Goal: Information Seeking & Learning: Learn about a topic

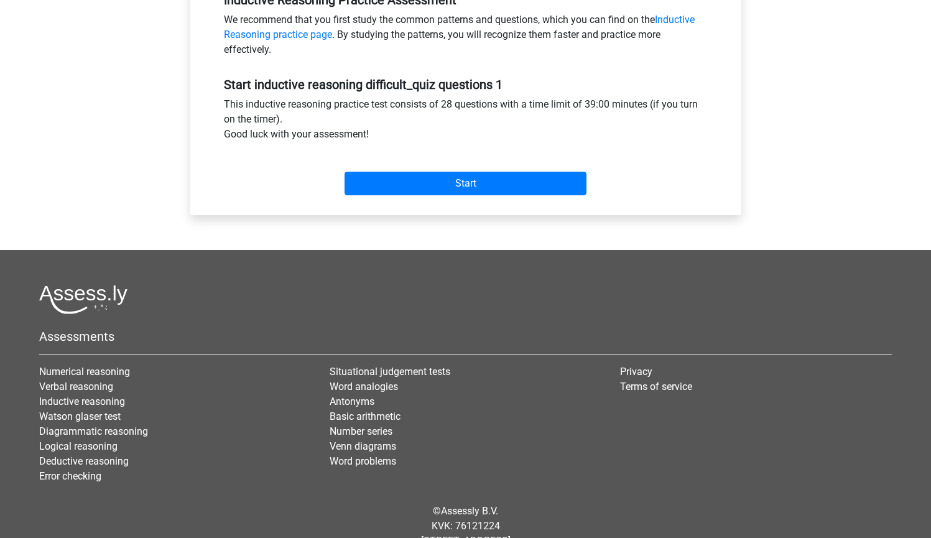
scroll to position [445, 0]
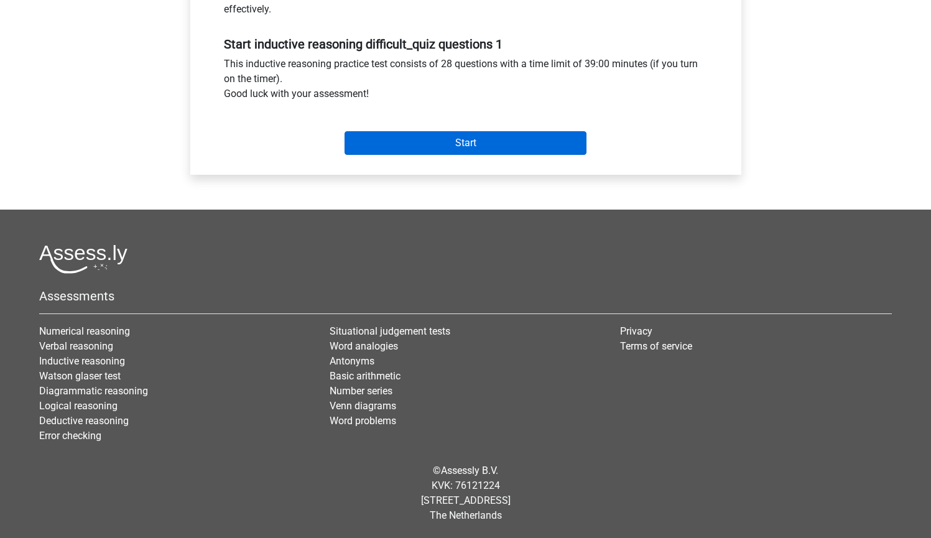
click at [441, 138] on input "Start" at bounding box center [466, 143] width 242 height 24
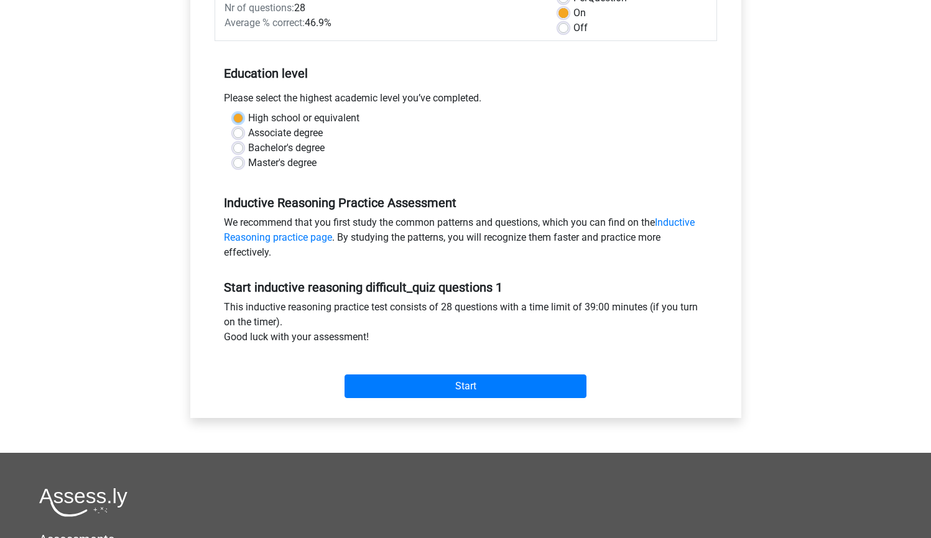
scroll to position [238, 0]
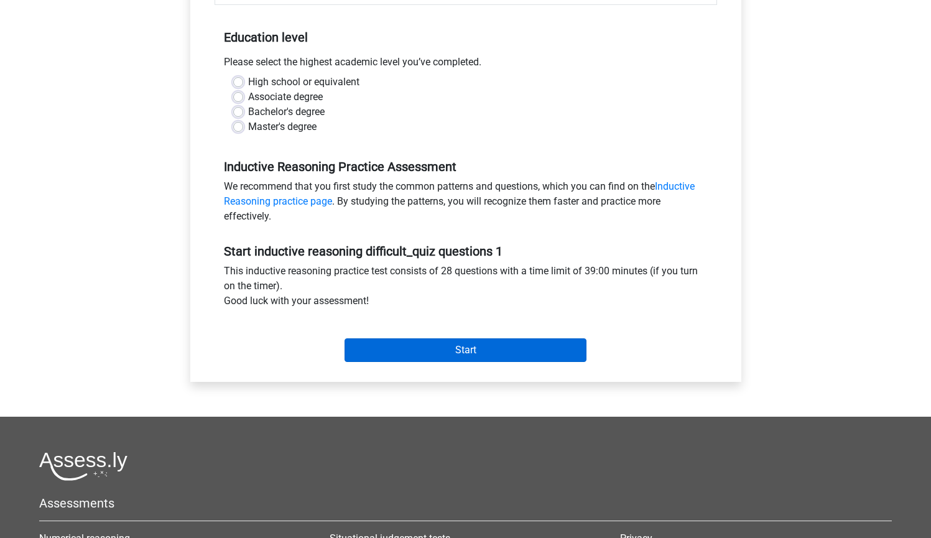
click at [443, 354] on input "Start" at bounding box center [466, 350] width 242 height 24
click at [227, 83] on div "High school or equivalent Associate degree Bachelor's degree Master's degree" at bounding box center [466, 105] width 484 height 60
click at [248, 81] on label "High school or equivalent" at bounding box center [303, 82] width 111 height 15
click at [238, 81] on input "High school or equivalent" at bounding box center [238, 81] width 10 height 12
radio input "true"
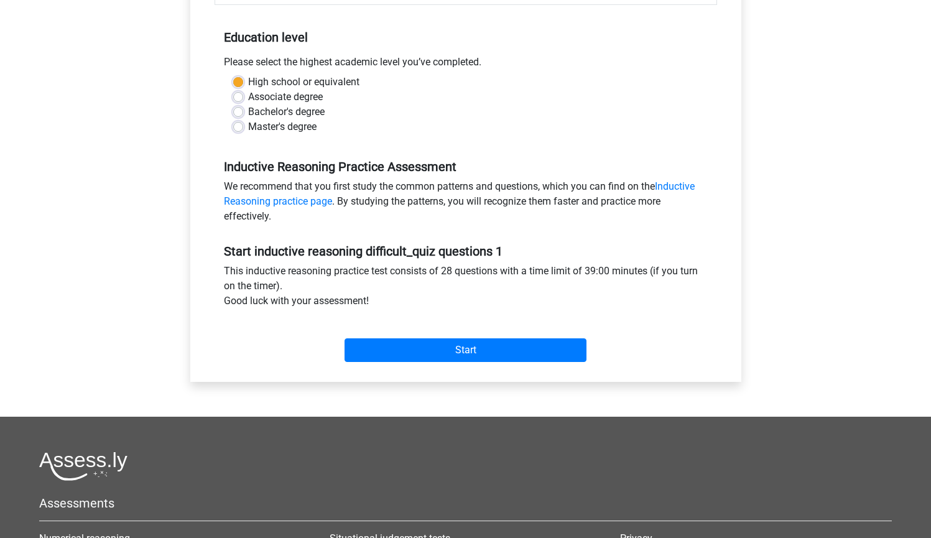
click at [248, 101] on label "Associate degree" at bounding box center [285, 97] width 75 height 15
click at [242, 101] on input "Associate degree" at bounding box center [238, 96] width 10 height 12
radio input "true"
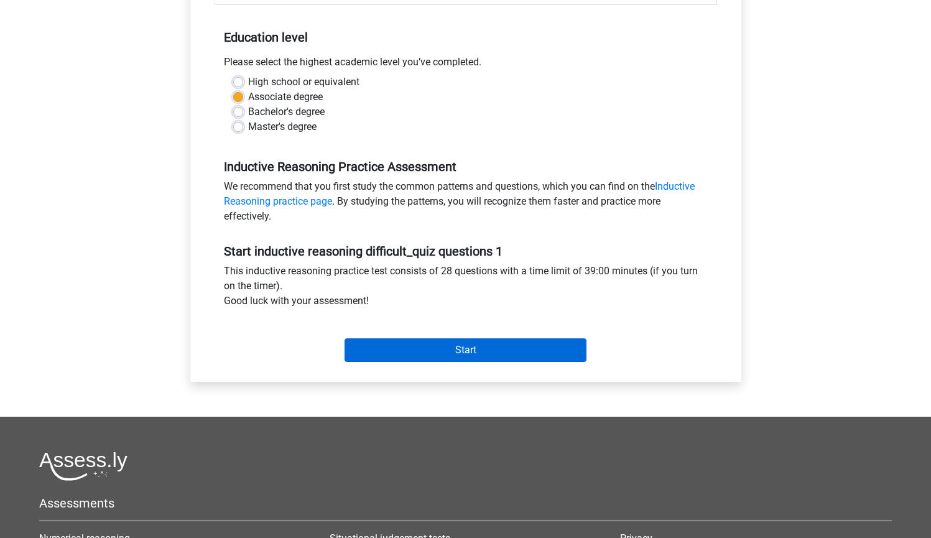
click at [468, 352] on input "Start" at bounding box center [466, 350] width 242 height 24
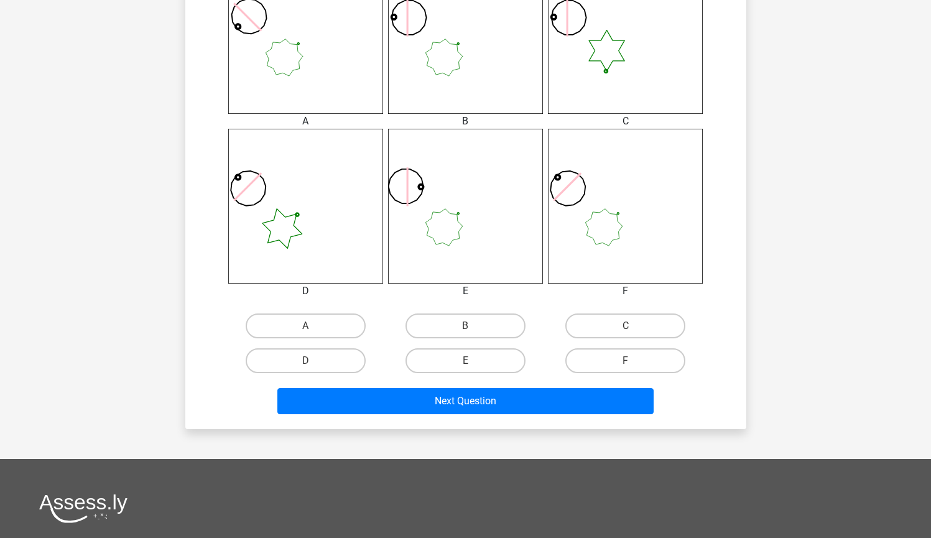
scroll to position [552, 0]
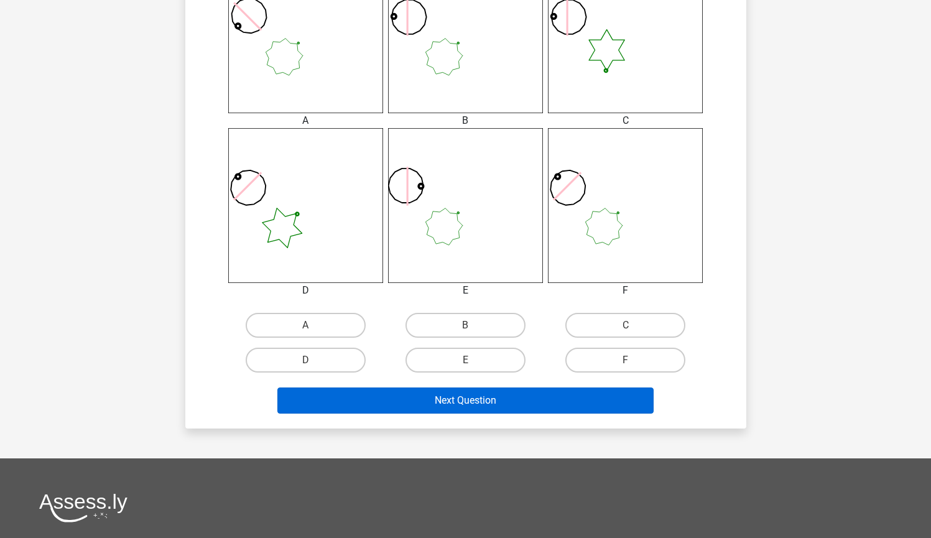
click at [482, 399] on button "Next Question" at bounding box center [465, 401] width 376 height 26
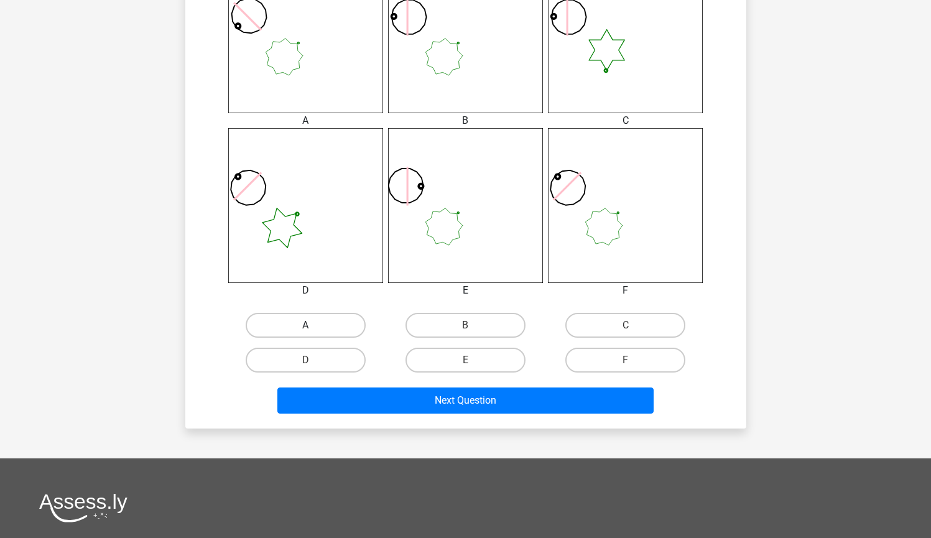
click at [294, 327] on label "A" at bounding box center [306, 325] width 120 height 25
click at [305, 327] on input "A" at bounding box center [309, 329] width 8 height 8
radio input "true"
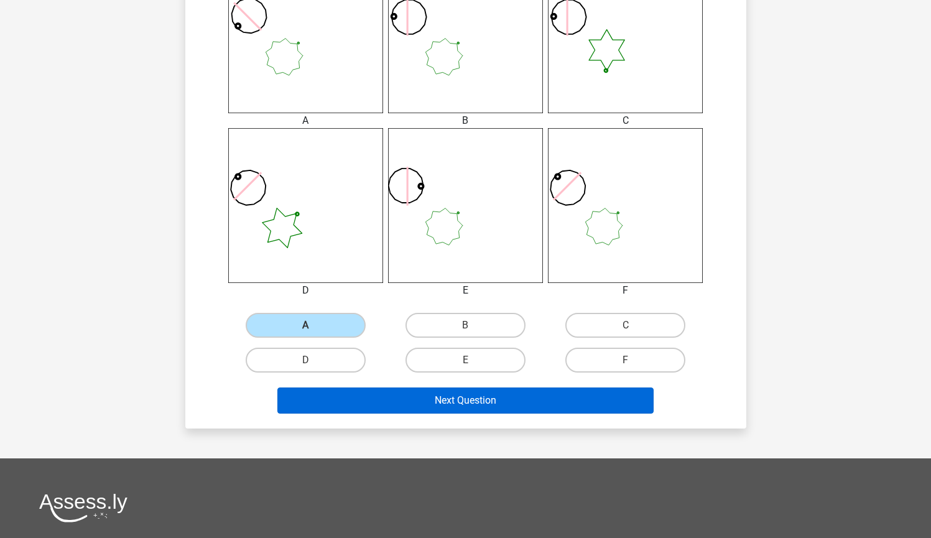
click at [394, 391] on button "Next Question" at bounding box center [465, 401] width 376 height 26
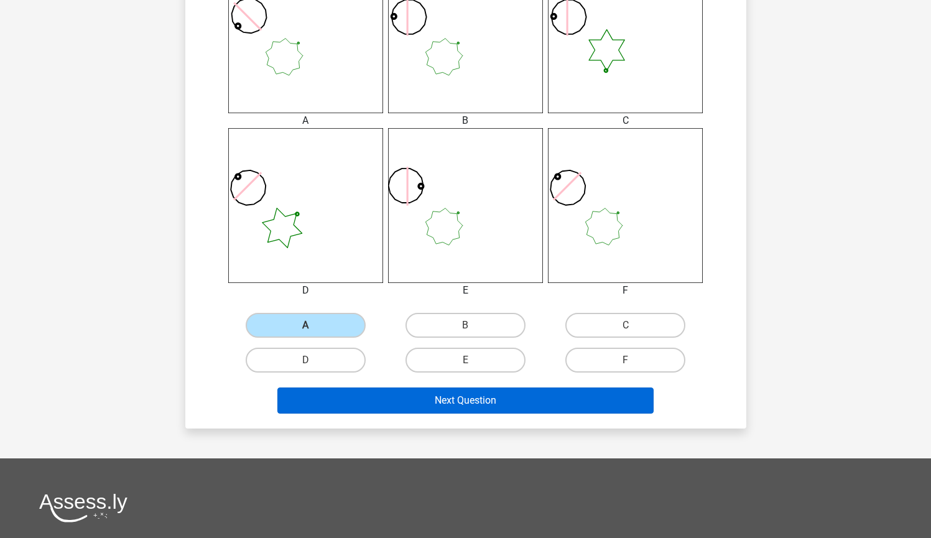
click at [402, 409] on button "Next Question" at bounding box center [465, 401] width 376 height 26
click at [421, 412] on button "Next Question" at bounding box center [465, 401] width 376 height 26
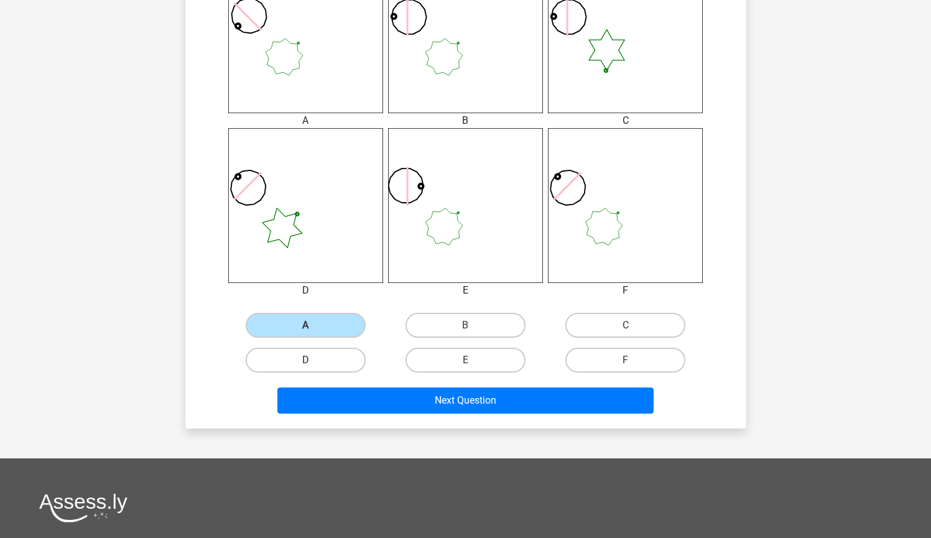
click at [295, 363] on label "D" at bounding box center [306, 360] width 120 height 25
click at [305, 363] on input "D" at bounding box center [309, 364] width 8 height 8
radio input "true"
click at [444, 417] on div "Next Question" at bounding box center [466, 403] width 480 height 31
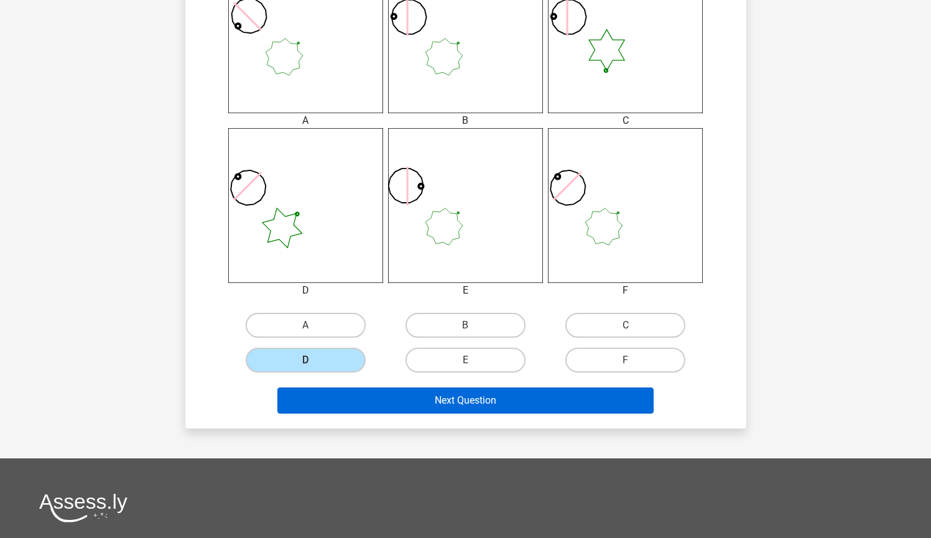
click at [453, 401] on button "Next Question" at bounding box center [465, 401] width 376 height 26
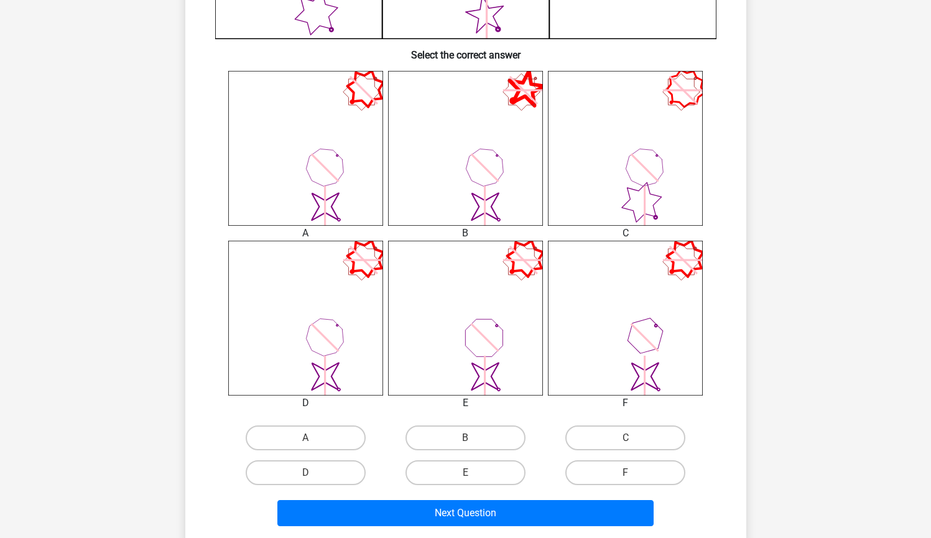
scroll to position [513, 0]
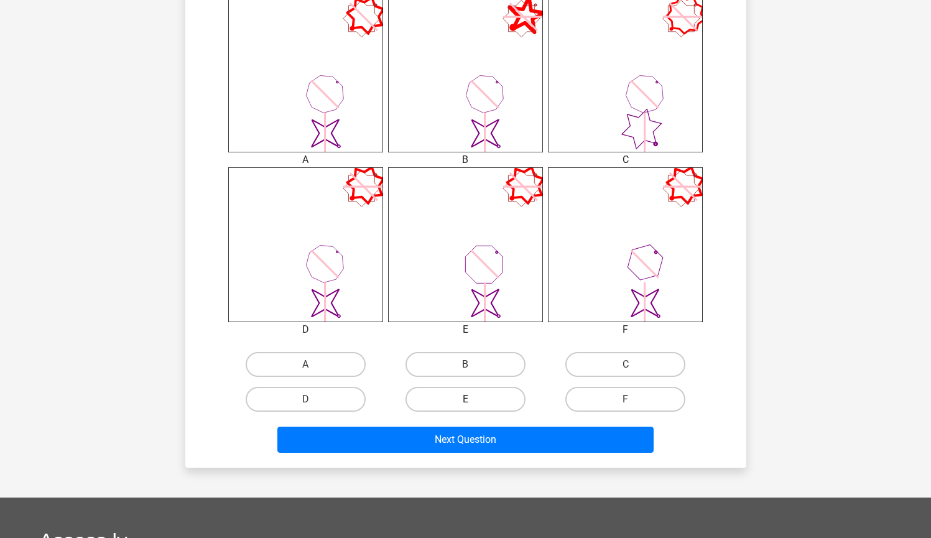
click at [490, 402] on label "E" at bounding box center [466, 399] width 120 height 25
click at [473, 402] on input "E" at bounding box center [469, 403] width 8 height 8
radio input "true"
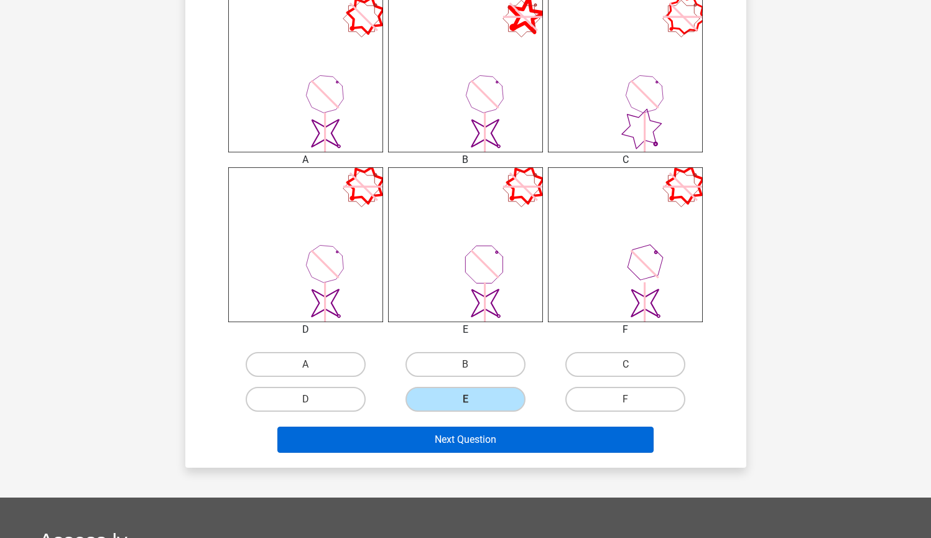
click at [507, 442] on button "Next Question" at bounding box center [465, 440] width 376 height 26
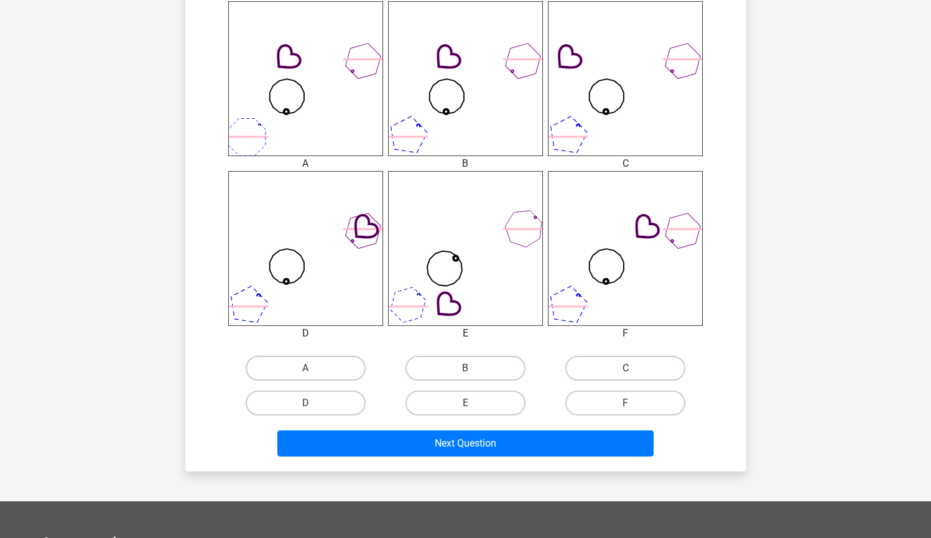
scroll to position [575, 0]
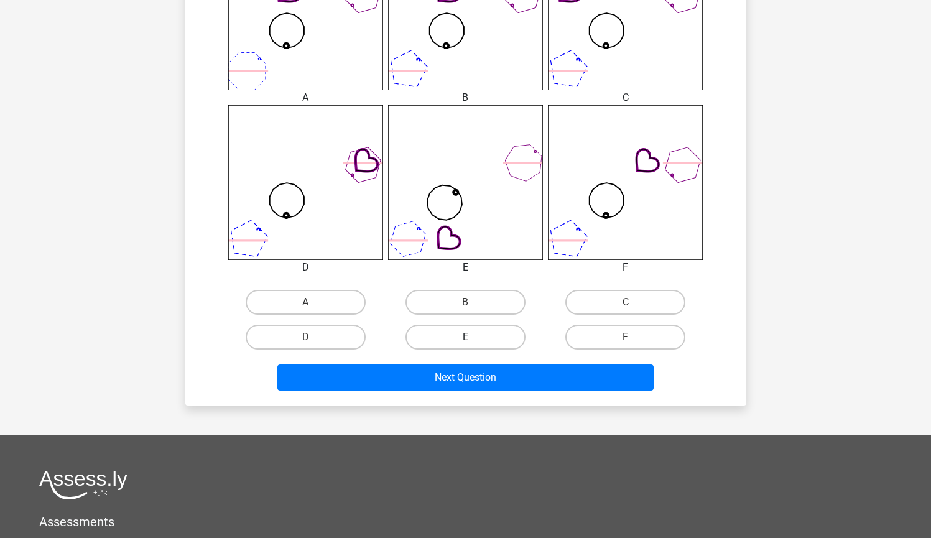
click at [461, 327] on label "E" at bounding box center [466, 337] width 120 height 25
click at [465, 337] on input "E" at bounding box center [469, 341] width 8 height 8
radio input "true"
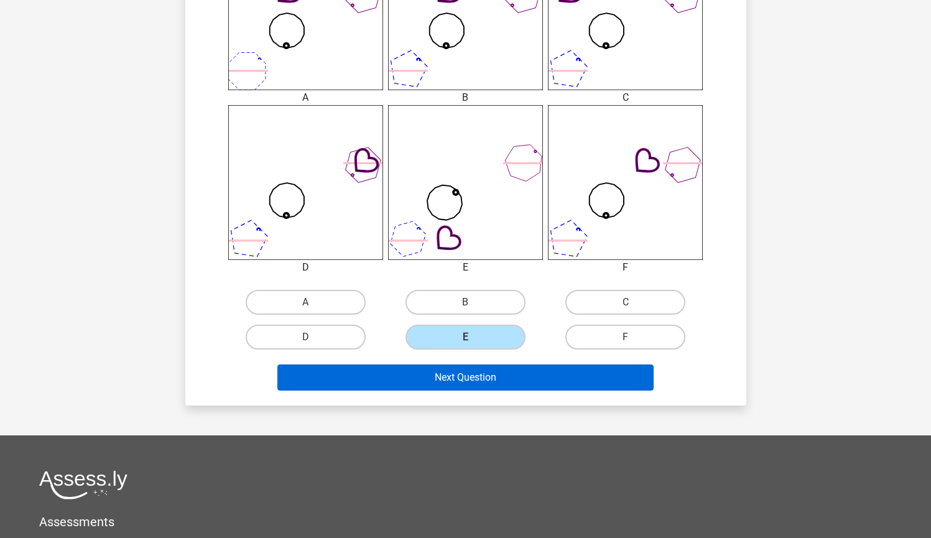
click at [483, 378] on button "Next Question" at bounding box center [465, 378] width 376 height 26
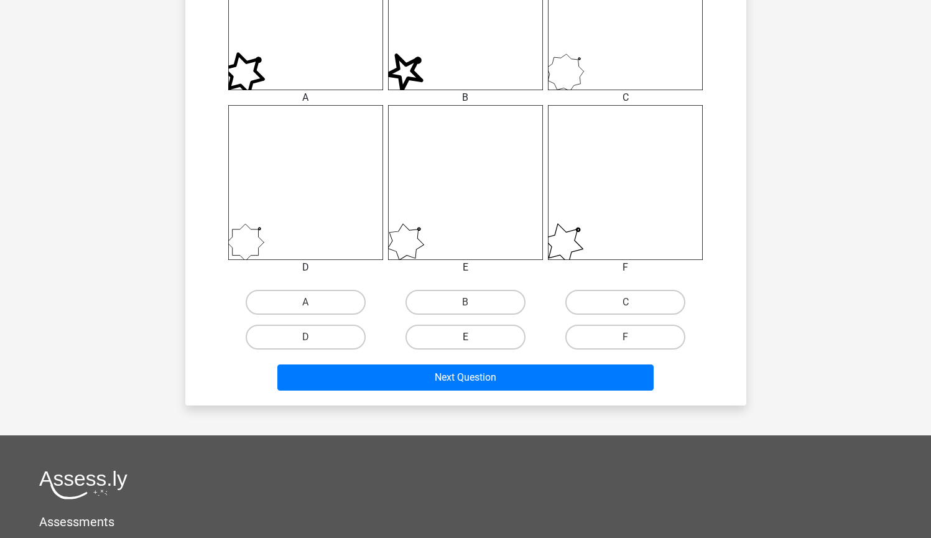
click at [477, 333] on label "E" at bounding box center [466, 337] width 120 height 25
click at [473, 337] on input "E" at bounding box center [469, 341] width 8 height 8
radio input "true"
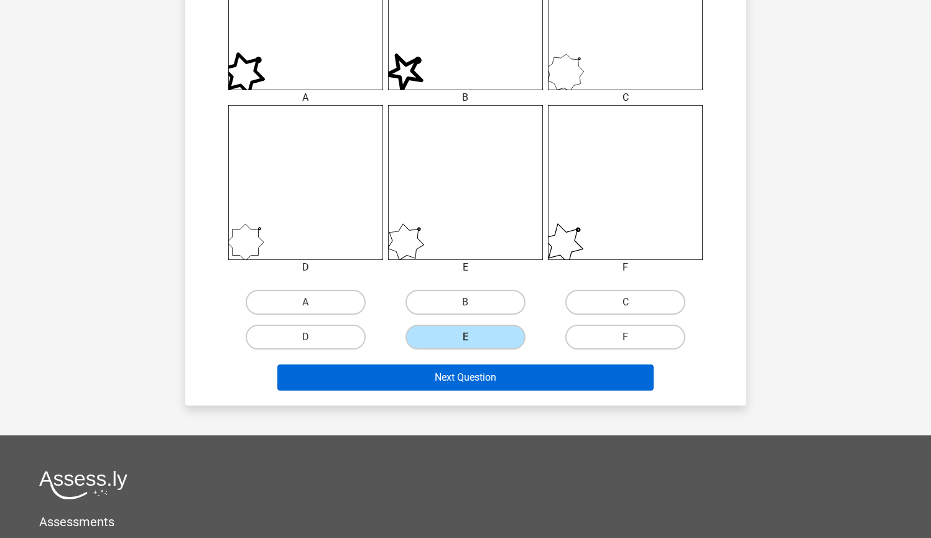
click at [488, 386] on button "Next Question" at bounding box center [465, 378] width 376 height 26
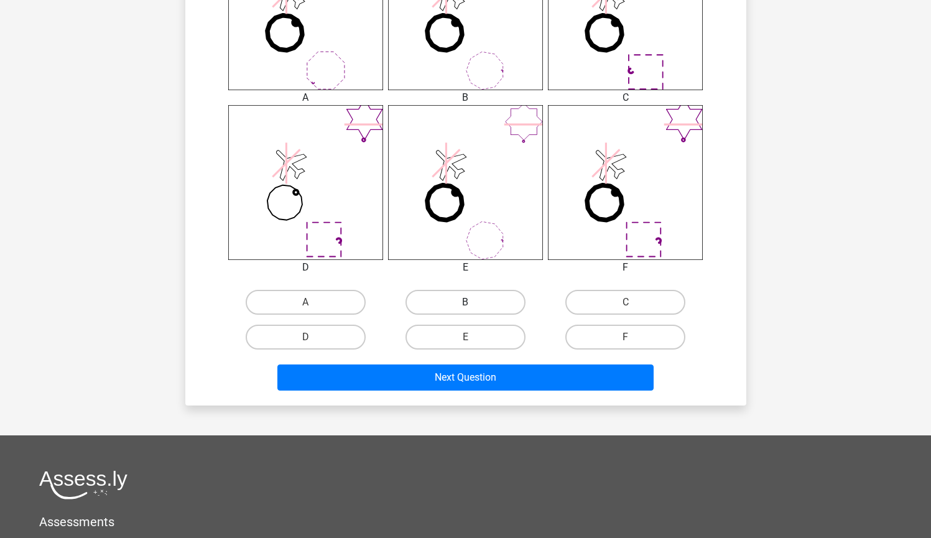
click at [483, 303] on label "B" at bounding box center [466, 302] width 120 height 25
click at [473, 303] on input "B" at bounding box center [469, 306] width 8 height 8
radio input "true"
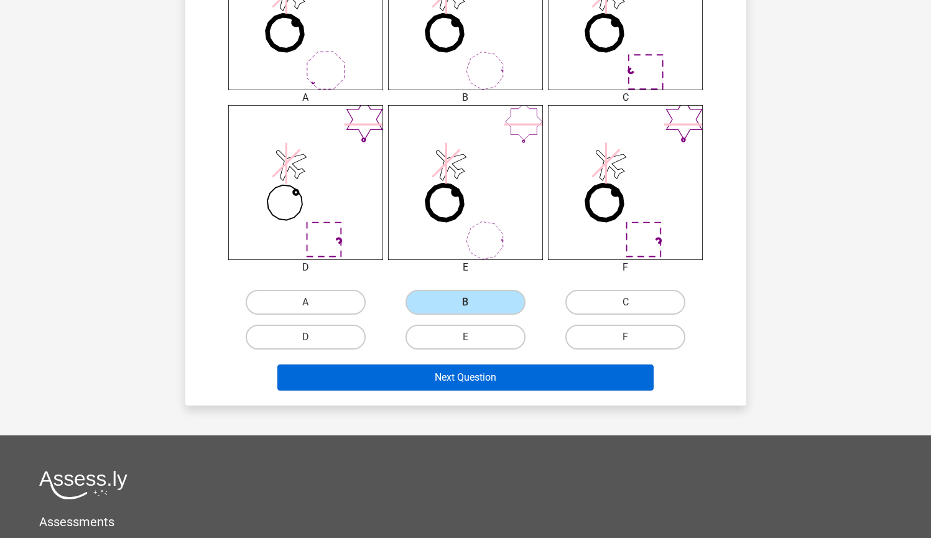
click at [497, 368] on button "Next Question" at bounding box center [465, 378] width 376 height 26
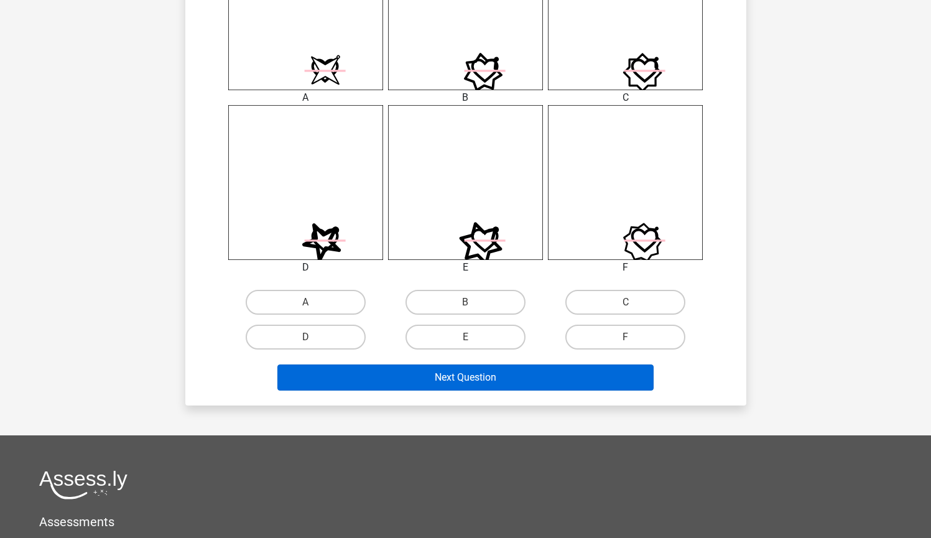
click at [494, 383] on button "Next Question" at bounding box center [465, 378] width 376 height 26
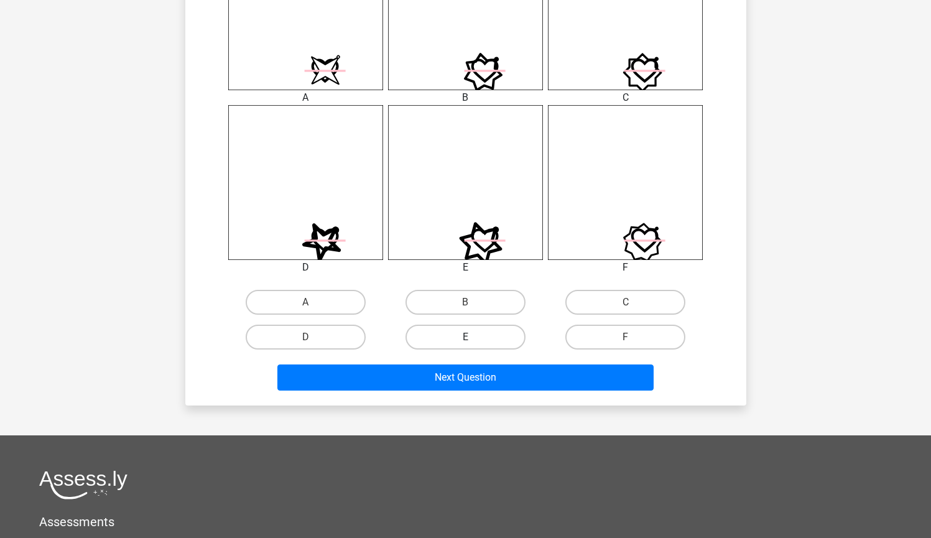
click at [470, 347] on label "E" at bounding box center [466, 337] width 120 height 25
click at [470, 345] on input "E" at bounding box center [469, 341] width 8 height 8
radio input "true"
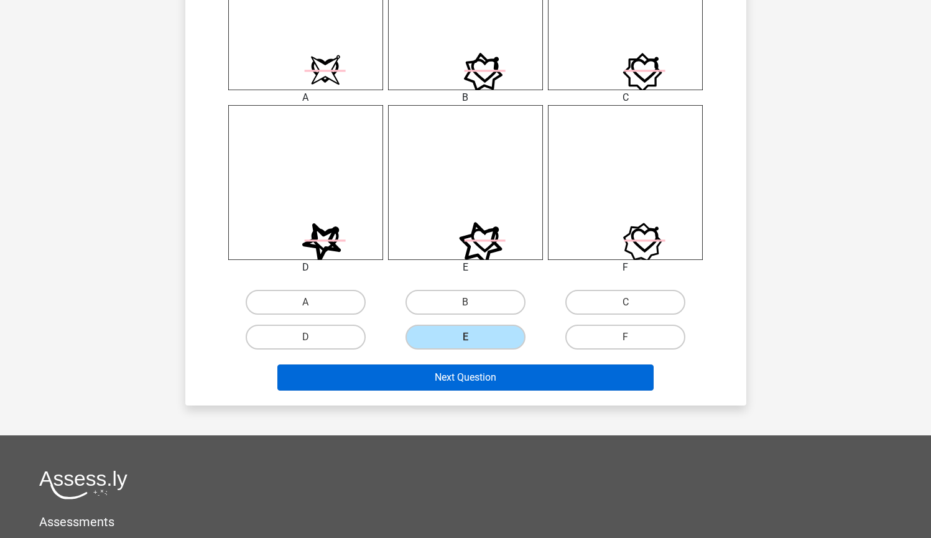
click at [481, 382] on button "Next Question" at bounding box center [465, 378] width 376 height 26
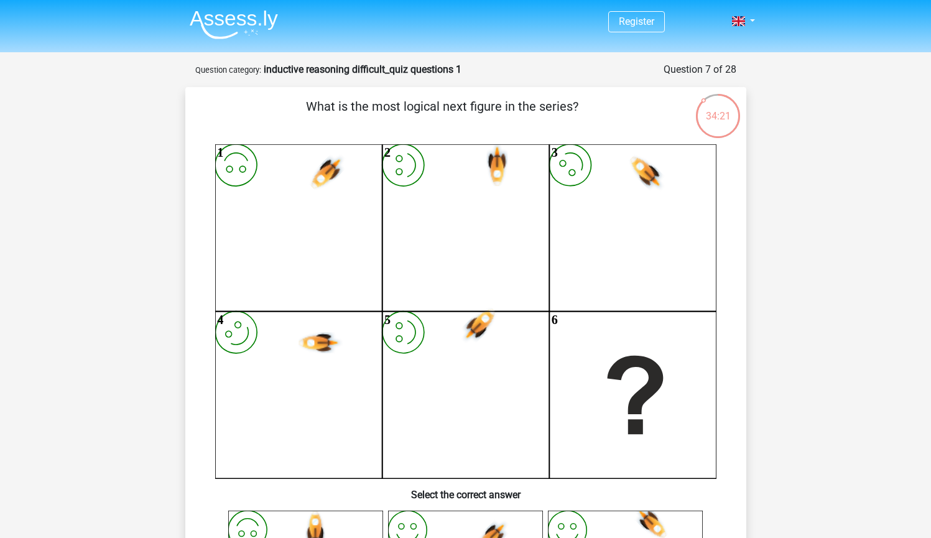
scroll to position [0, 0]
click at [619, 24] on link "Register" at bounding box center [636, 22] width 35 height 12
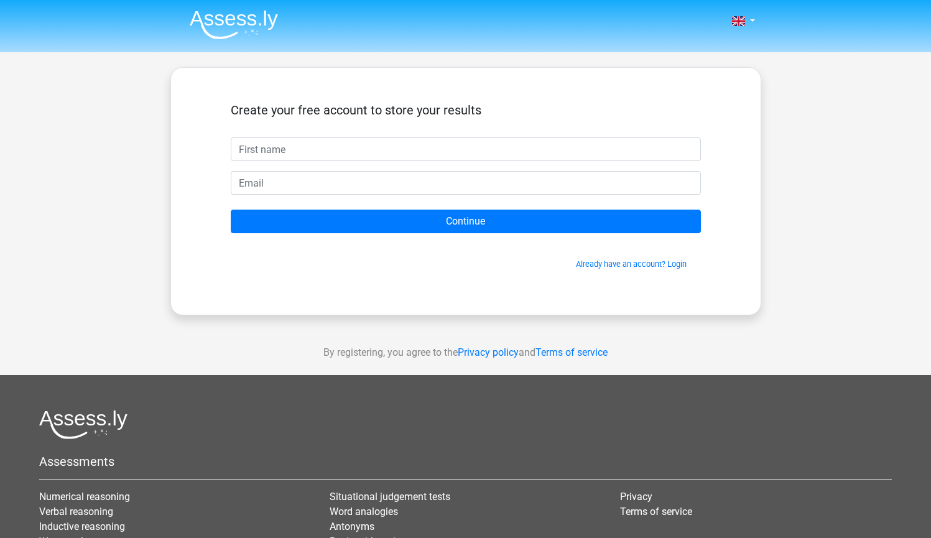
click at [529, 152] on input "text" at bounding box center [466, 149] width 470 height 24
click at [633, 263] on link "Already have an account? Login" at bounding box center [631, 263] width 111 height 9
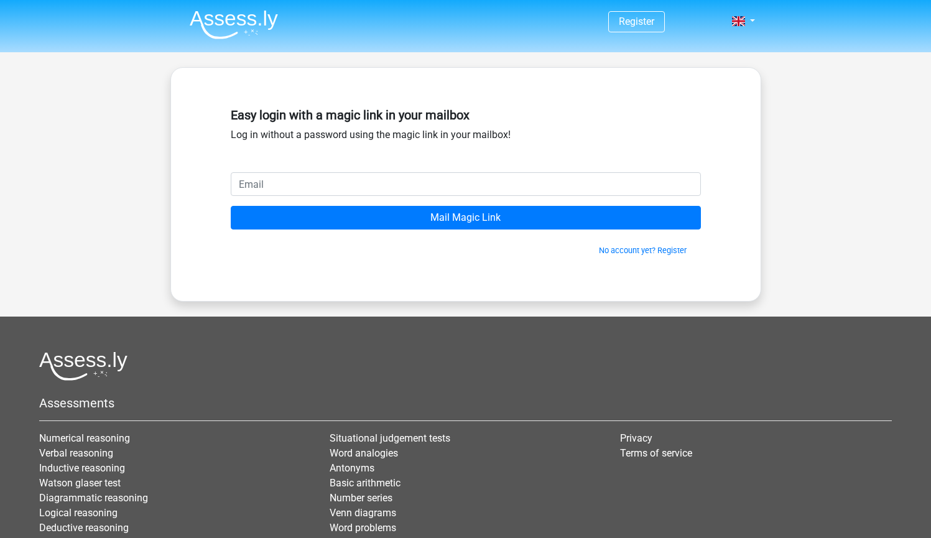
click at [547, 184] on input "email" at bounding box center [466, 184] width 470 height 24
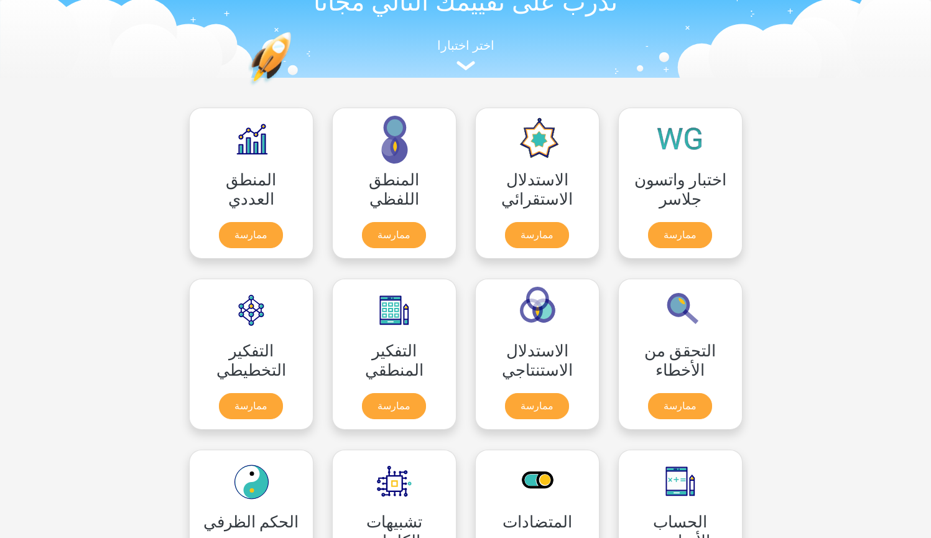
scroll to position [70, 0]
click at [537, 239] on link "ممارسة" at bounding box center [536, 237] width 67 height 27
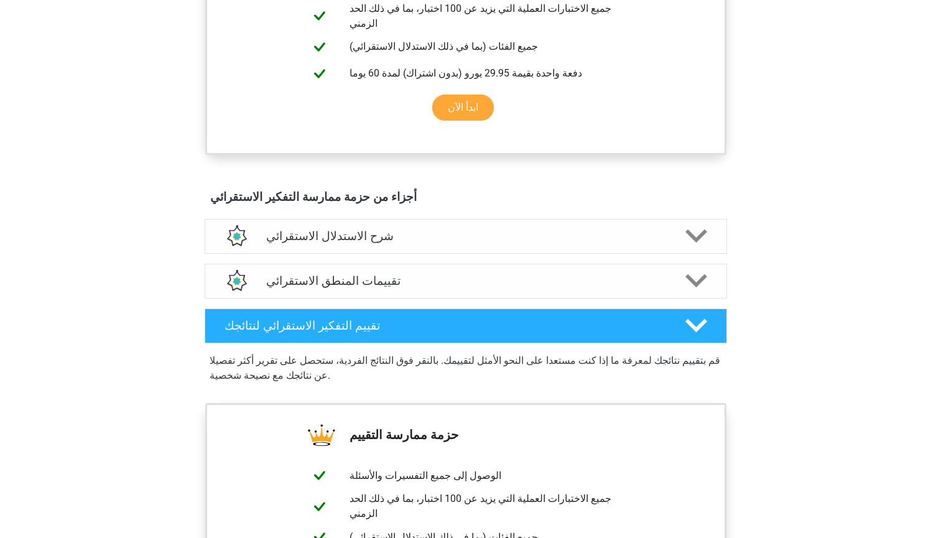
scroll to position [525, 0]
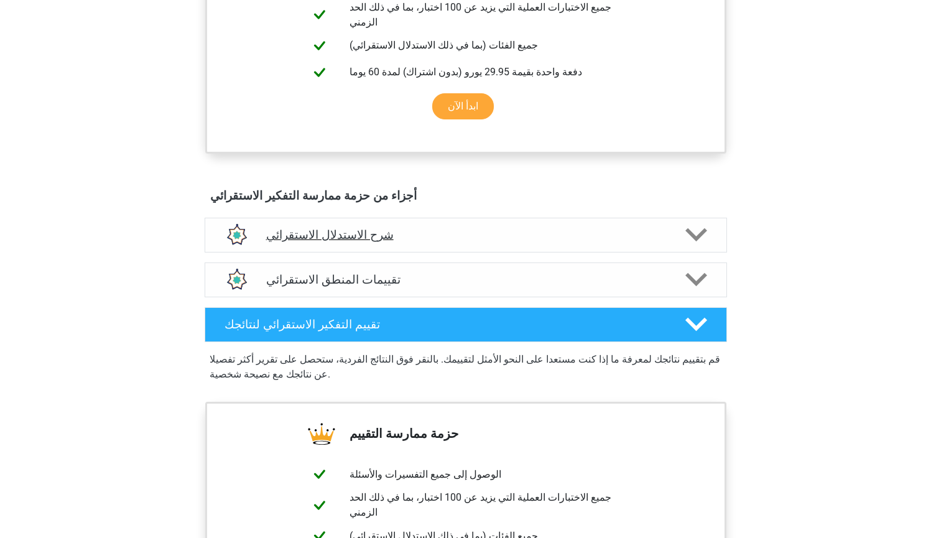
click at [694, 228] on div "شرح الاستدلال الاستقرائي" at bounding box center [466, 235] width 523 height 35
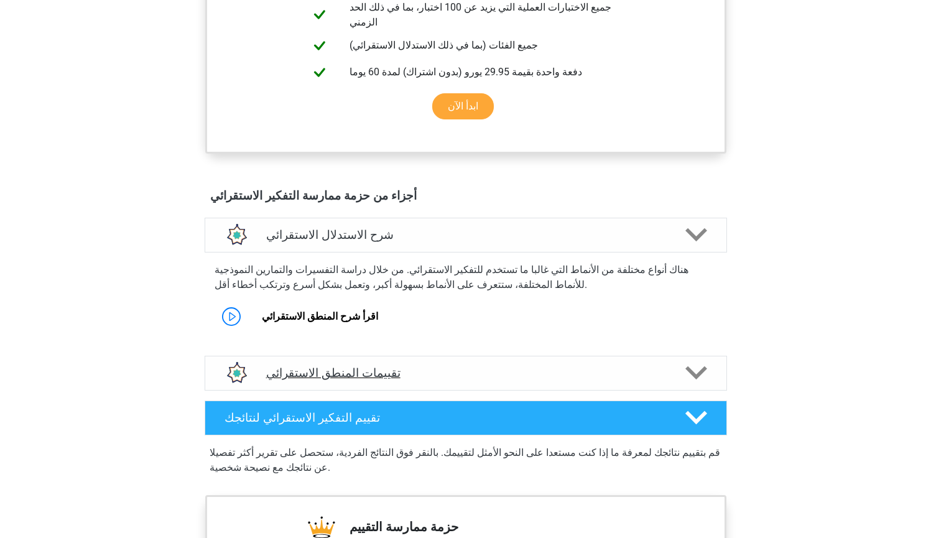
click at [693, 366] on polygon at bounding box center [696, 373] width 22 height 14
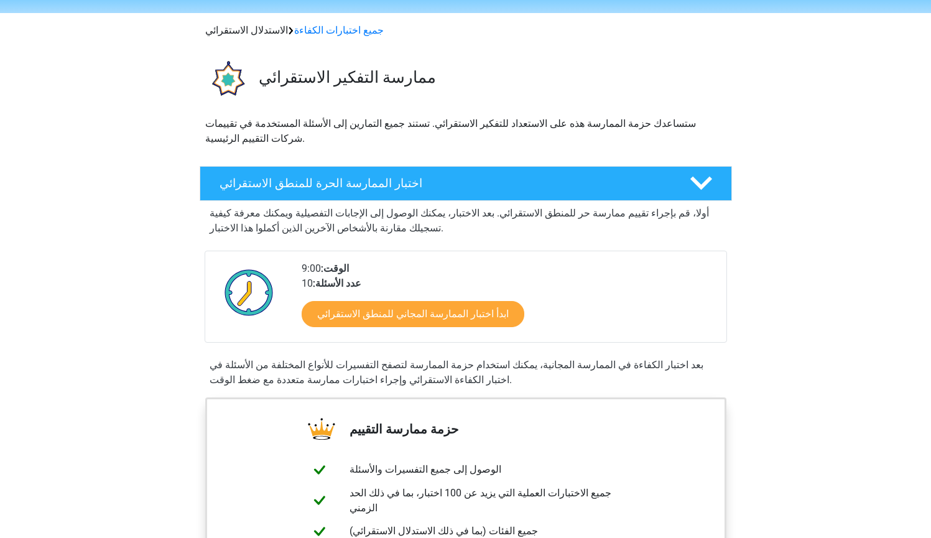
scroll to position [37, 0]
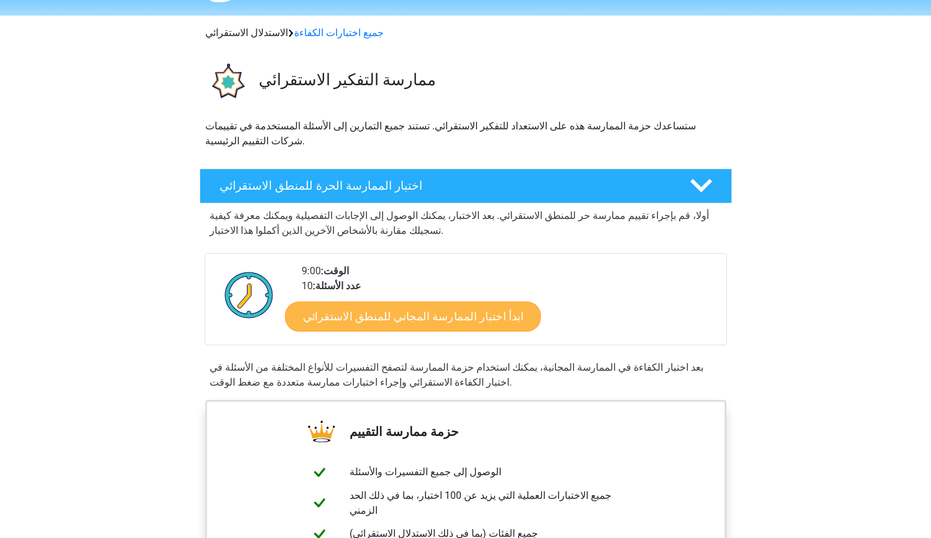
click at [442, 306] on link "ابدأ اختبار الممارسة المجاني للمنطق الاستقرائي" at bounding box center [413, 316] width 256 height 30
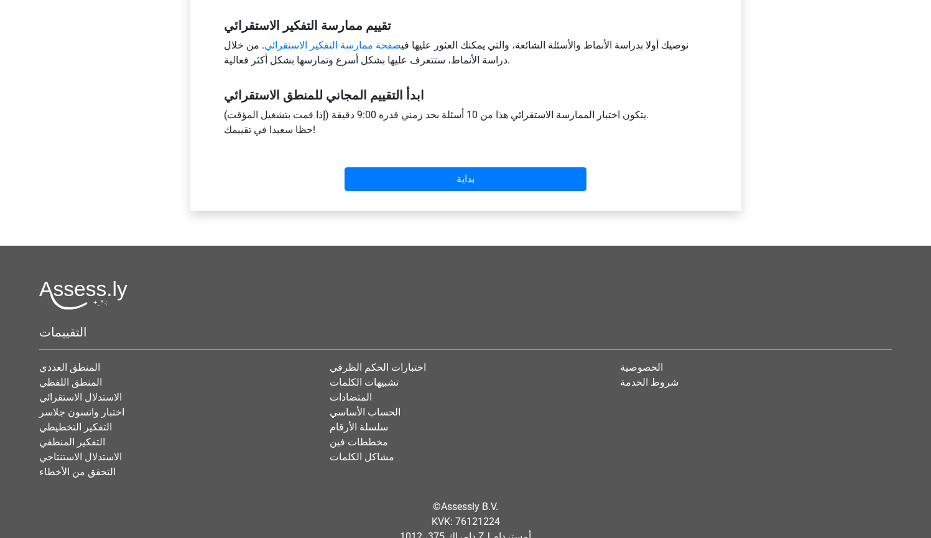
scroll to position [415, 0]
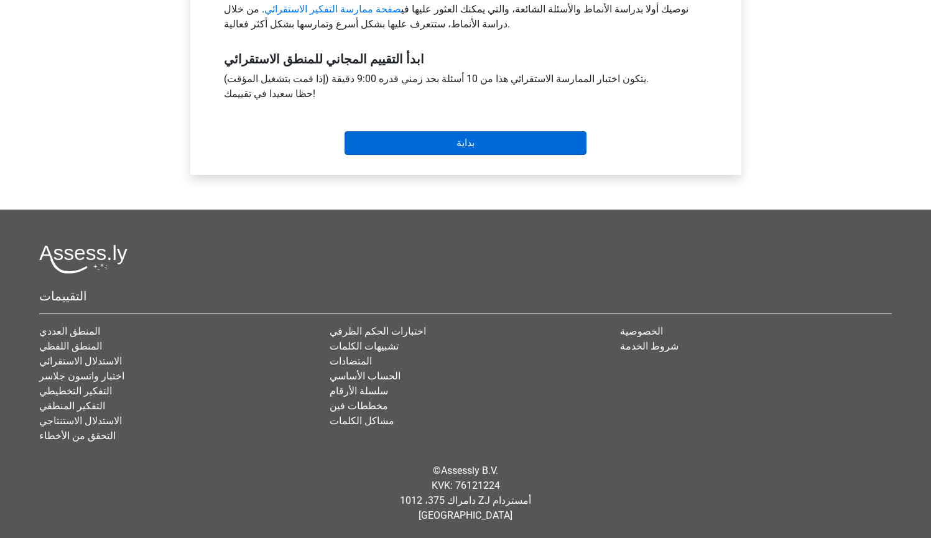
click at [418, 142] on input "Start" at bounding box center [466, 143] width 242 height 24
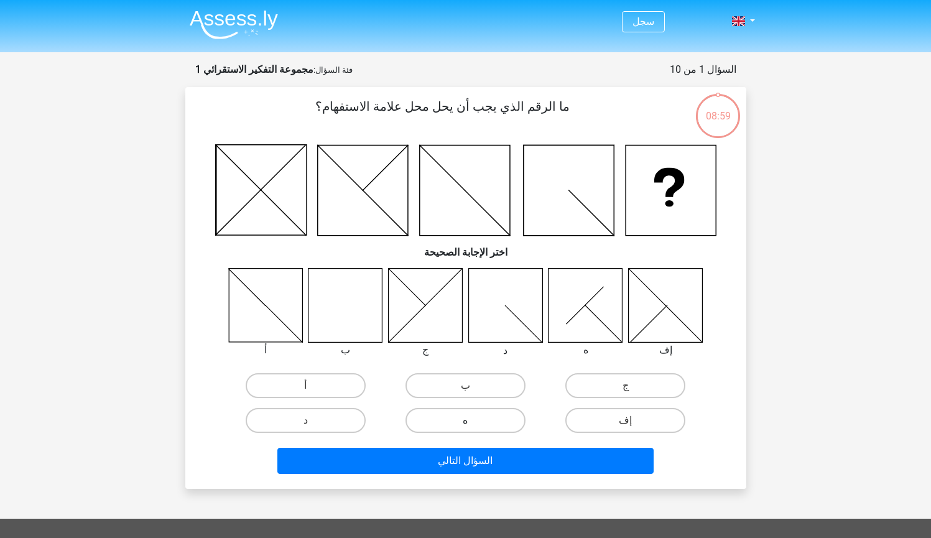
click at [486, 421] on label "ه" at bounding box center [466, 420] width 120 height 25
click at [473, 421] on input "ه" at bounding box center [469, 425] width 8 height 8
radio input "true"
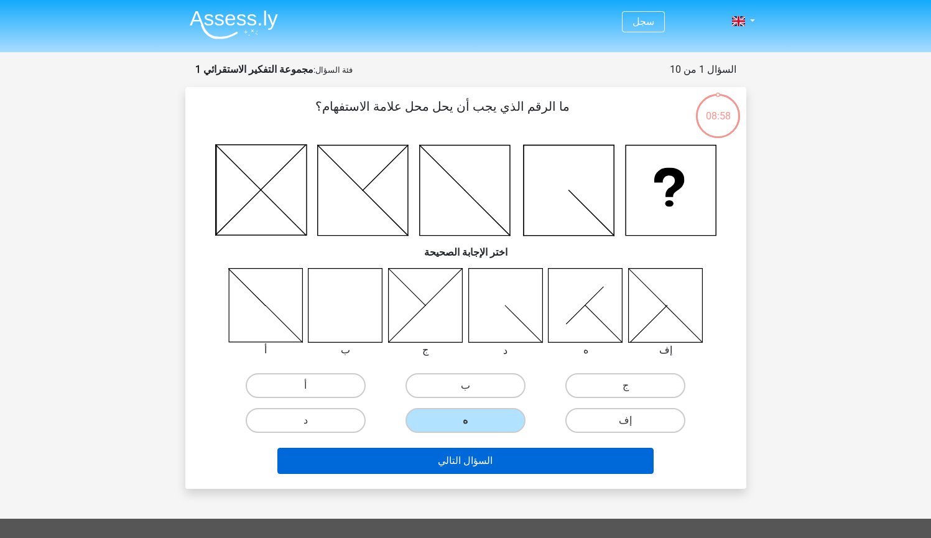
click at [486, 454] on button "السؤال التالي" at bounding box center [465, 461] width 376 height 26
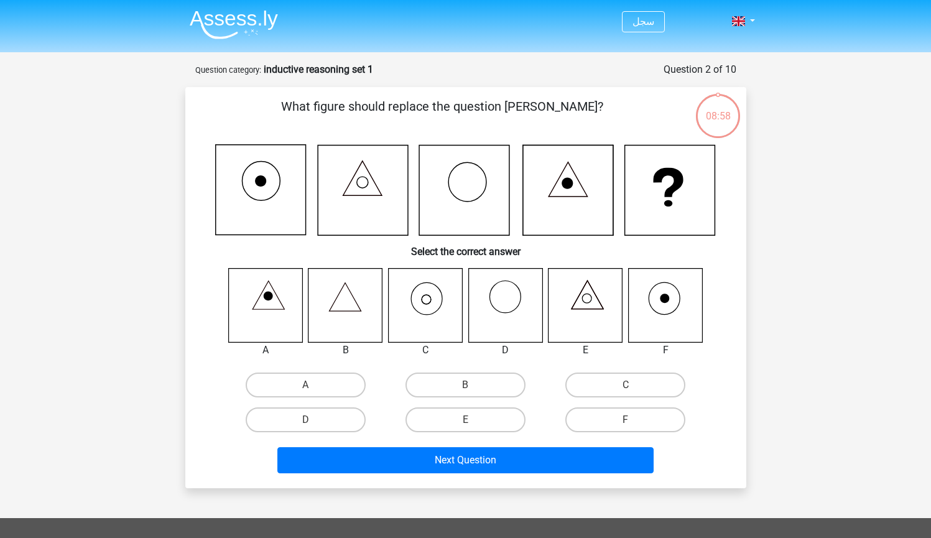
scroll to position [62, 0]
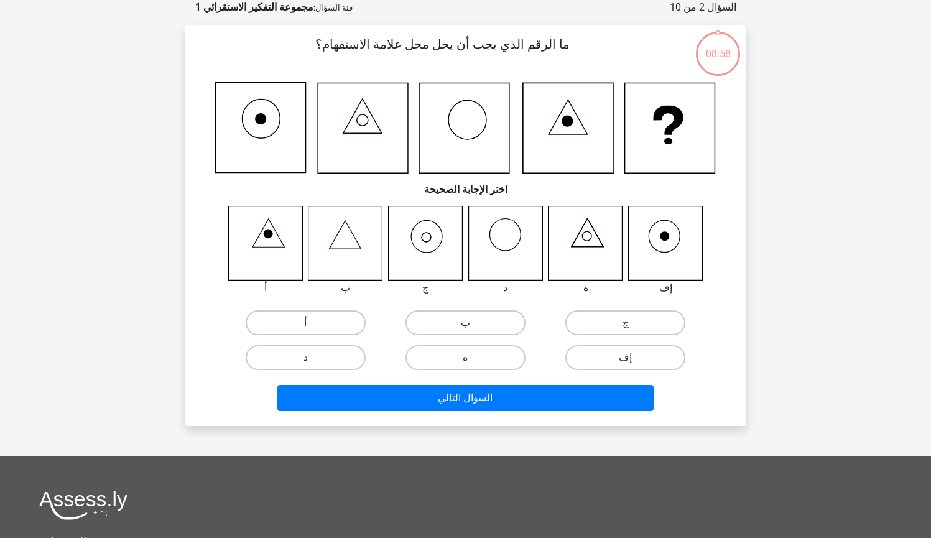
click at [480, 323] on label "ب" at bounding box center [466, 322] width 120 height 25
click at [473, 323] on input "ب" at bounding box center [469, 327] width 8 height 8
radio input "true"
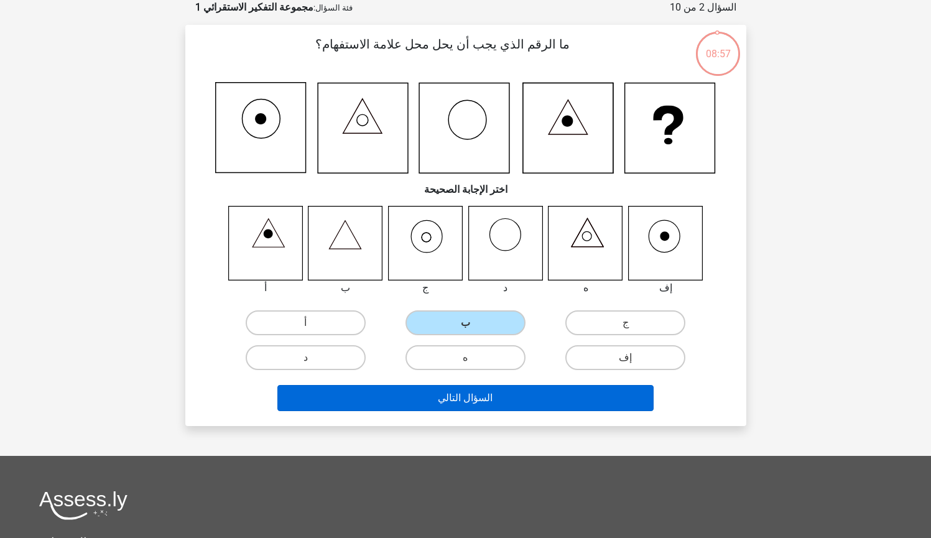
click at [482, 393] on button "السؤال التالي" at bounding box center [465, 398] width 376 height 26
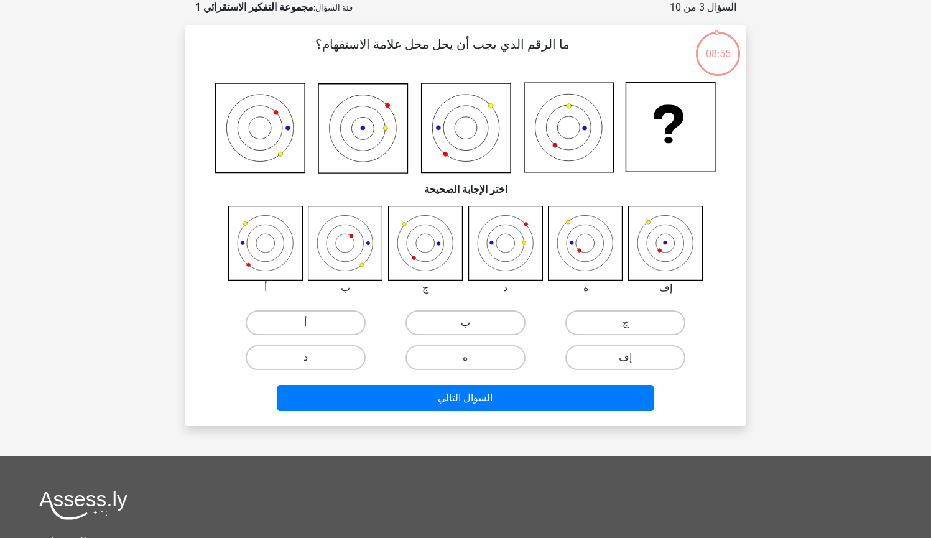
click at [481, 330] on label "ب" at bounding box center [466, 322] width 120 height 25
click at [473, 330] on input "ب" at bounding box center [469, 327] width 8 height 8
radio input "true"
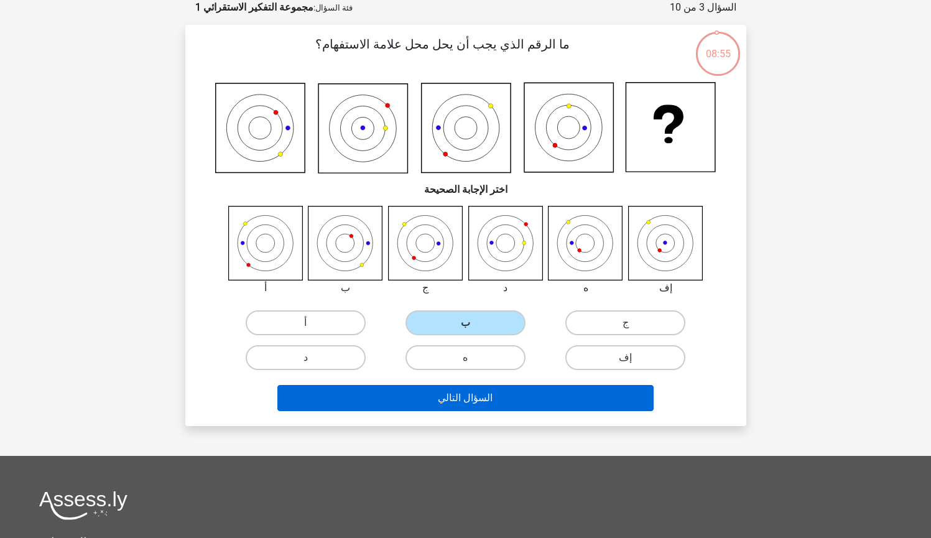
click at [483, 388] on button "السؤال التالي" at bounding box center [465, 398] width 376 height 26
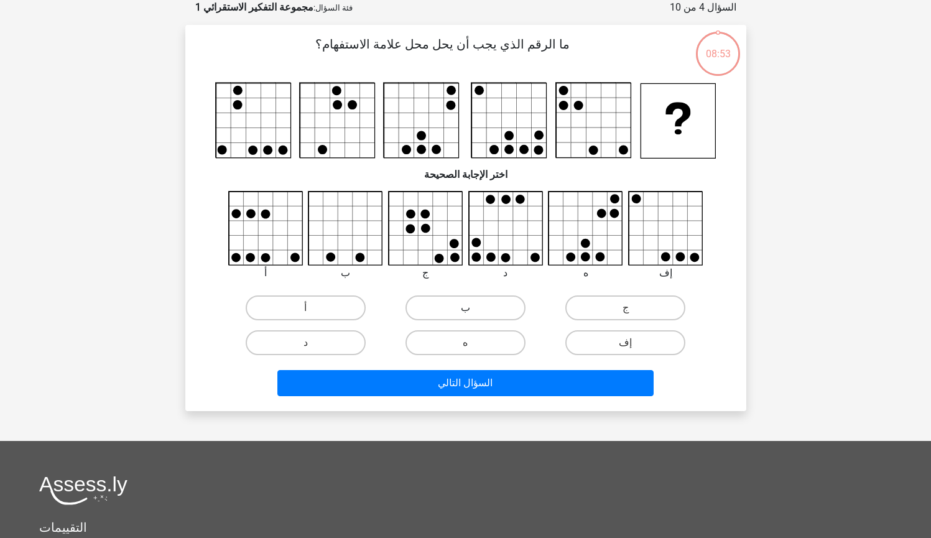
click at [481, 320] on label "ب" at bounding box center [466, 307] width 120 height 25
click at [473, 316] on input "ب" at bounding box center [469, 312] width 8 height 8
radio input "true"
click at [477, 398] on div "السؤال التالي" at bounding box center [466, 385] width 480 height 31
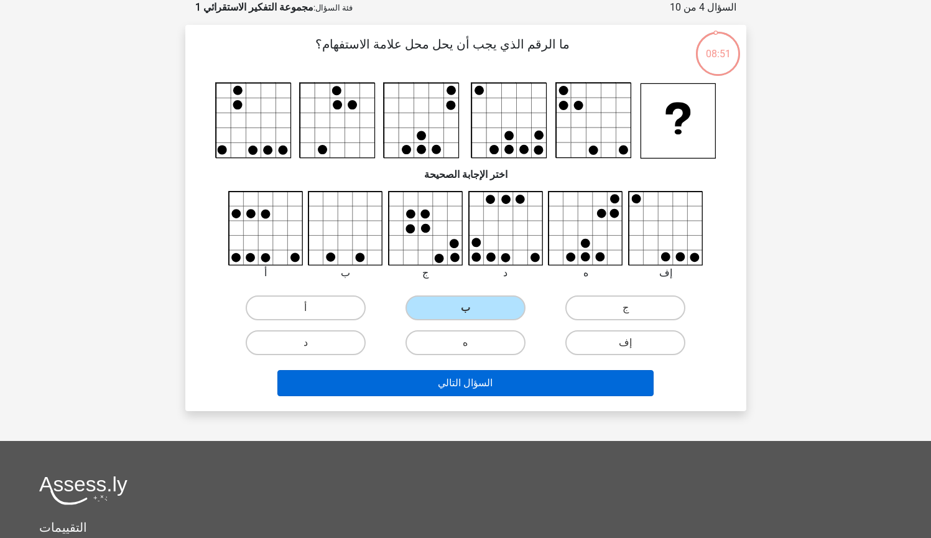
click at [477, 381] on button "السؤال التالي" at bounding box center [465, 383] width 376 height 26
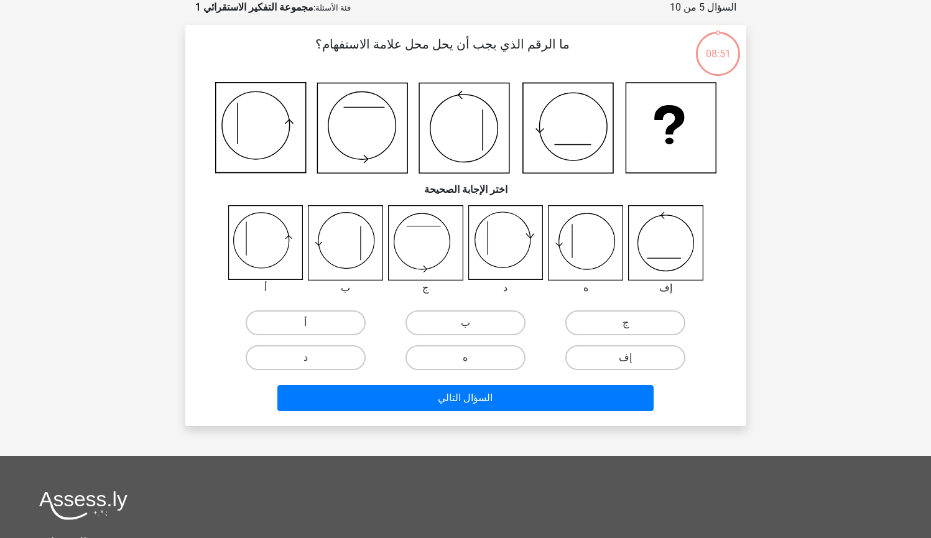
click at [476, 307] on div "ب" at bounding box center [466, 322] width 160 height 35
click at [475, 332] on label "ب" at bounding box center [466, 322] width 120 height 25
click at [473, 331] on input "ب" at bounding box center [469, 327] width 8 height 8
radio input "true"
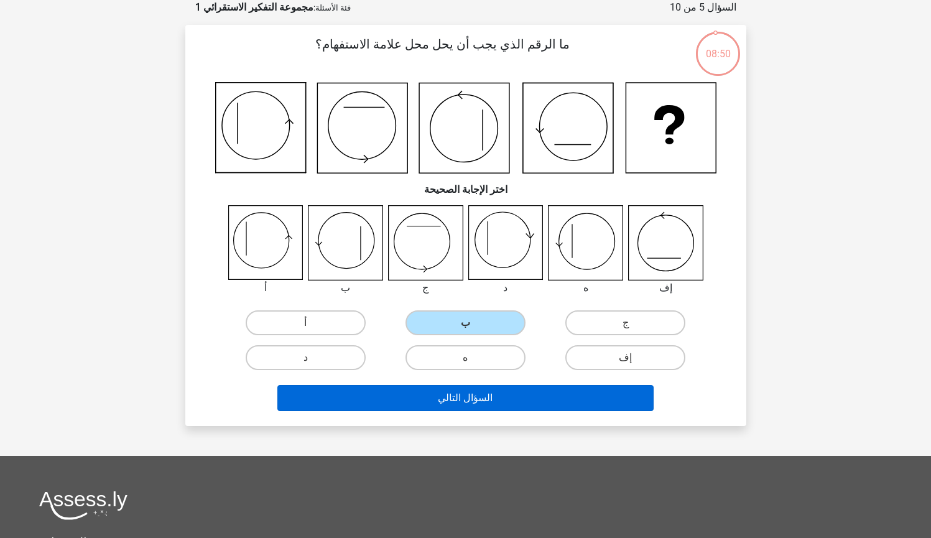
click at [487, 386] on button "السؤال التالي" at bounding box center [465, 398] width 376 height 26
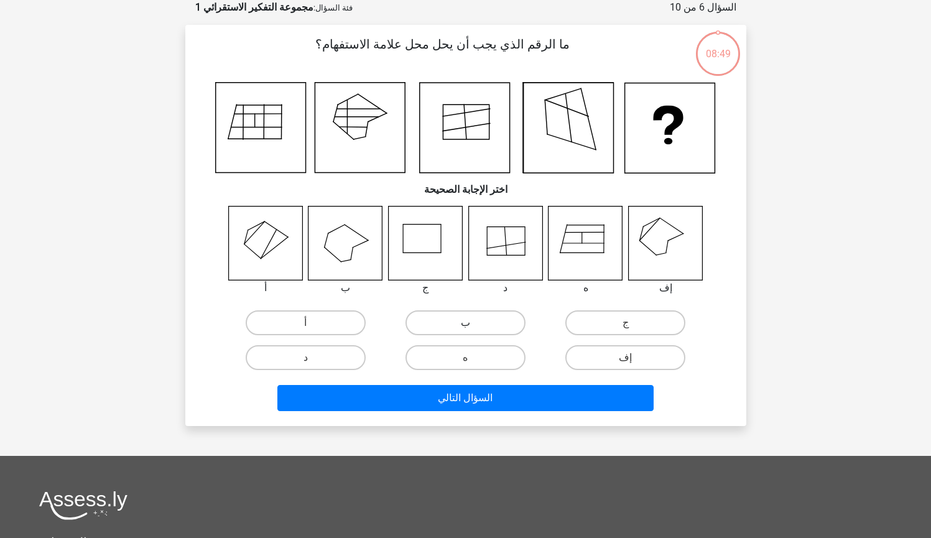
click at [485, 320] on label "ب" at bounding box center [466, 322] width 120 height 25
click at [473, 323] on input "ب" at bounding box center [469, 327] width 8 height 8
radio input "true"
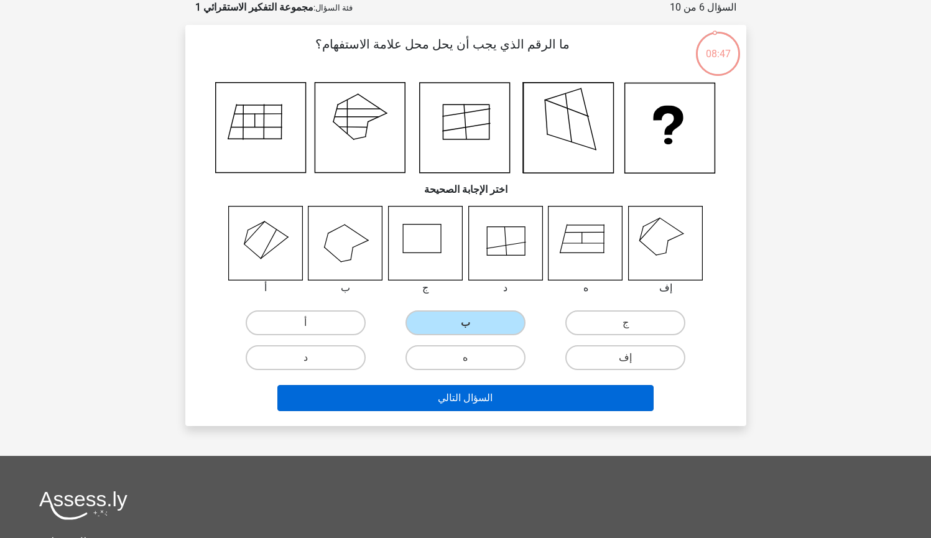
click at [496, 402] on button "السؤال التالي" at bounding box center [465, 398] width 376 height 26
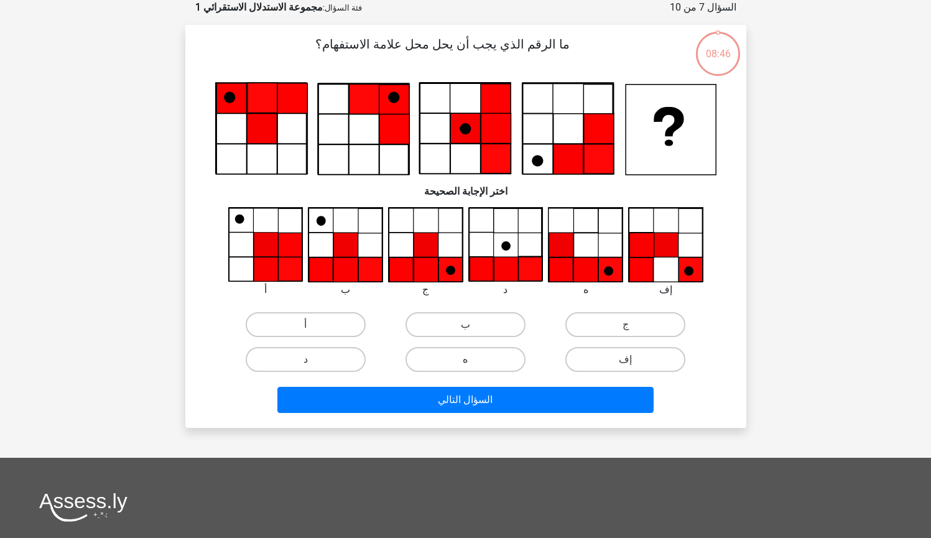
click at [491, 349] on label "ه" at bounding box center [466, 359] width 120 height 25
click at [473, 360] on input "ه" at bounding box center [469, 364] width 8 height 8
radio input "true"
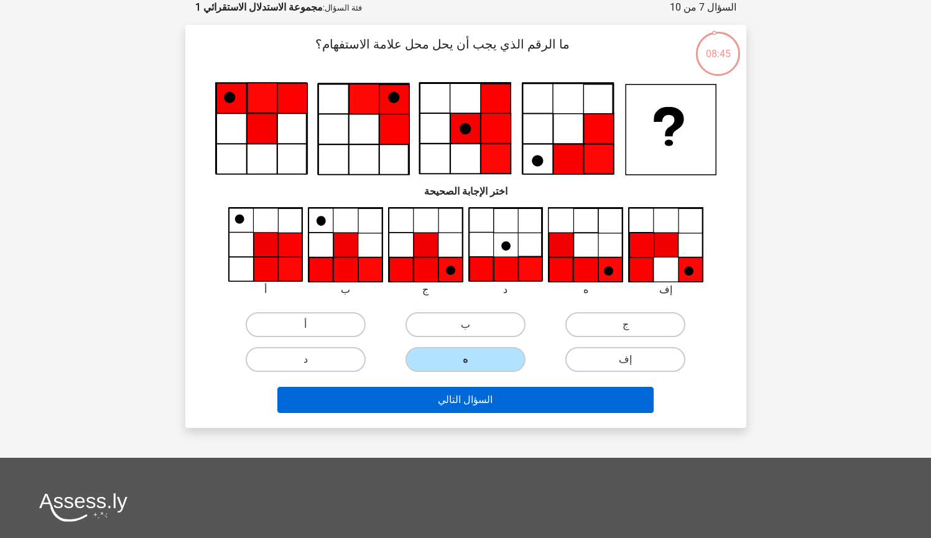
click at [489, 389] on button "السؤال التالي" at bounding box center [465, 400] width 376 height 26
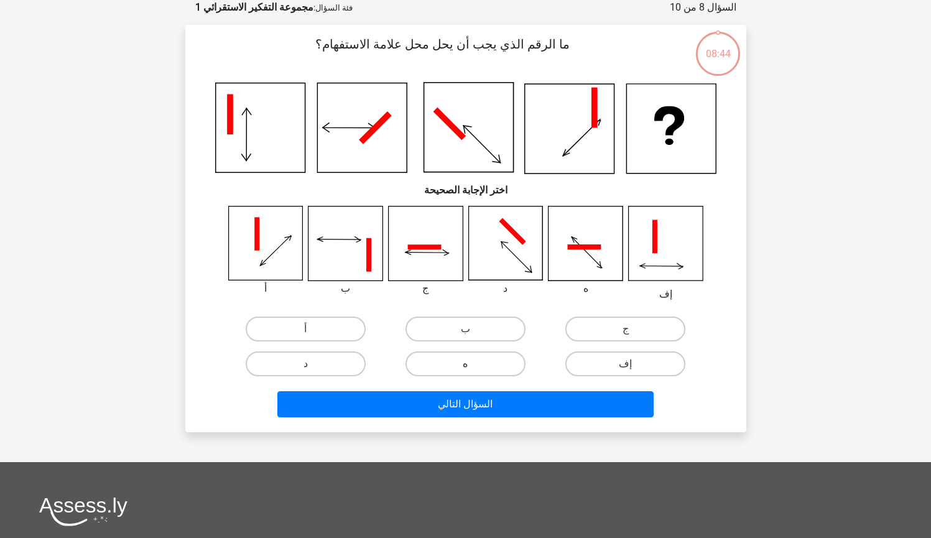
click at [487, 356] on label "ه" at bounding box center [466, 363] width 120 height 25
click at [473, 364] on input "ه" at bounding box center [469, 368] width 8 height 8
radio input "true"
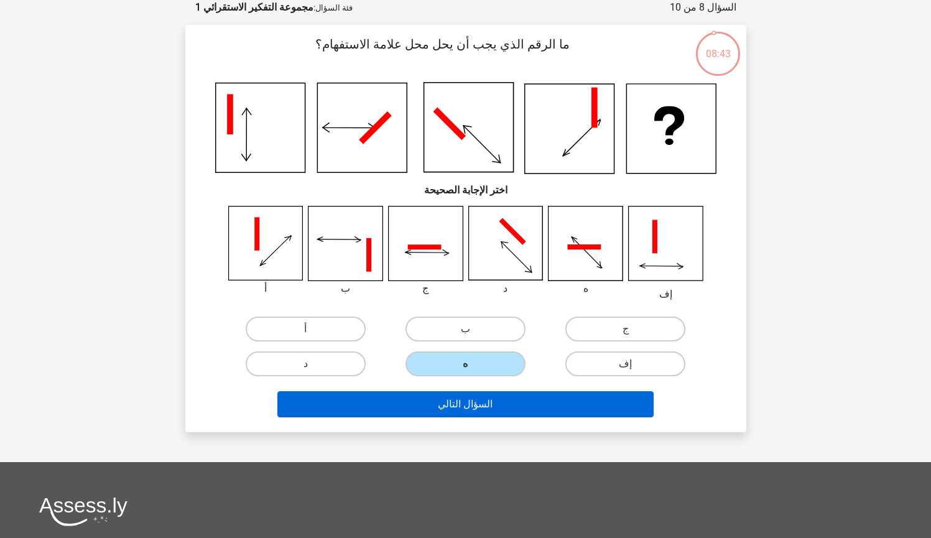
click at [493, 408] on button "السؤال التالي" at bounding box center [465, 404] width 376 height 26
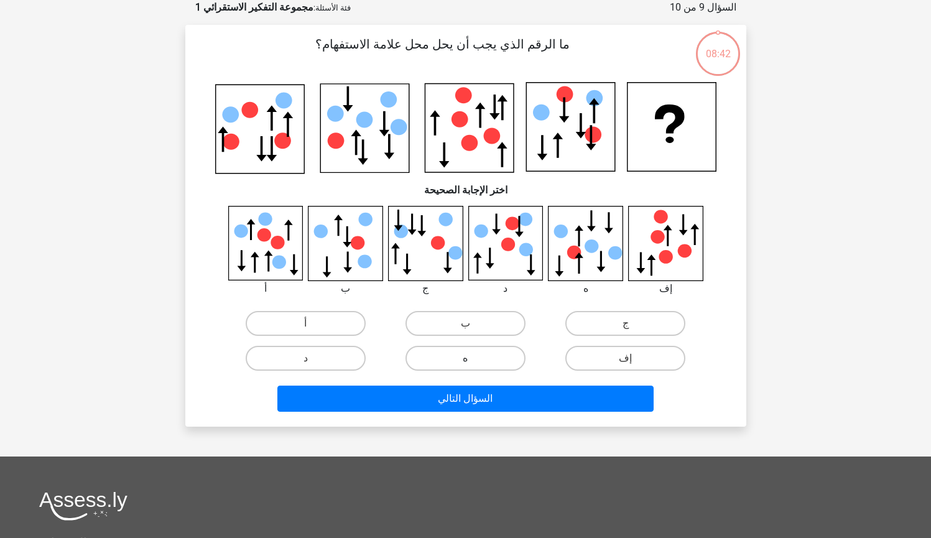
click at [483, 362] on label "ه" at bounding box center [466, 358] width 120 height 25
click at [473, 362] on input "ه" at bounding box center [469, 362] width 8 height 8
radio input "true"
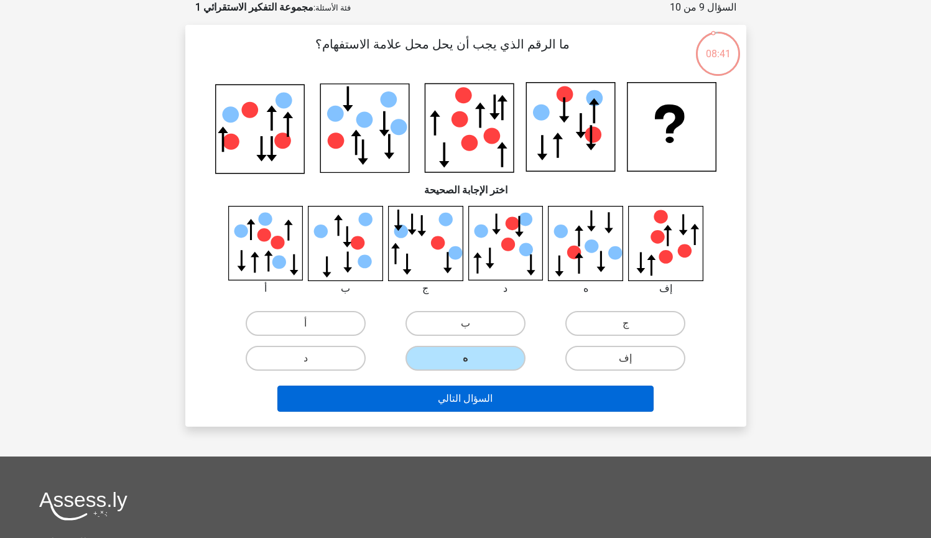
click at [506, 401] on button "السؤال التالي" at bounding box center [465, 399] width 376 height 26
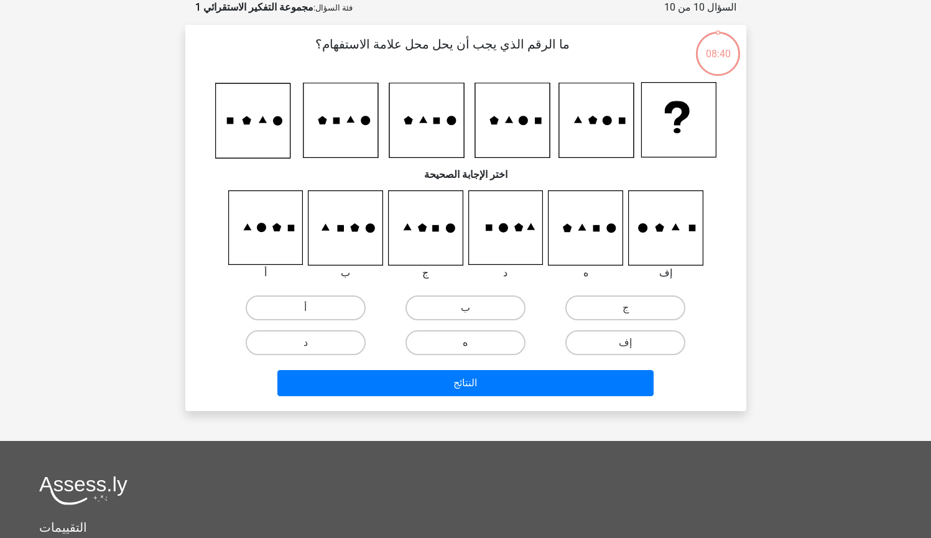
click at [488, 350] on label "ه" at bounding box center [466, 342] width 120 height 25
click at [473, 350] on input "ه" at bounding box center [469, 347] width 8 height 8
radio input "true"
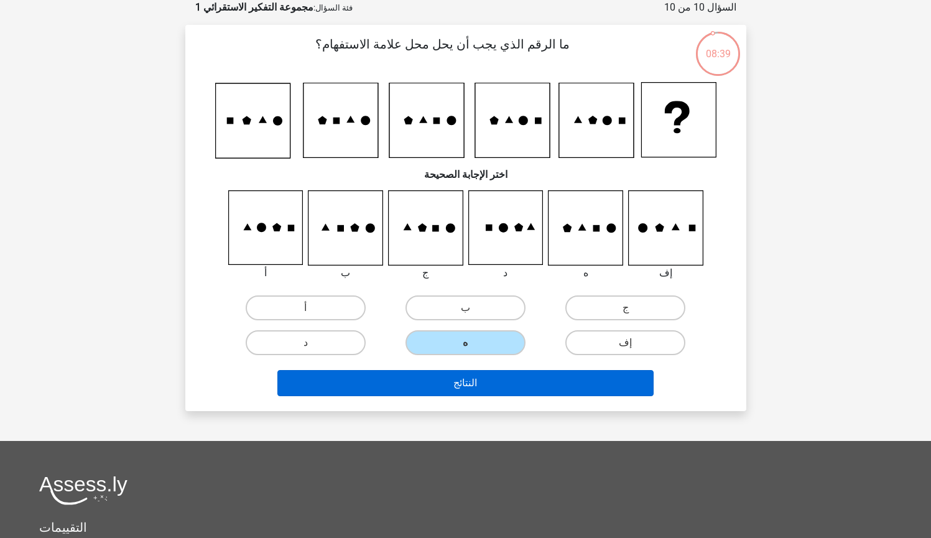
click at [494, 379] on button "النتائج" at bounding box center [465, 383] width 376 height 26
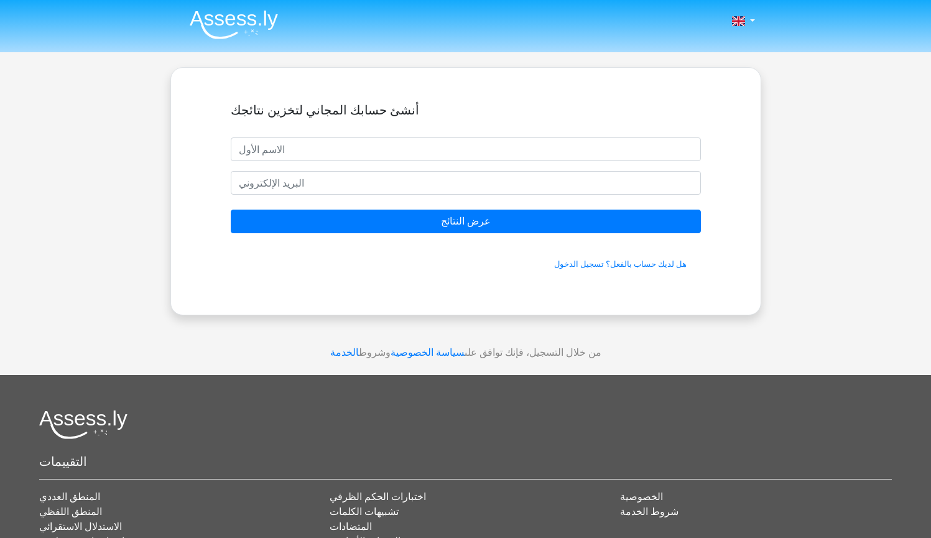
click at [324, 150] on input "text" at bounding box center [466, 149] width 470 height 24
type input "t"
type input "[GEOGRAPHIC_DATA]"
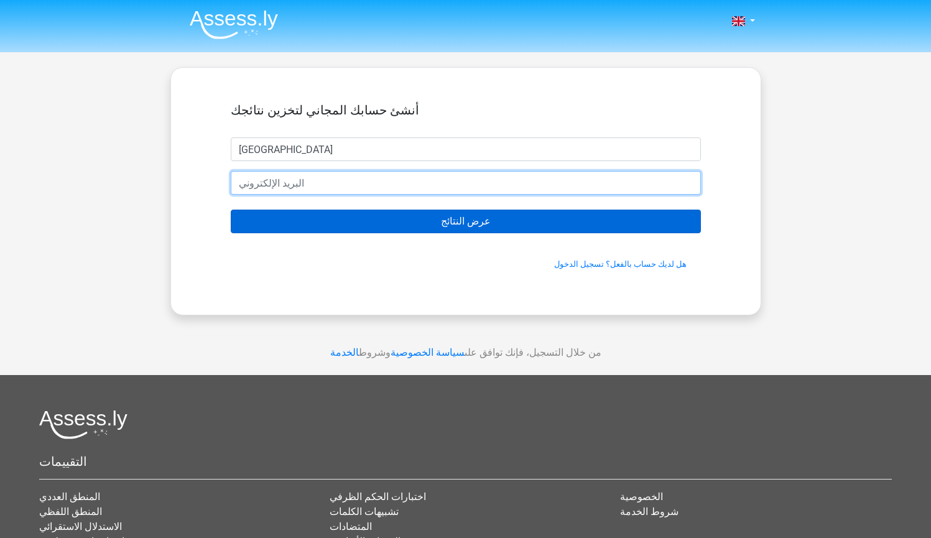
type input "[EMAIL_ADDRESS][DOMAIN_NAME]"
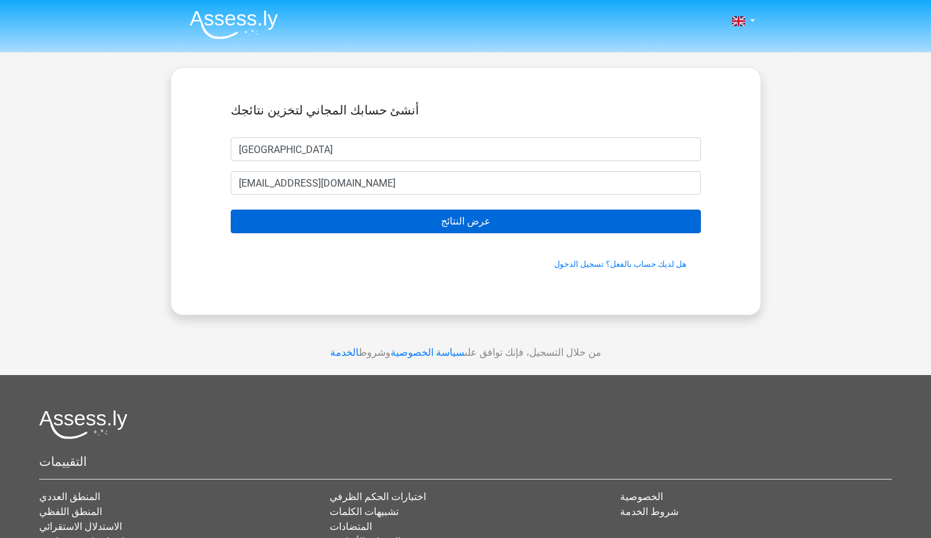
click at [475, 230] on input "Show results" at bounding box center [466, 222] width 470 height 24
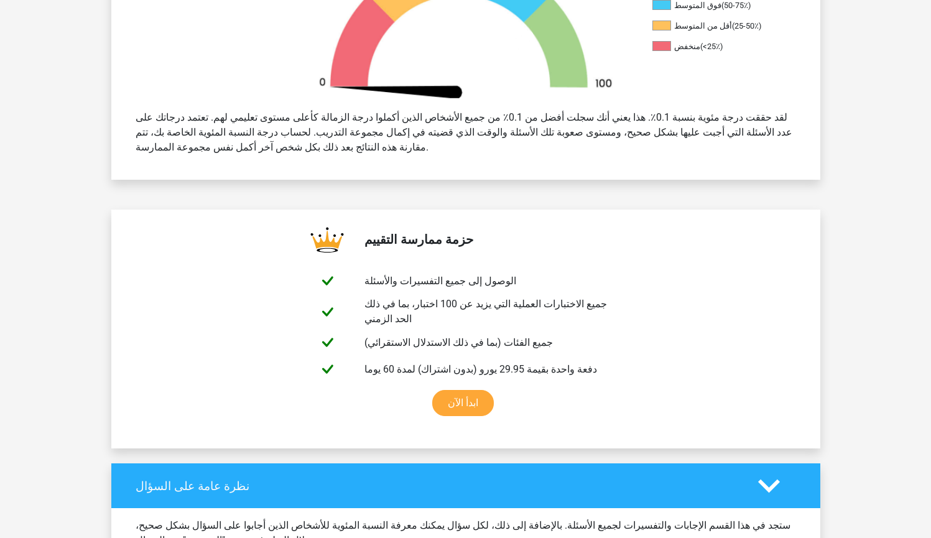
scroll to position [513, 0]
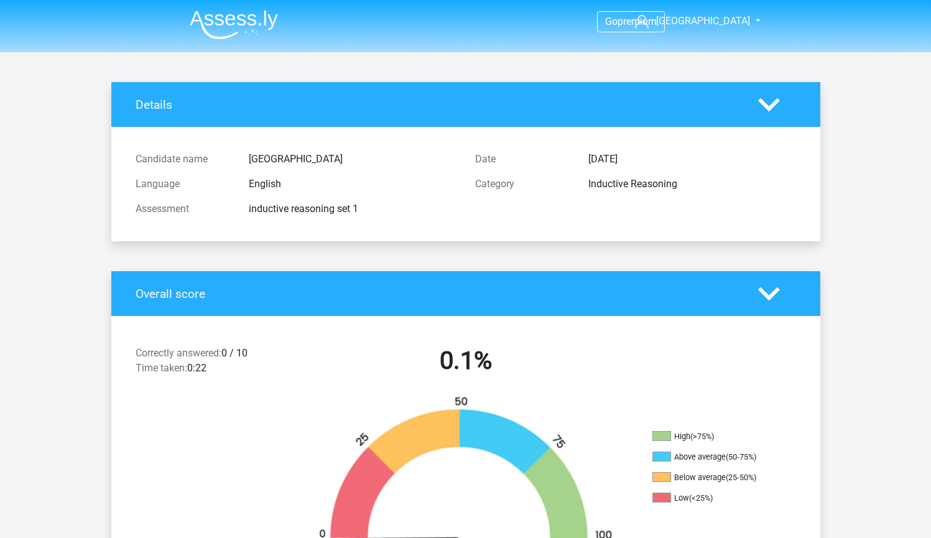
scroll to position [513, 0]
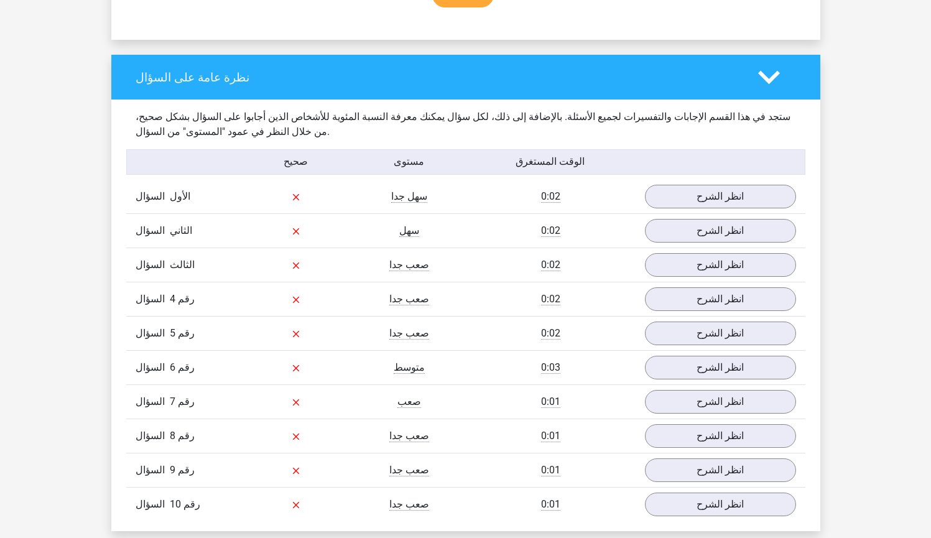
scroll to position [858, 0]
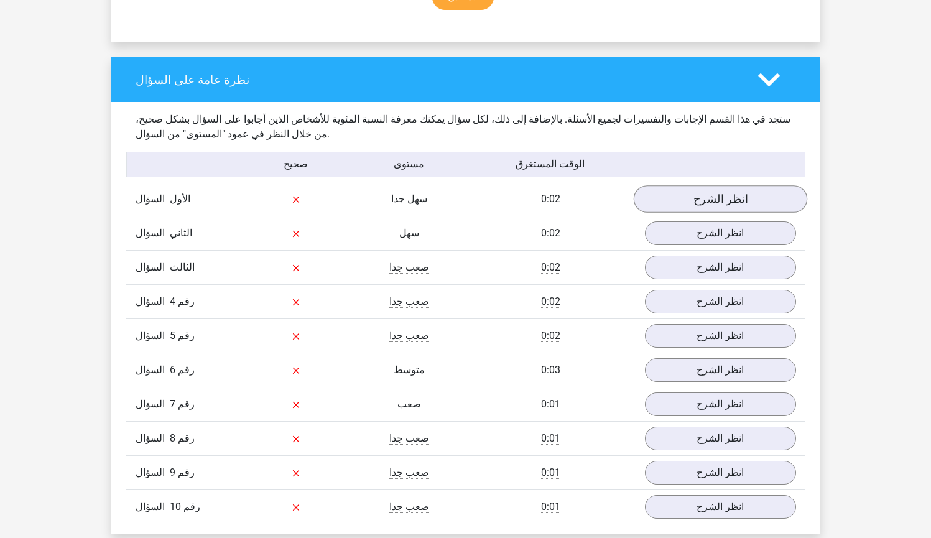
click at [760, 193] on link "انظر الشرح" at bounding box center [720, 199] width 174 height 27
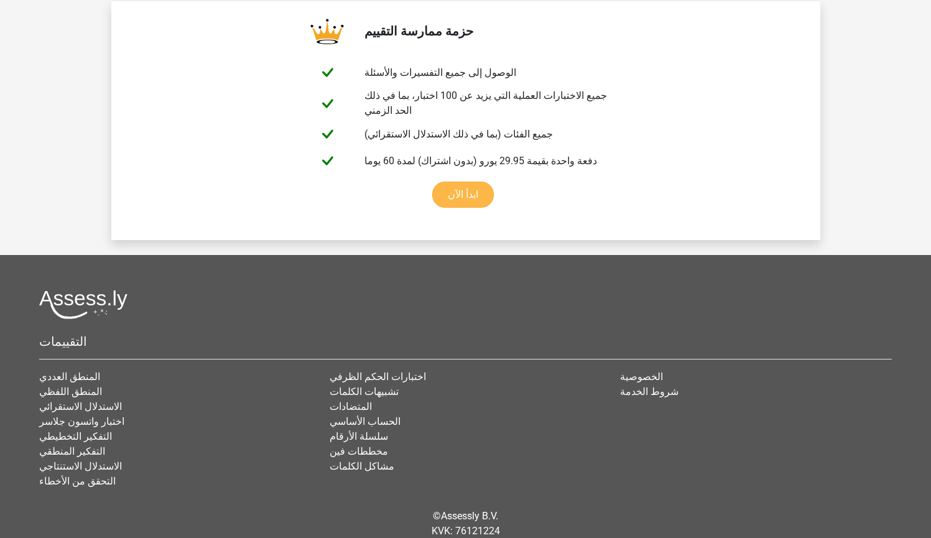
scroll to position [2792, 0]
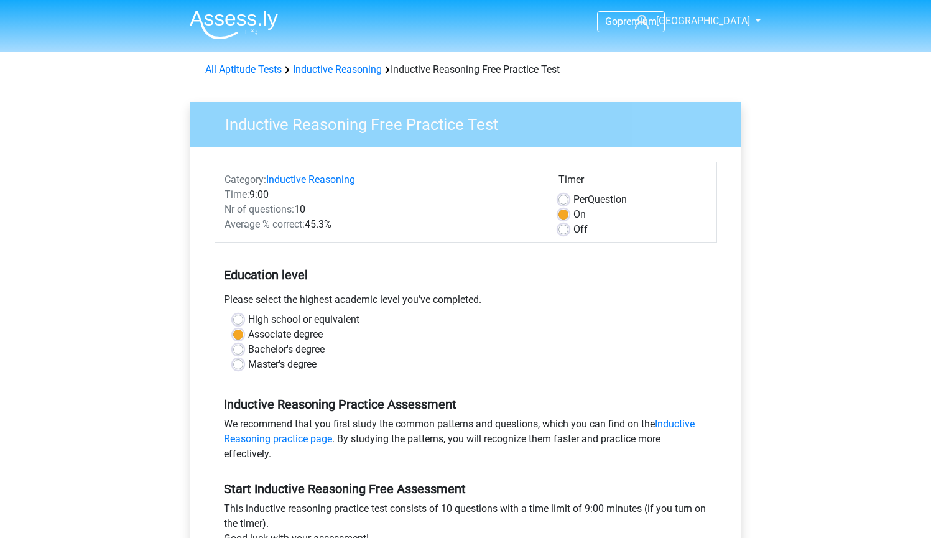
scroll to position [415, 0]
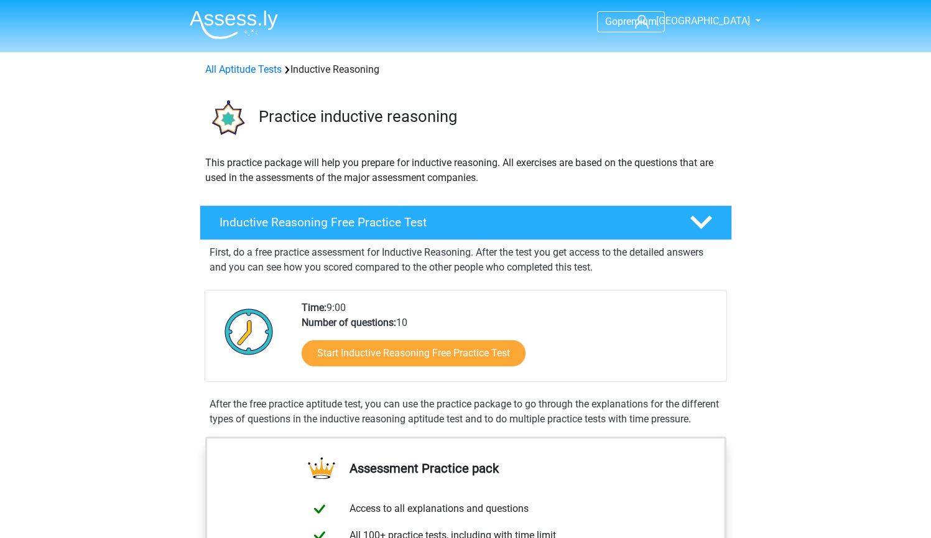
scroll to position [37, 0]
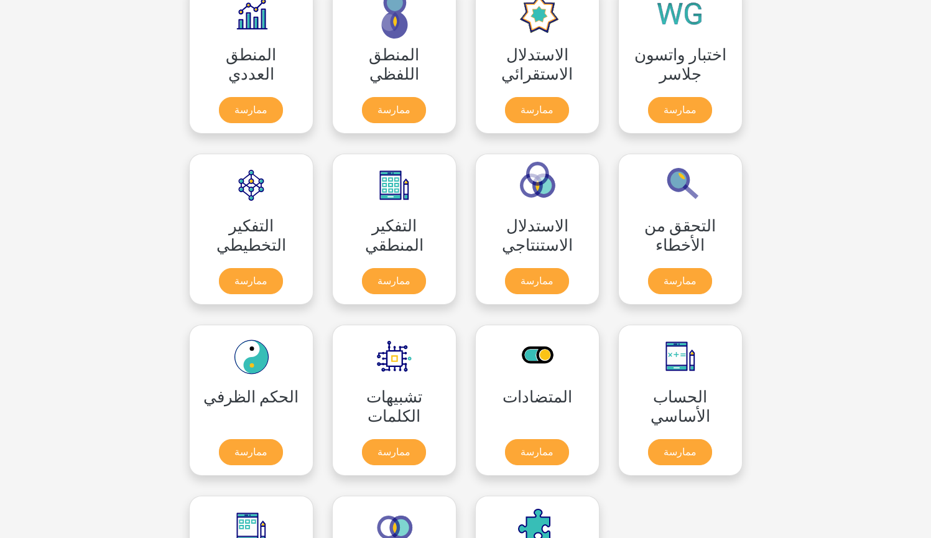
scroll to position [203, 0]
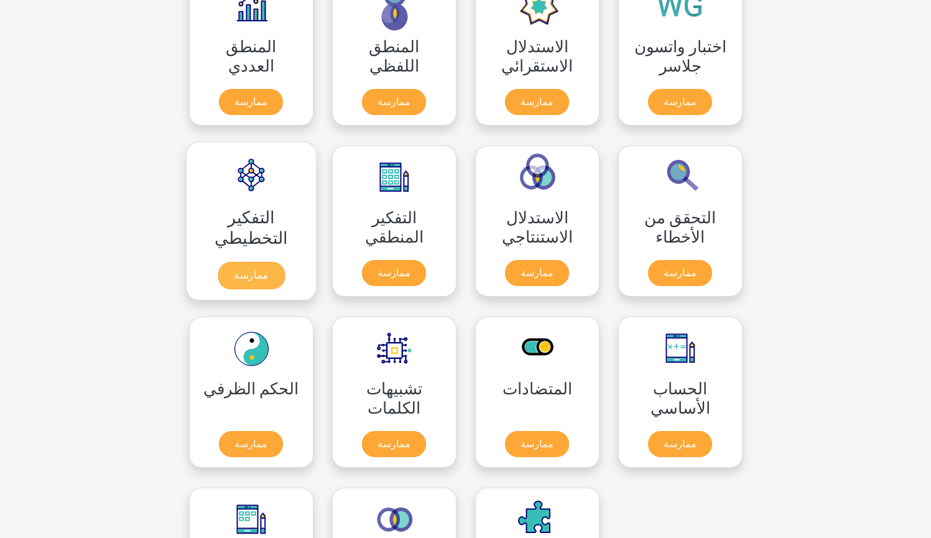
click at [261, 275] on link "ممارسة" at bounding box center [250, 275] width 67 height 27
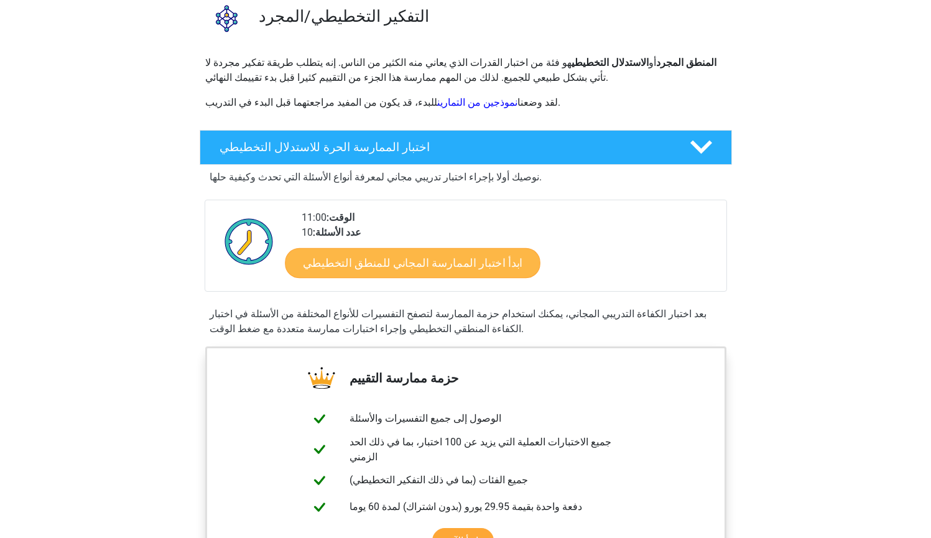
scroll to position [105, 0]
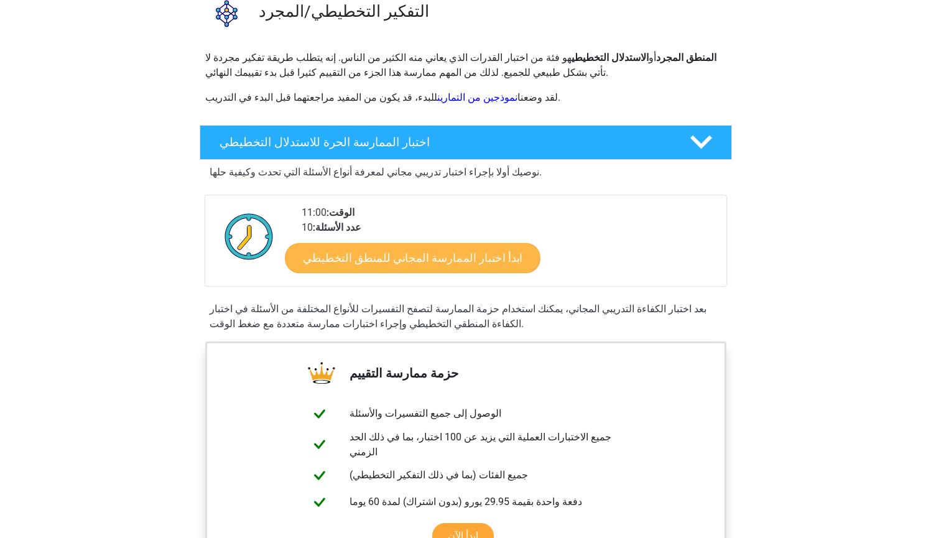
click at [435, 265] on link "ابدأ اختبار الممارسة المجاني للمنطق التخطيطي" at bounding box center [413, 258] width 256 height 30
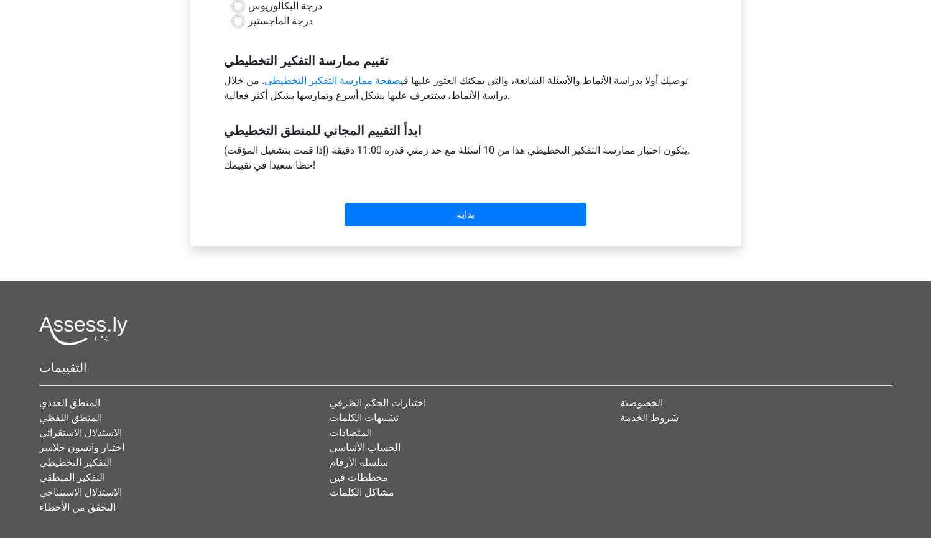
scroll to position [415, 0]
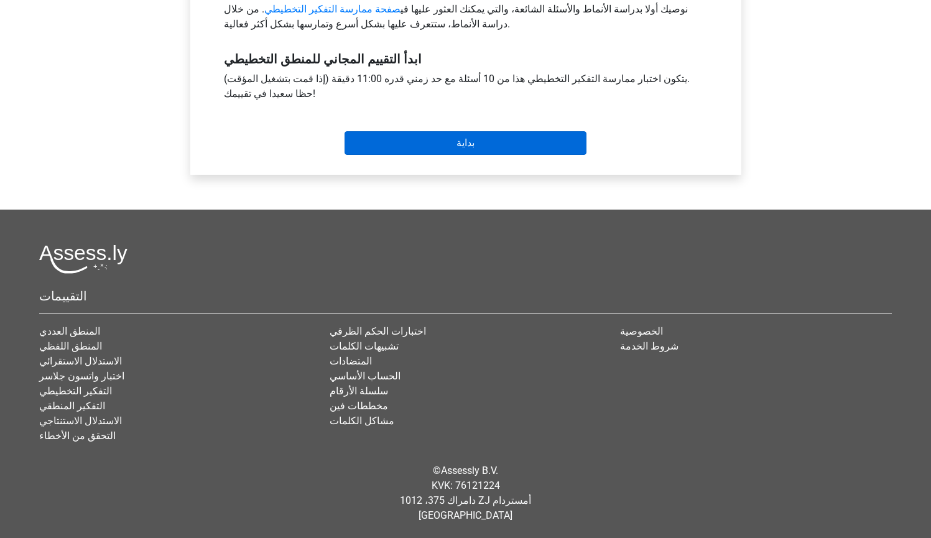
click at [434, 140] on input "Start" at bounding box center [466, 143] width 242 height 24
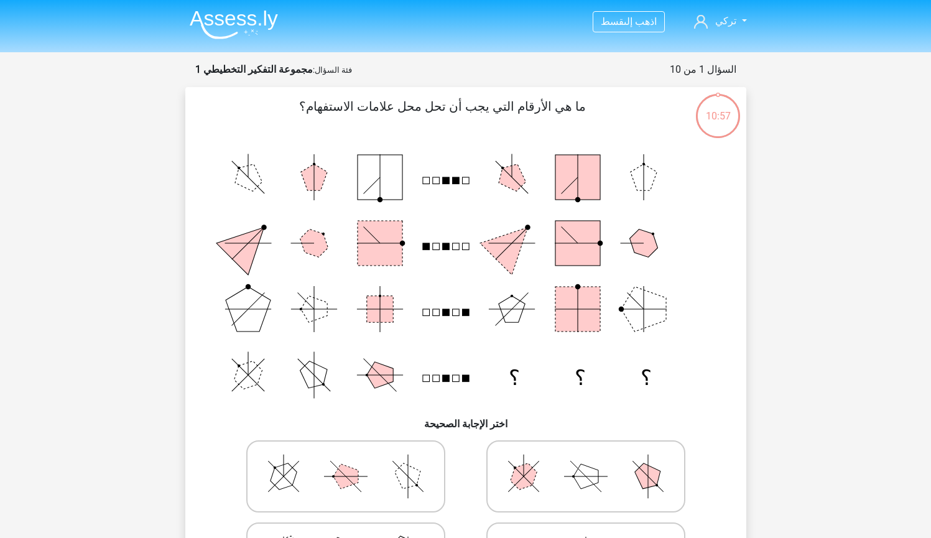
scroll to position [28, 0]
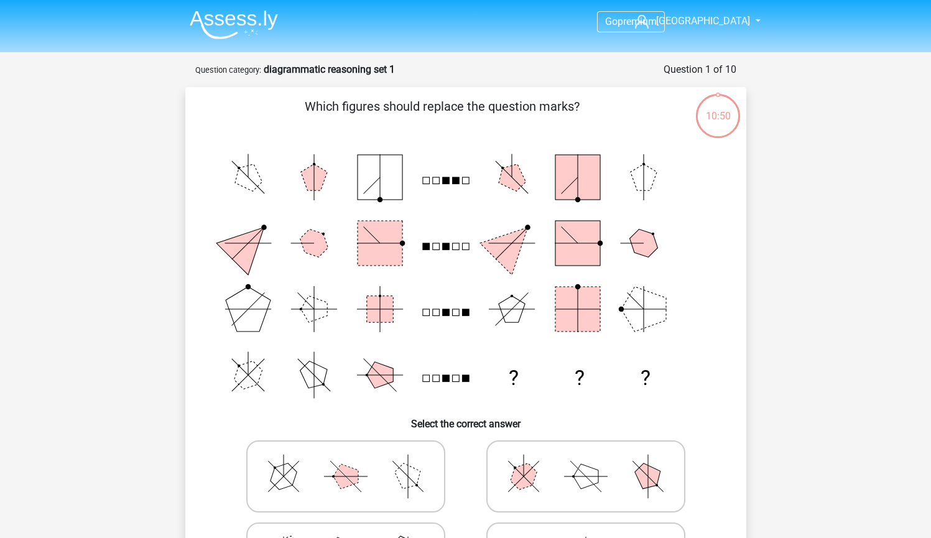
scroll to position [28, 0]
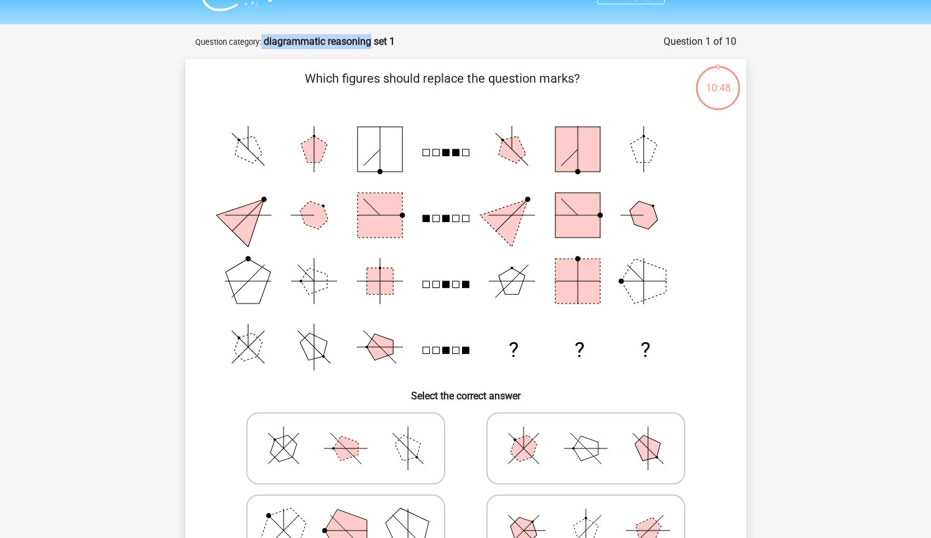
drag, startPoint x: 263, startPoint y: 41, endPoint x: 379, endPoint y: 45, distance: 116.4
click at [379, 45] on div "Question 1 of 10 Question category: diagrammatic reasoning set 1" at bounding box center [465, 41] width 541 height 15
copy div "diagrammatic reasoning"
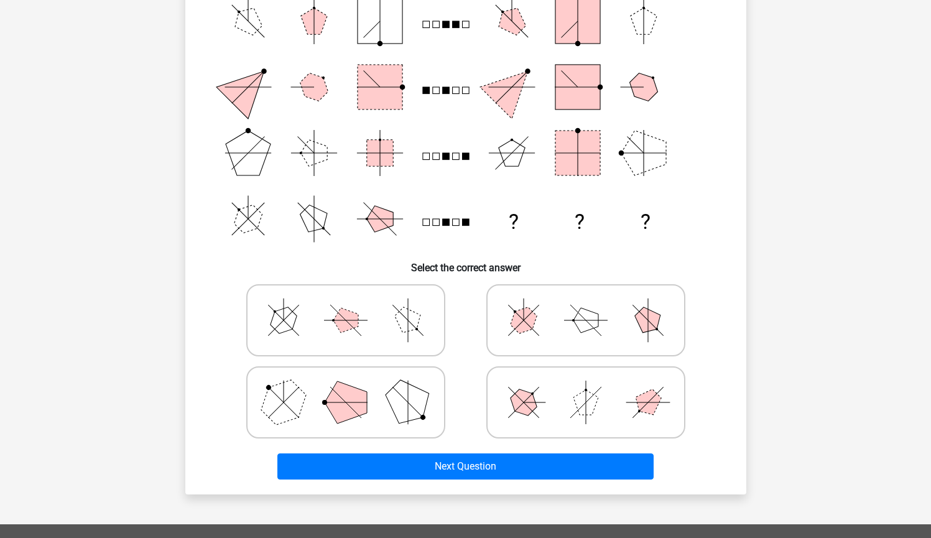
scroll to position [156, 0]
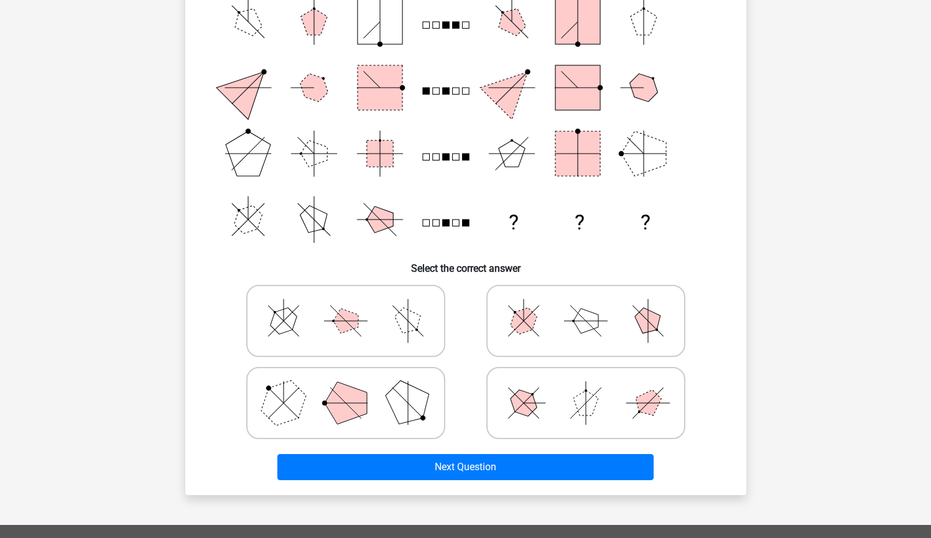
click at [576, 326] on icon at bounding box center [586, 321] width 187 height 62
click at [586, 305] on input "radio" at bounding box center [590, 301] width 8 height 8
radio input "true"
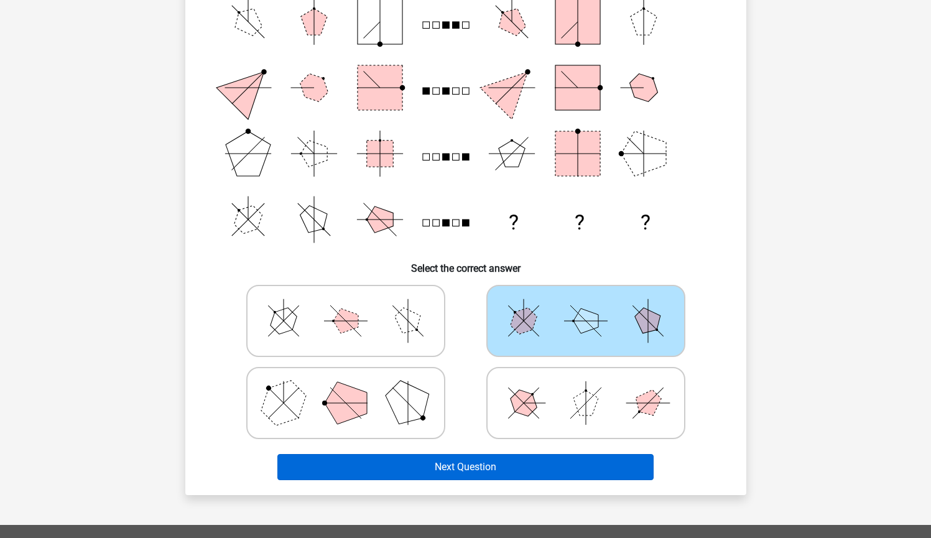
click at [523, 461] on button "Next Question" at bounding box center [465, 467] width 376 height 26
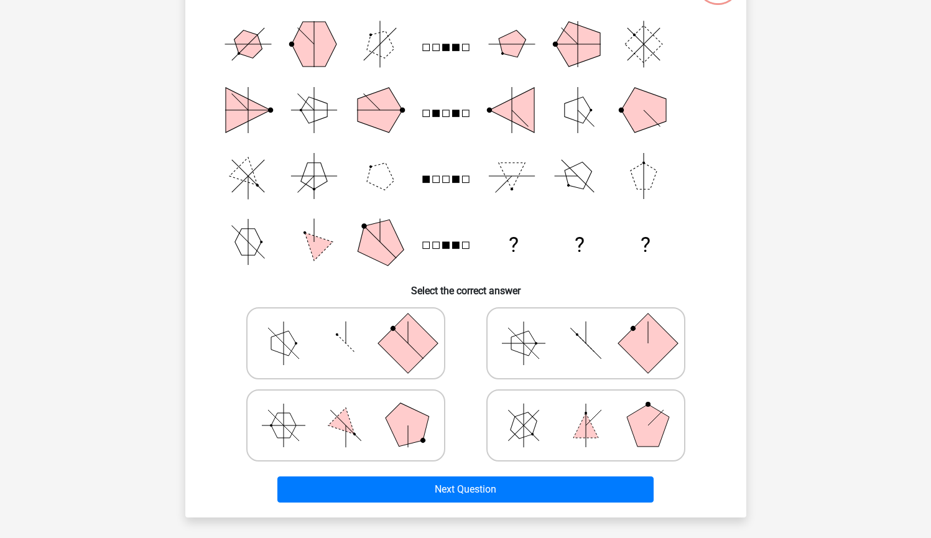
scroll to position [144, 0]
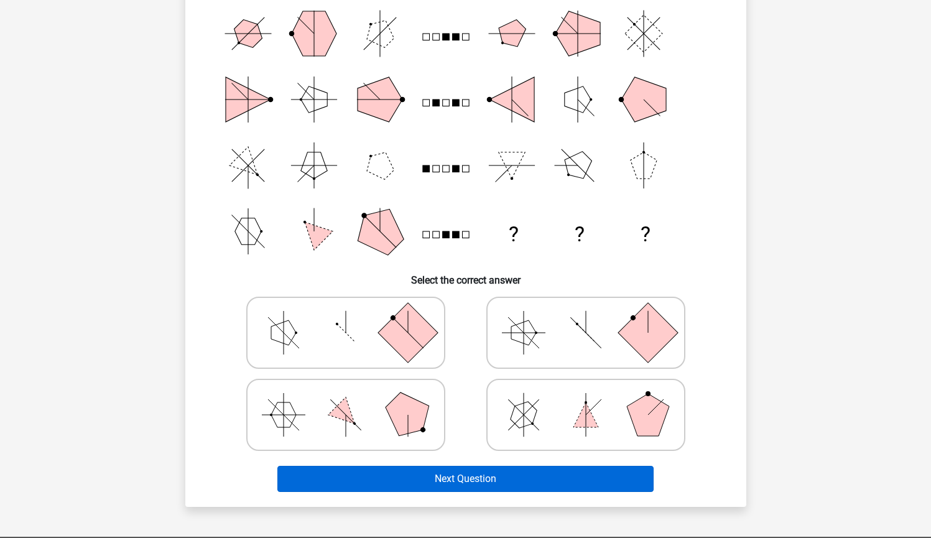
click at [524, 479] on button "Next Question" at bounding box center [465, 479] width 376 height 26
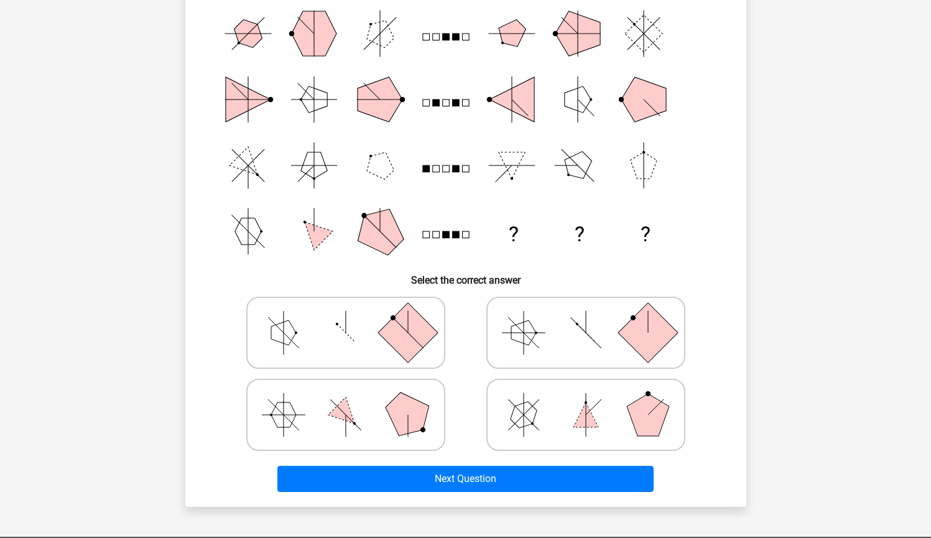
click at [541, 345] on icon at bounding box center [586, 333] width 187 height 62
click at [586, 317] on input "radio" at bounding box center [590, 313] width 8 height 8
radio input "true"
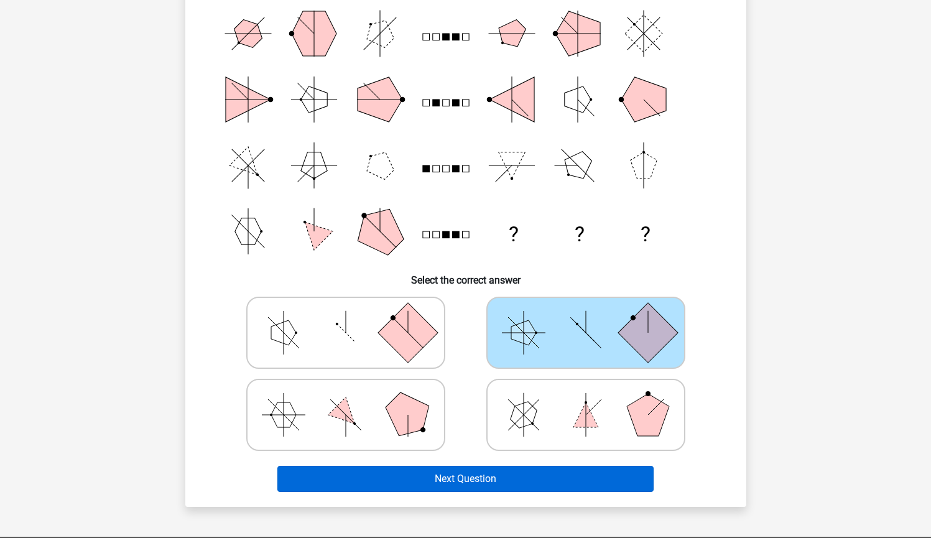
click at [515, 487] on button "Next Question" at bounding box center [465, 479] width 376 height 26
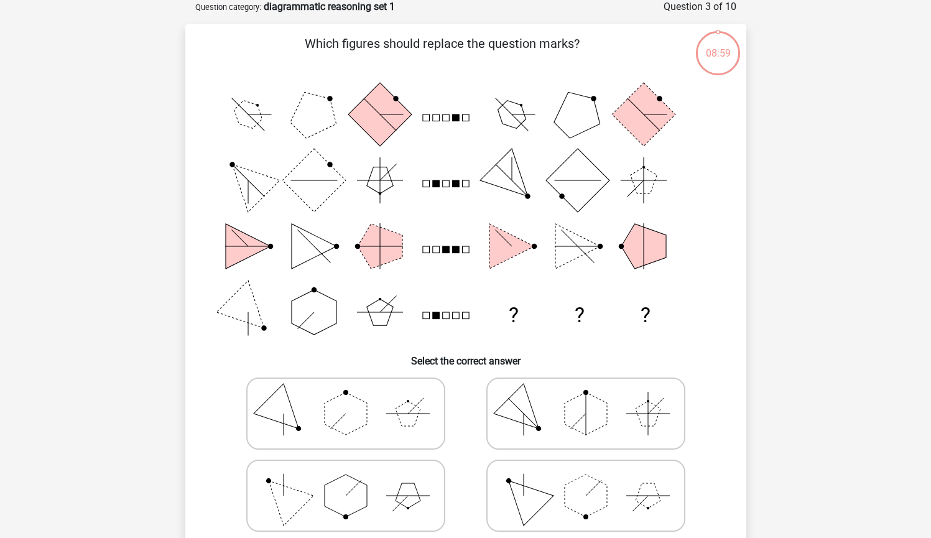
scroll to position [62, 0]
click at [531, 400] on icon at bounding box center [586, 414] width 187 height 62
click at [586, 399] on input "radio" at bounding box center [590, 395] width 8 height 8
radio input "true"
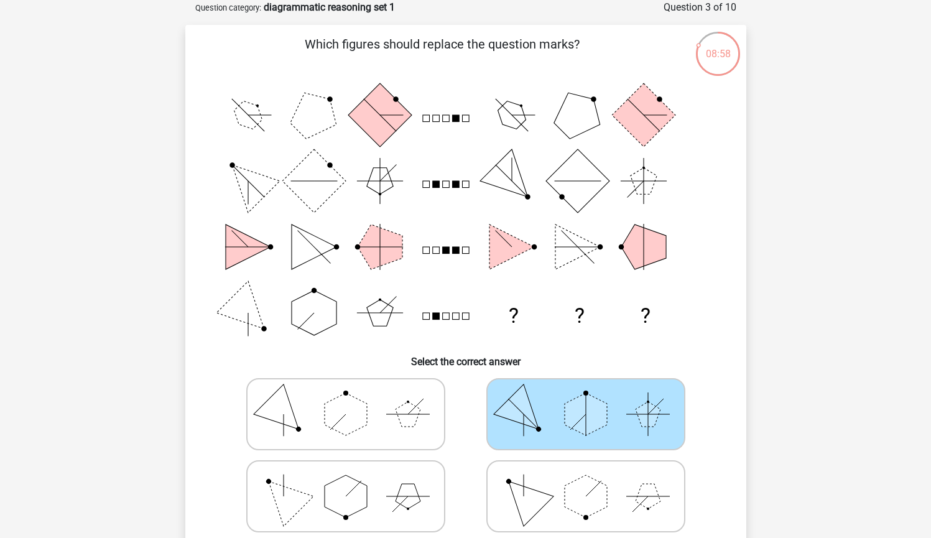
scroll to position [151, 0]
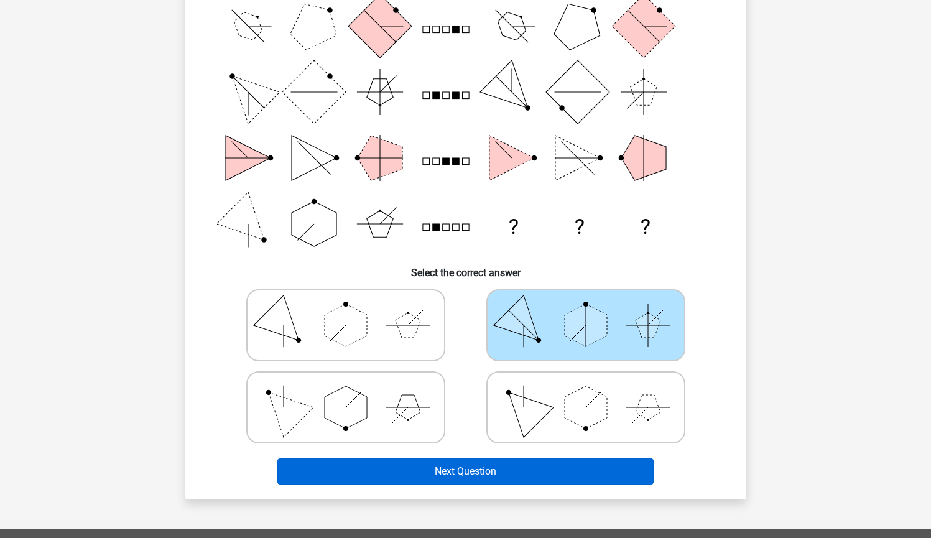
click at [537, 462] on button "Next Question" at bounding box center [465, 471] width 376 height 26
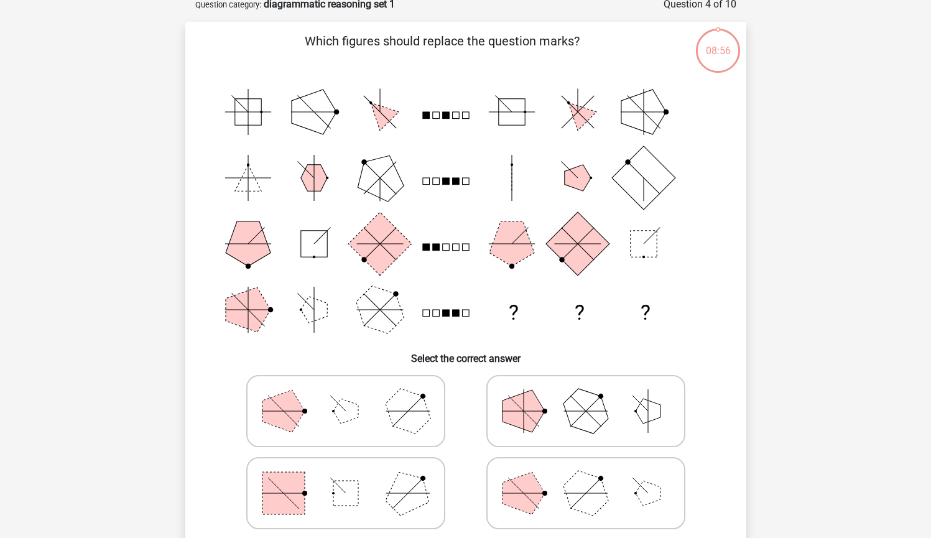
scroll to position [62, 0]
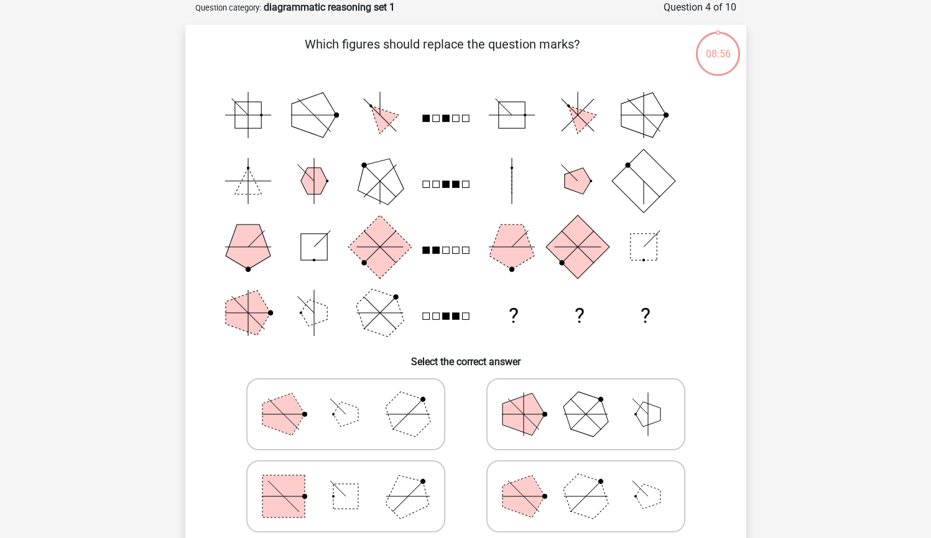
click at [551, 402] on icon at bounding box center [586, 414] width 187 height 62
click at [586, 399] on input "radio" at bounding box center [590, 395] width 8 height 8
radio input "true"
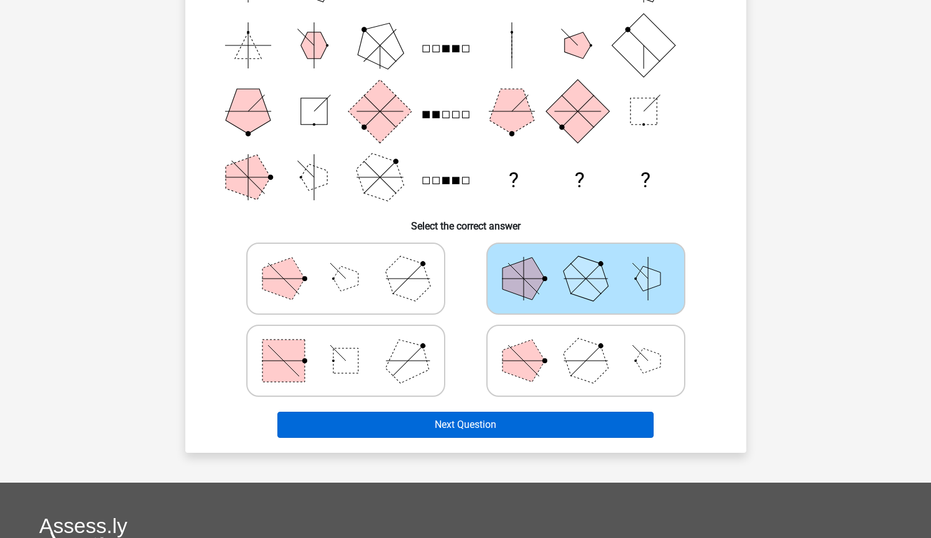
click at [546, 419] on button "Next Question" at bounding box center [465, 425] width 376 height 26
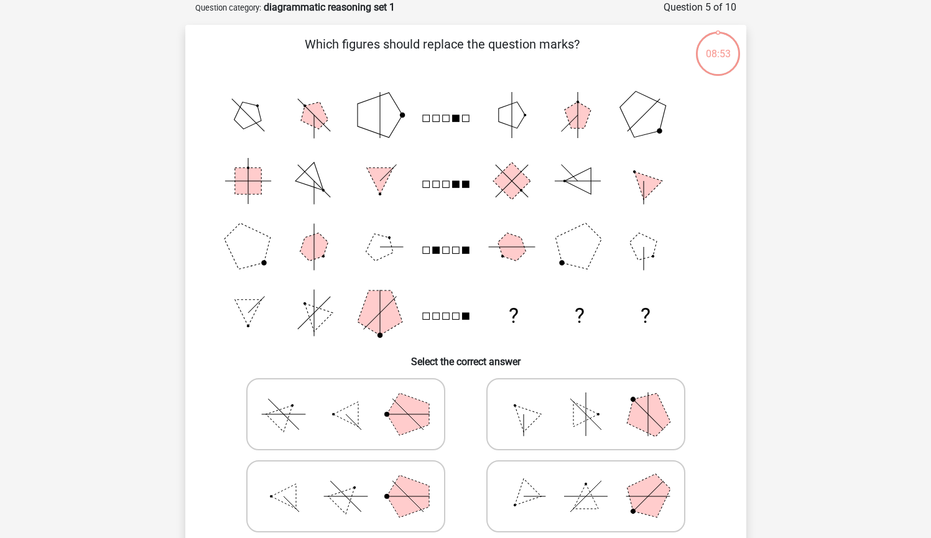
click at [554, 402] on icon at bounding box center [586, 414] width 187 height 62
click at [586, 399] on input "radio" at bounding box center [590, 395] width 8 height 8
radio input "true"
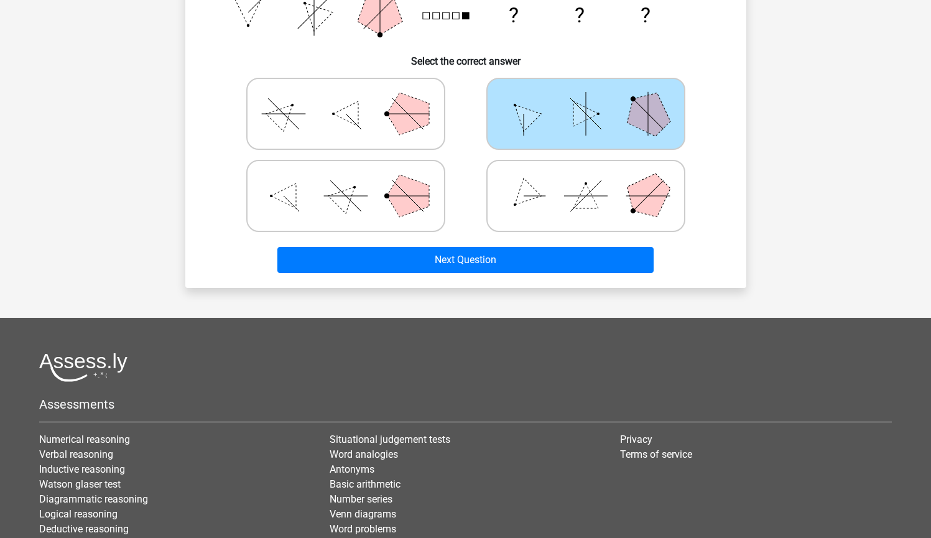
scroll to position [470, 0]
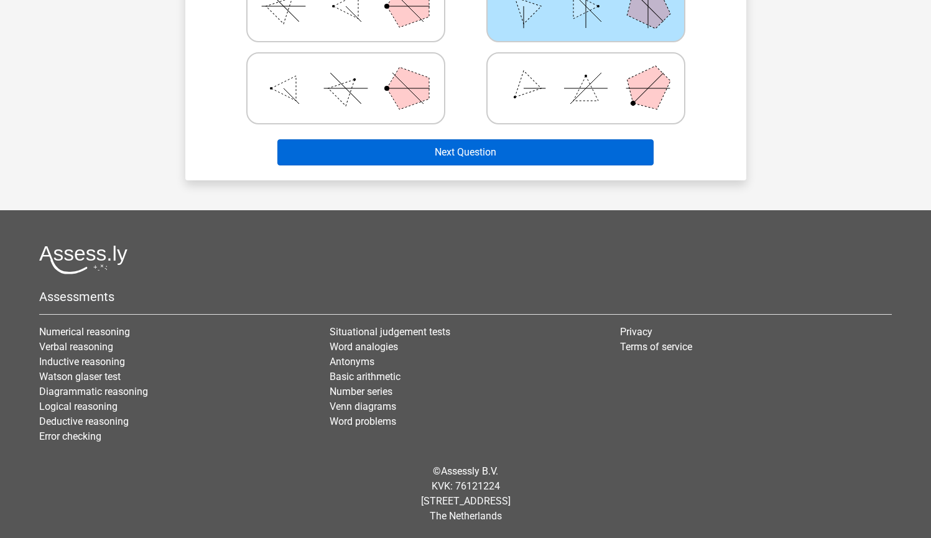
click at [501, 151] on button "Next Question" at bounding box center [465, 152] width 376 height 26
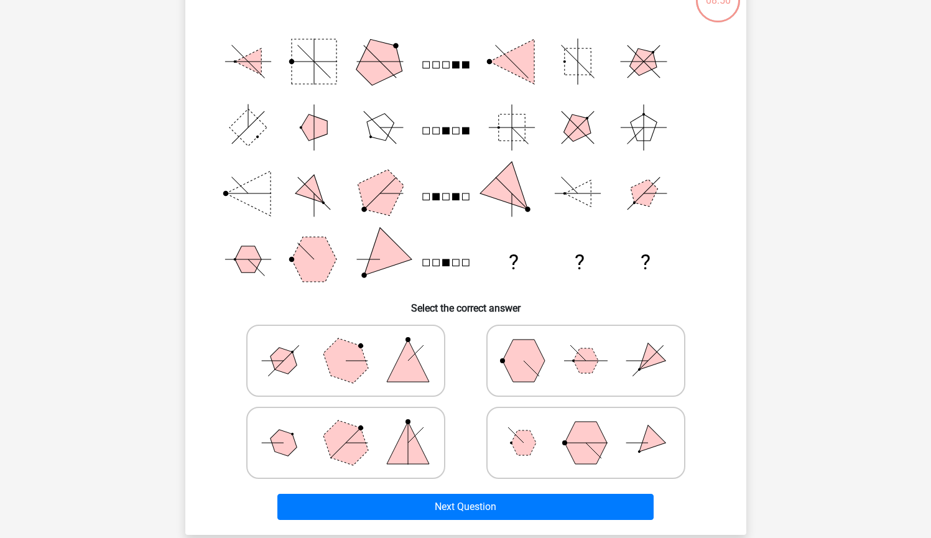
scroll to position [62, 0]
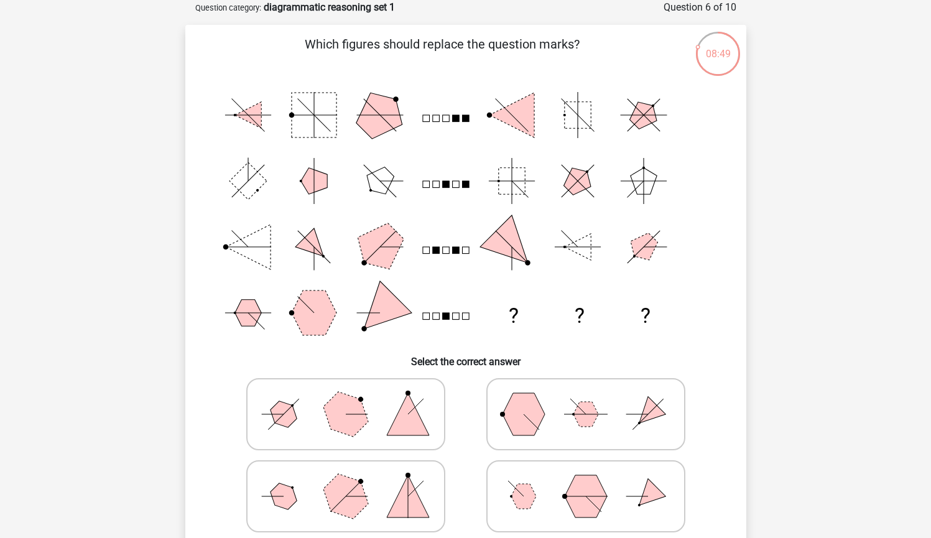
click at [593, 425] on icon at bounding box center [586, 414] width 187 height 62
click at [593, 399] on input "radio" at bounding box center [590, 395] width 8 height 8
radio input "true"
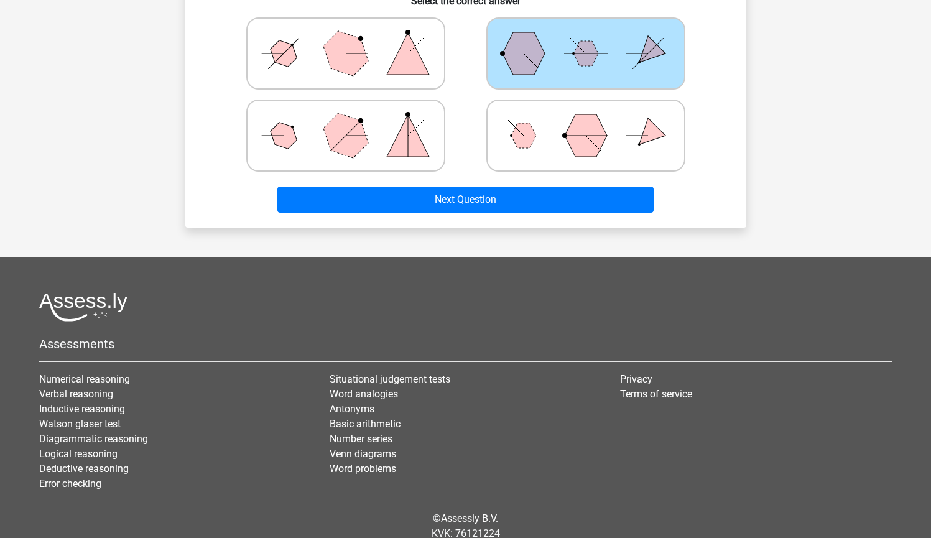
scroll to position [470, 0]
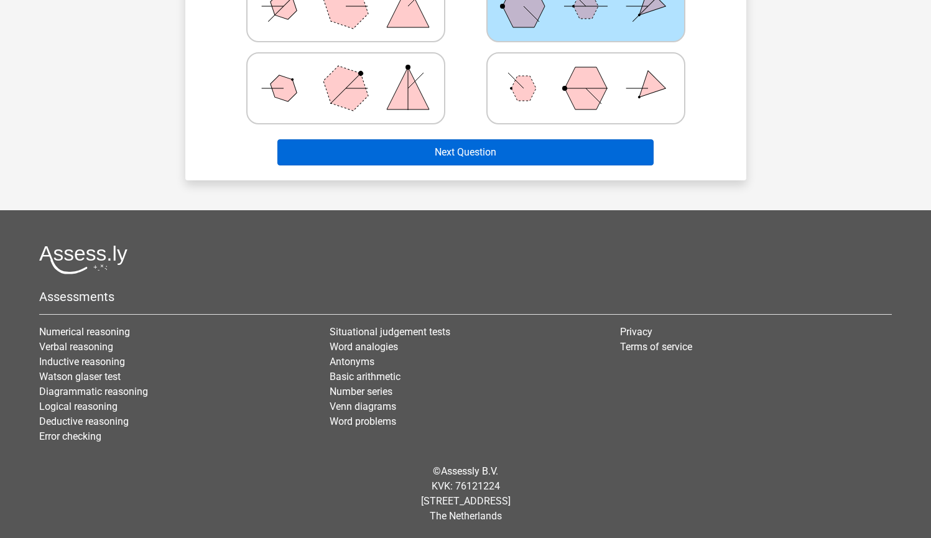
click at [445, 155] on button "Next Question" at bounding box center [465, 152] width 376 height 26
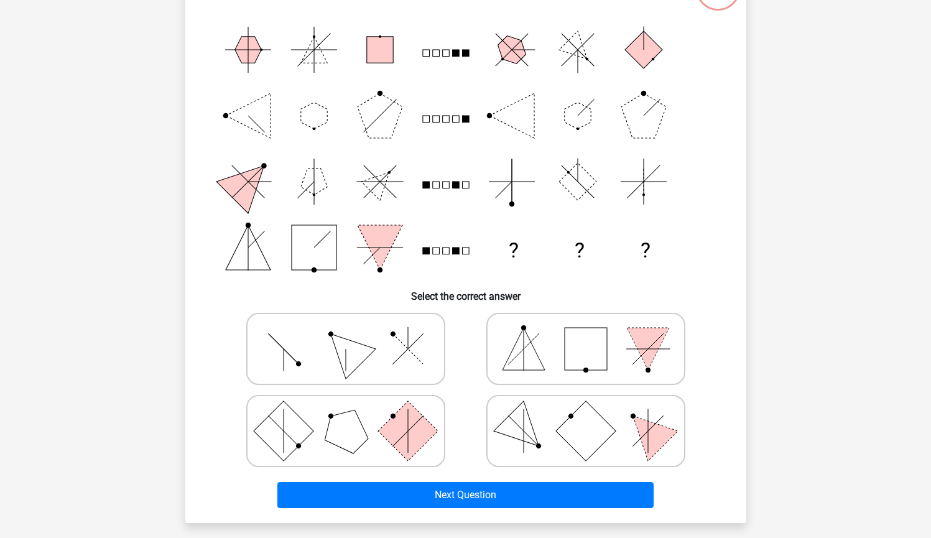
scroll to position [62, 0]
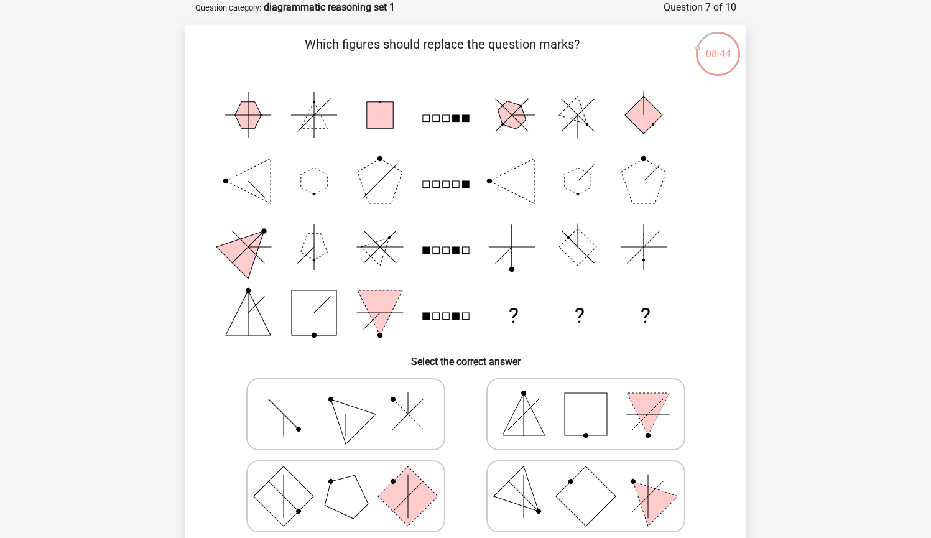
click at [553, 404] on icon at bounding box center [586, 414] width 187 height 62
click at [586, 399] on input "radio" at bounding box center [590, 395] width 8 height 8
radio input "true"
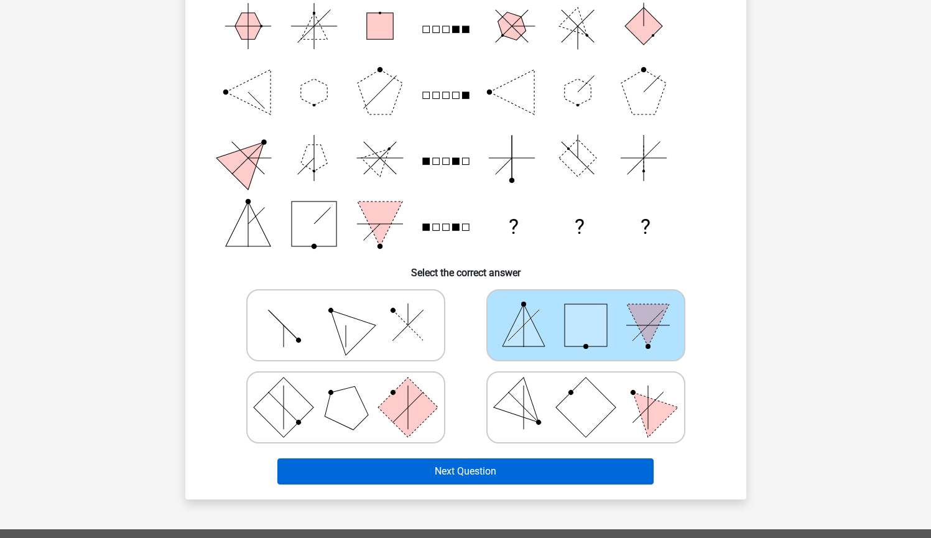
scroll to position [146, 0]
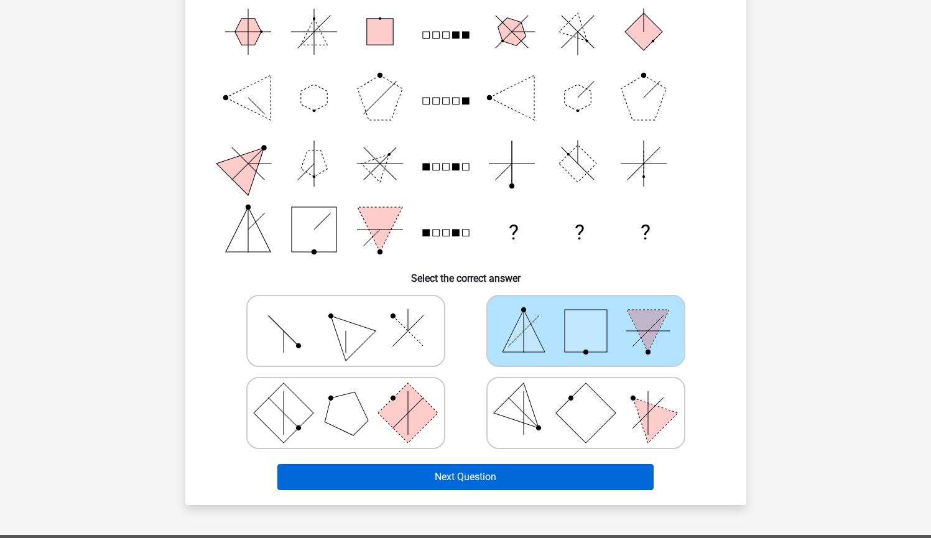
click at [490, 485] on button "Next Question" at bounding box center [465, 477] width 376 height 26
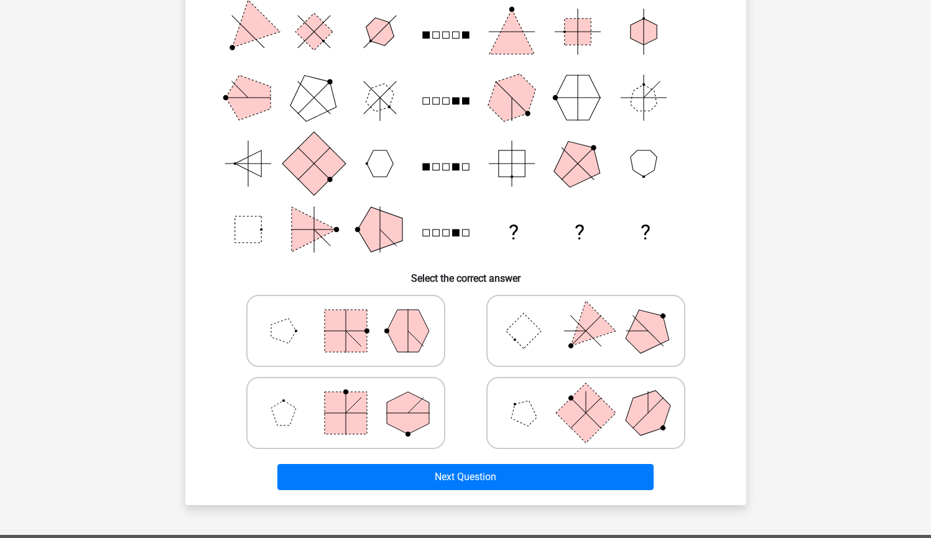
scroll to position [62, 0]
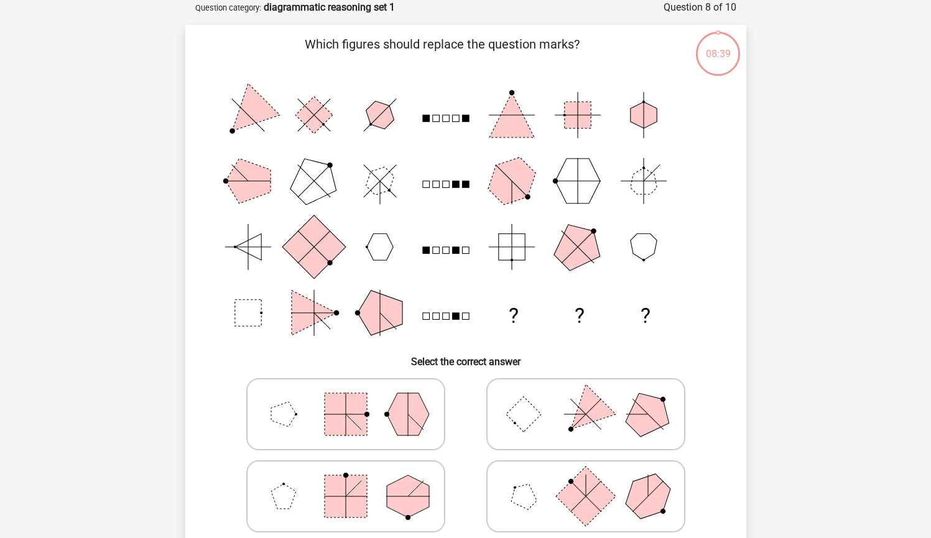
click at [542, 442] on icon at bounding box center [586, 414] width 187 height 62
click at [586, 399] on input "radio" at bounding box center [590, 395] width 8 height 8
radio input "true"
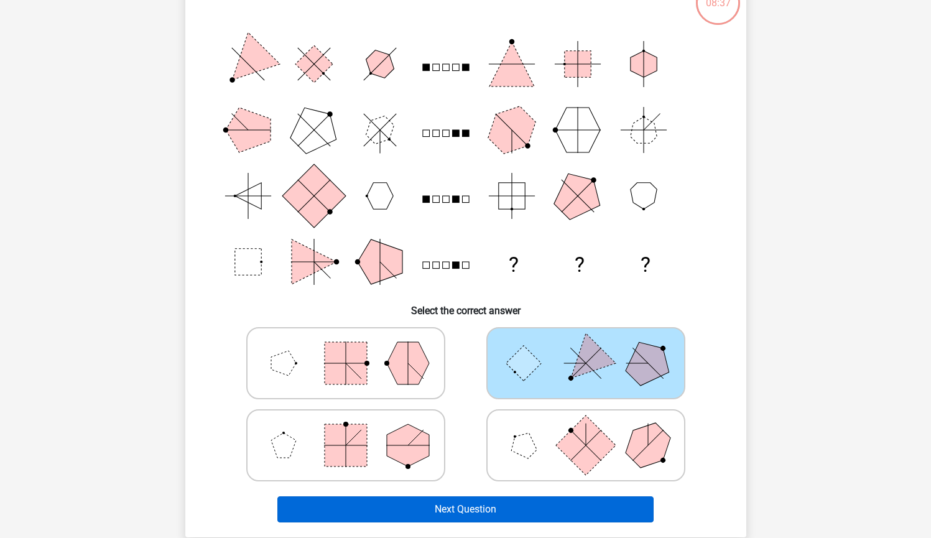
click at [495, 506] on button "Next Question" at bounding box center [465, 509] width 376 height 26
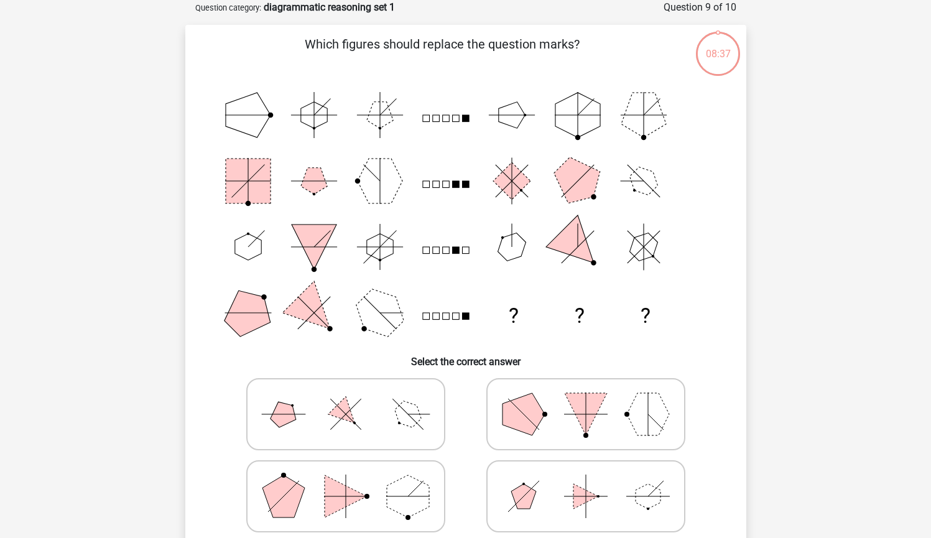
click at [498, 412] on icon at bounding box center [586, 414] width 187 height 62
click at [586, 399] on input "radio" at bounding box center [590, 395] width 8 height 8
radio input "true"
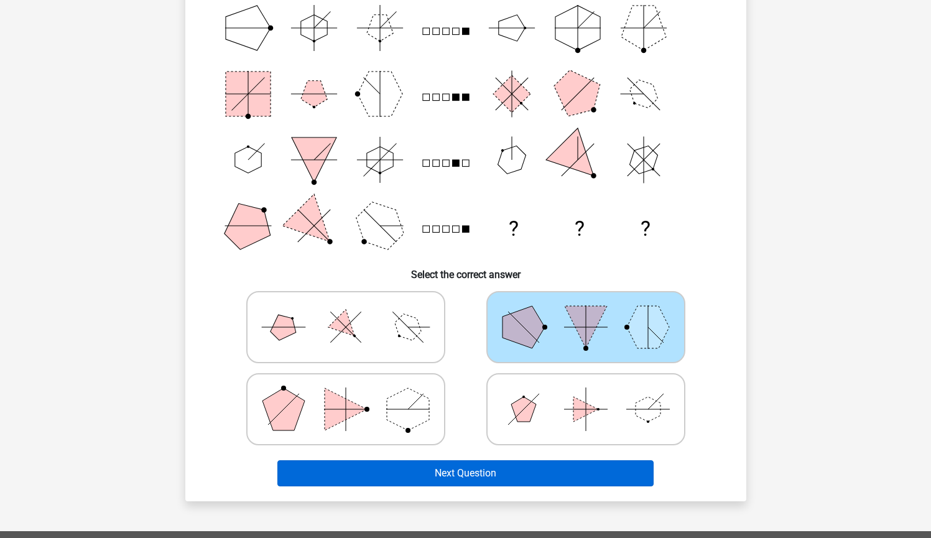
click at [474, 472] on button "Next Question" at bounding box center [465, 473] width 376 height 26
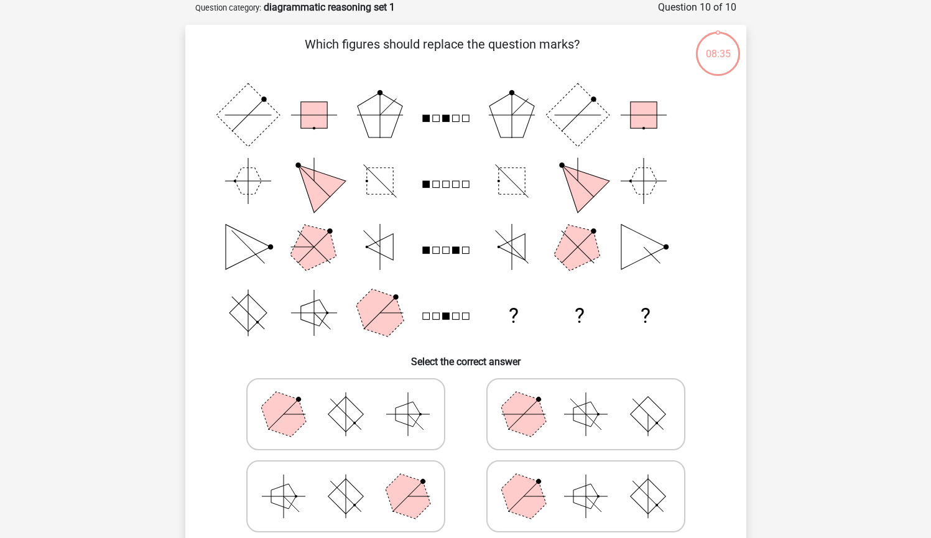
click at [548, 414] on icon at bounding box center [586, 414] width 187 height 62
click at [586, 399] on input "radio" at bounding box center [590, 395] width 8 height 8
radio input "true"
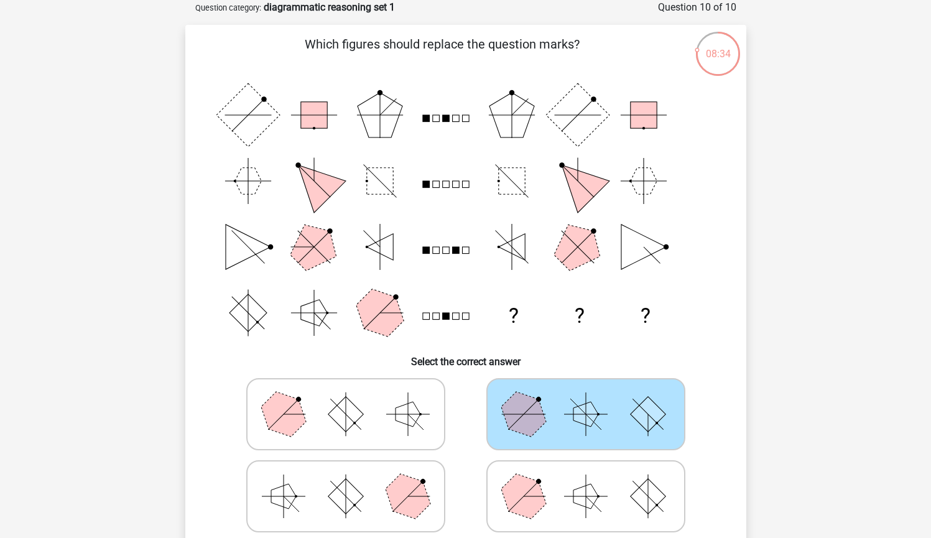
scroll to position [161, 0]
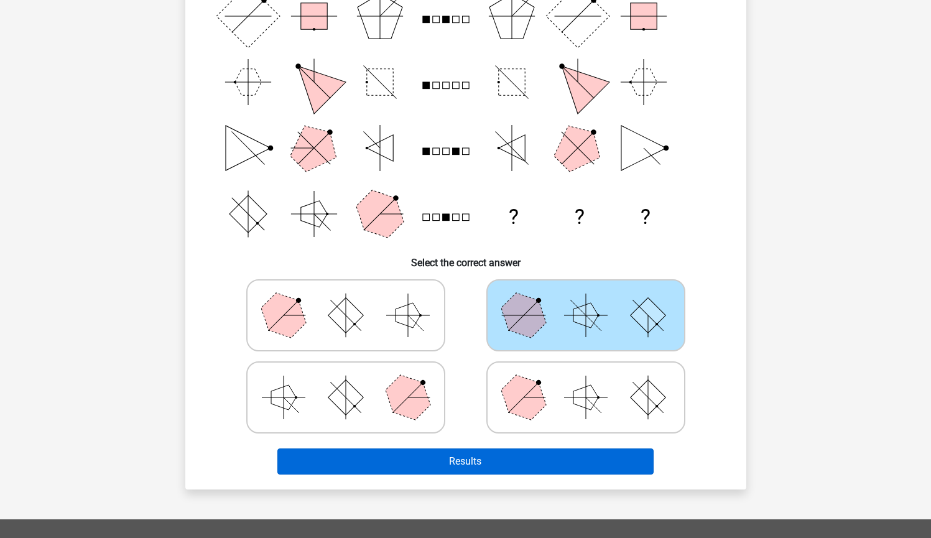
click at [491, 464] on button "Results" at bounding box center [465, 461] width 376 height 26
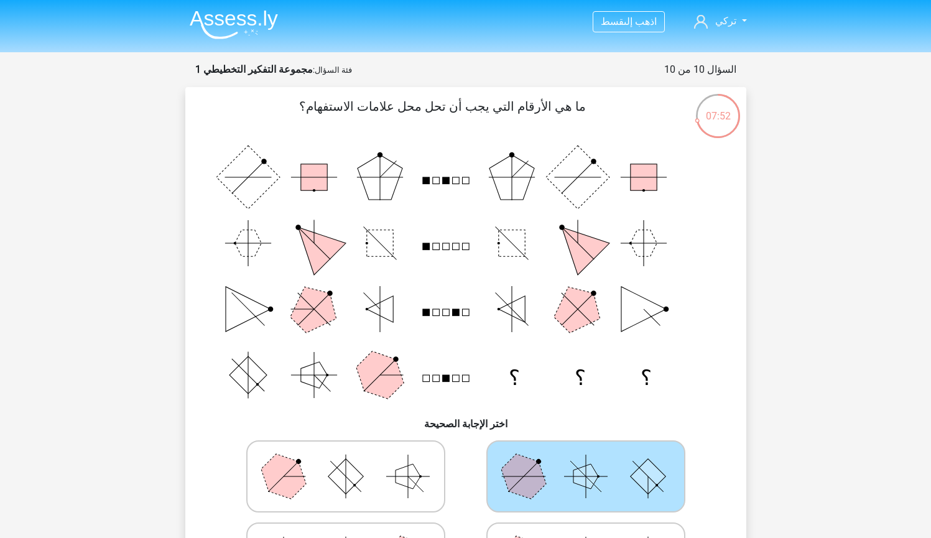
scroll to position [0, 0]
click at [743, 27] on link "تركي" at bounding box center [720, 21] width 62 height 15
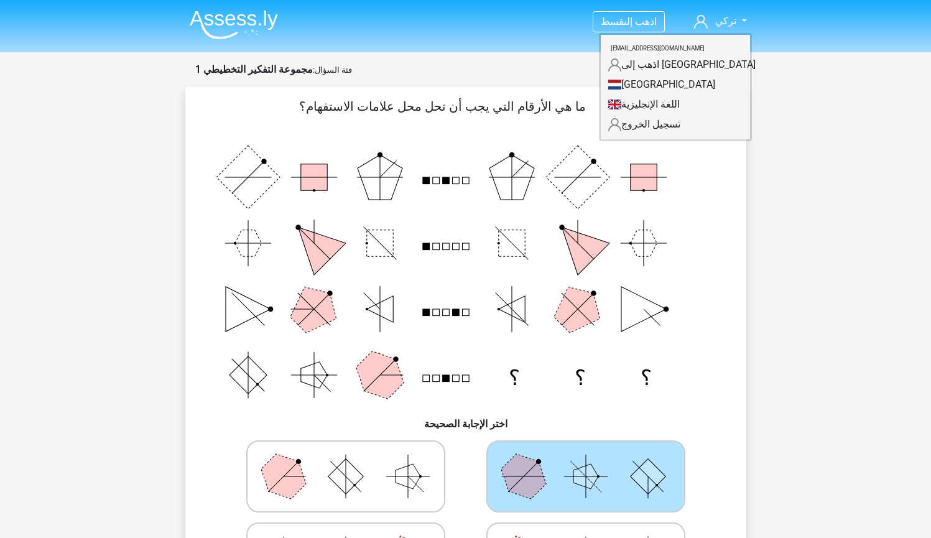
click at [699, 100] on link "اللغة الإنجليزية" at bounding box center [675, 105] width 149 height 20
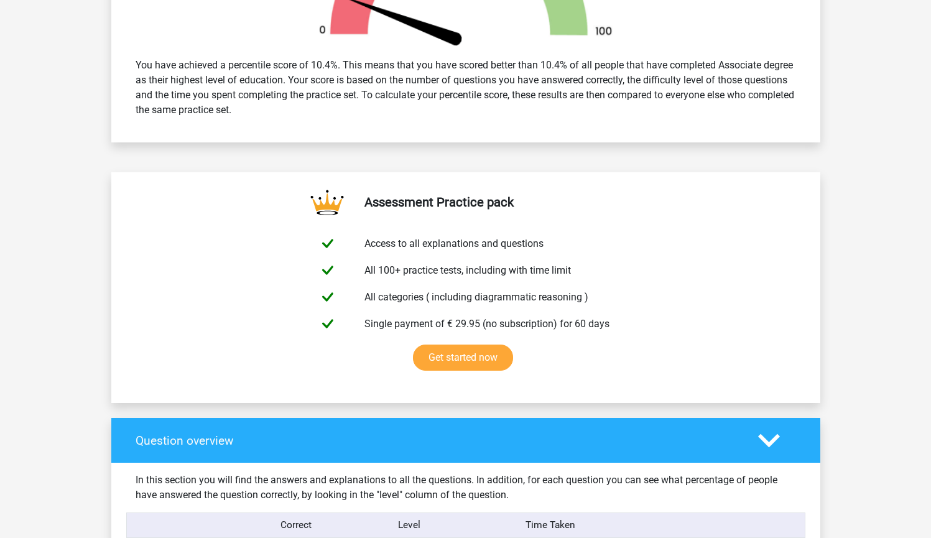
scroll to position [504, 0]
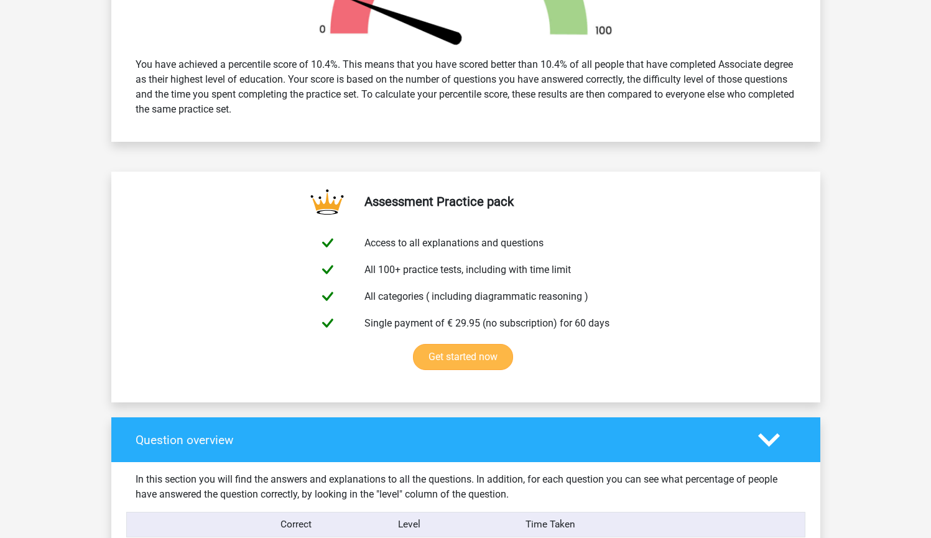
click at [481, 358] on link "Get started now" at bounding box center [463, 357] width 100 height 26
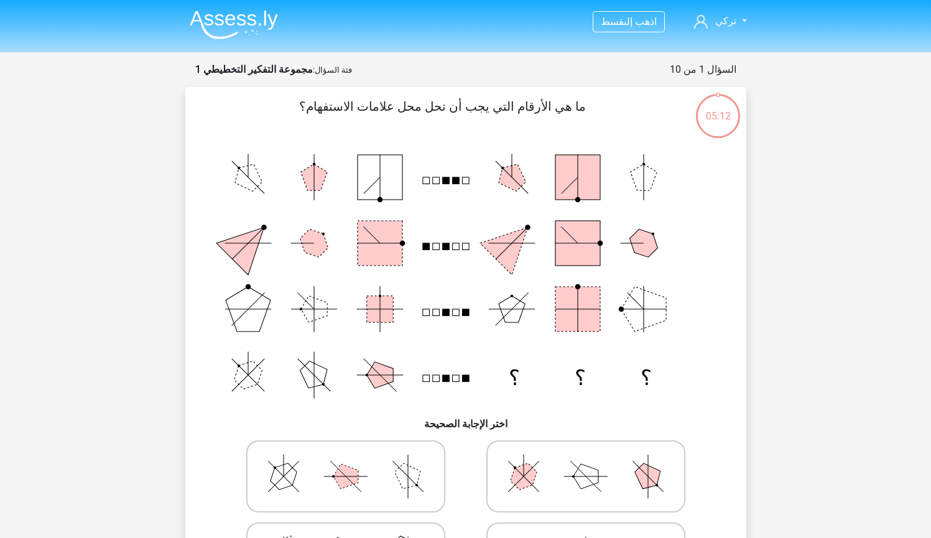
scroll to position [470, 0]
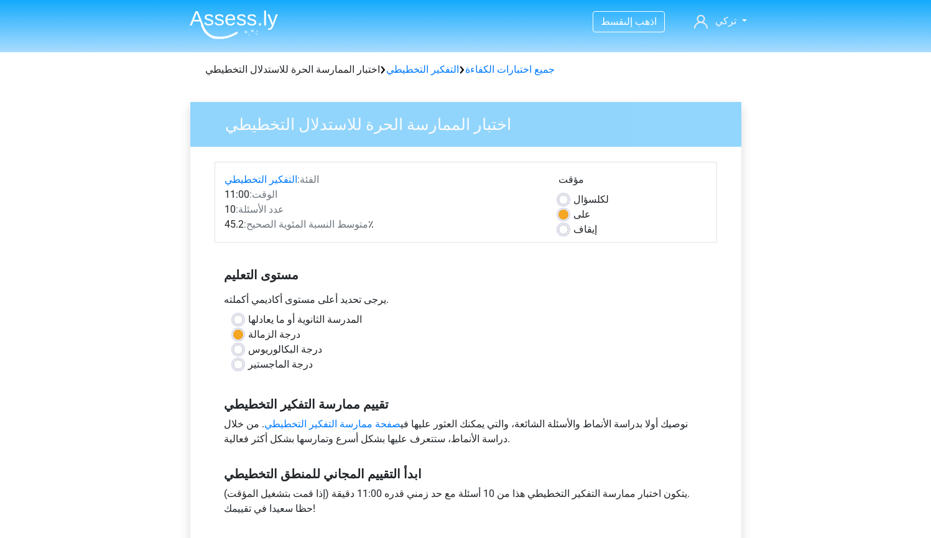
scroll to position [415, 0]
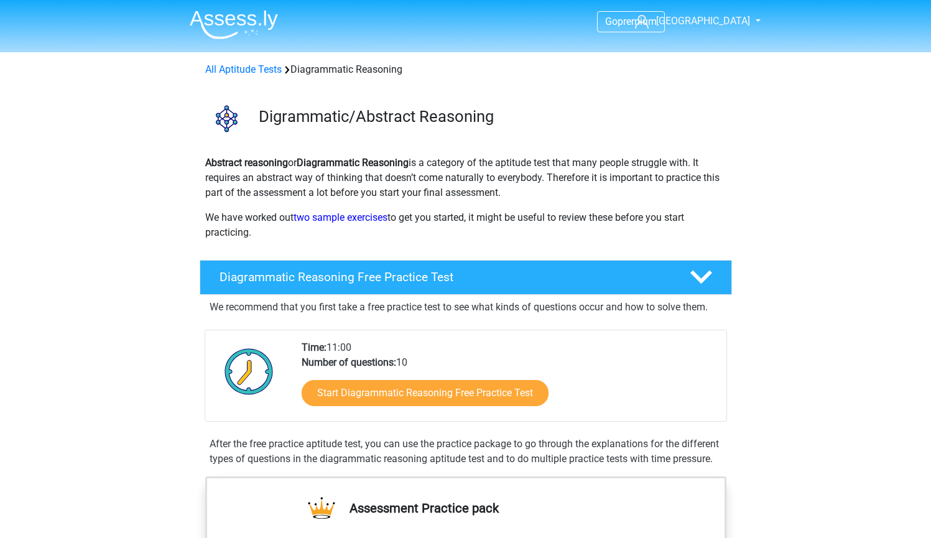
scroll to position [105, 0]
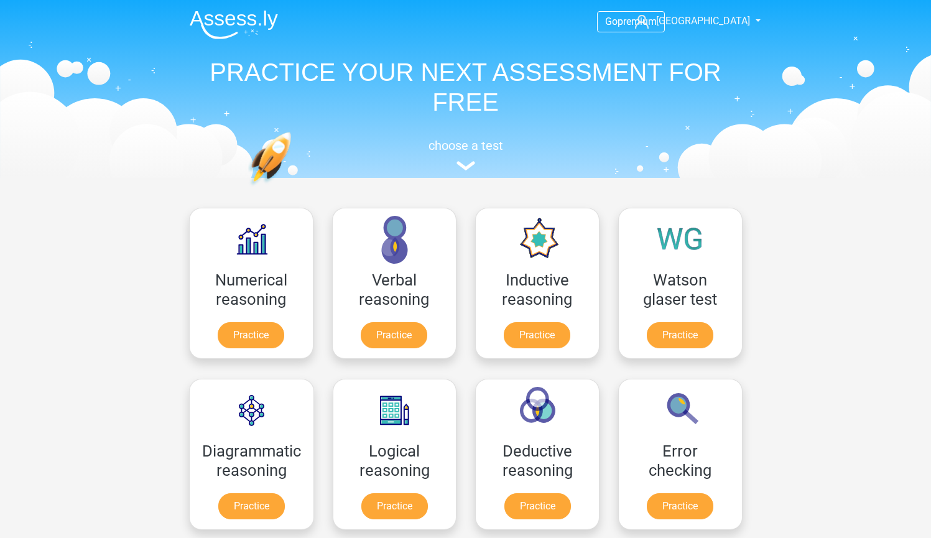
scroll to position [203, 0]
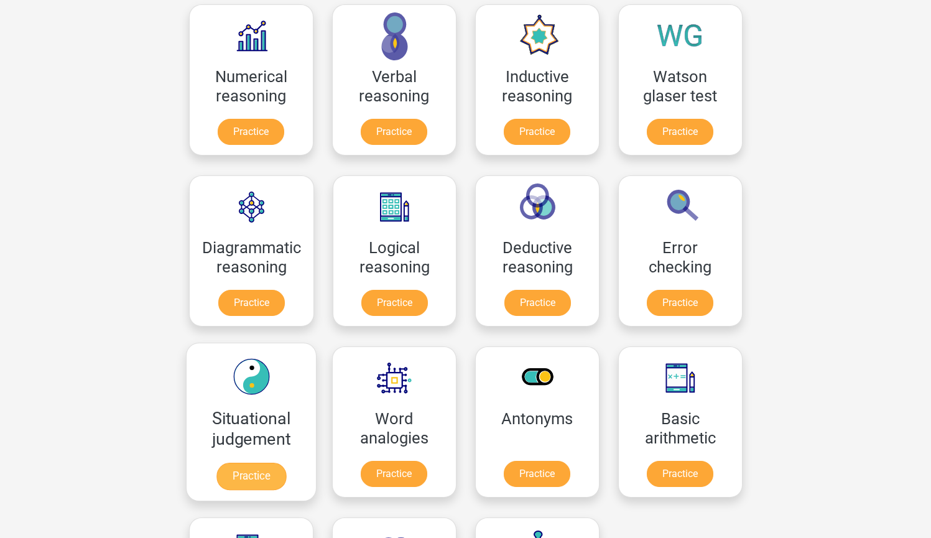
click at [253, 463] on link "Practice" at bounding box center [251, 476] width 70 height 27
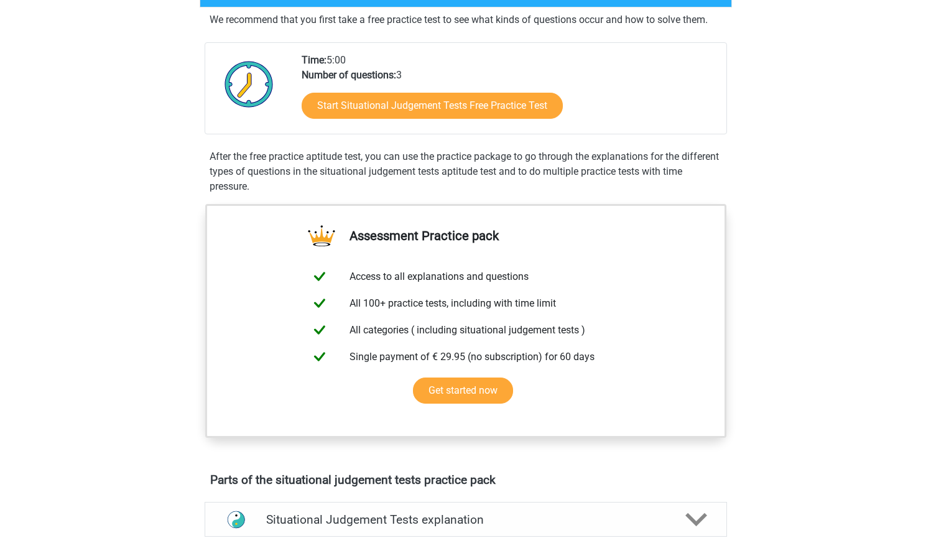
scroll to position [244, 0]
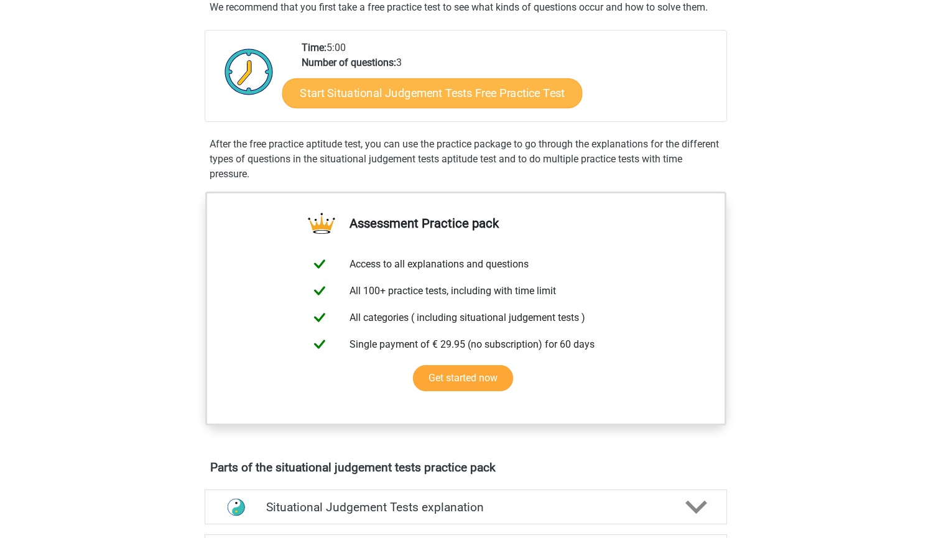
click at [455, 85] on link "Start Situational Judgement Tests Free Practice Test" at bounding box center [432, 93] width 300 height 30
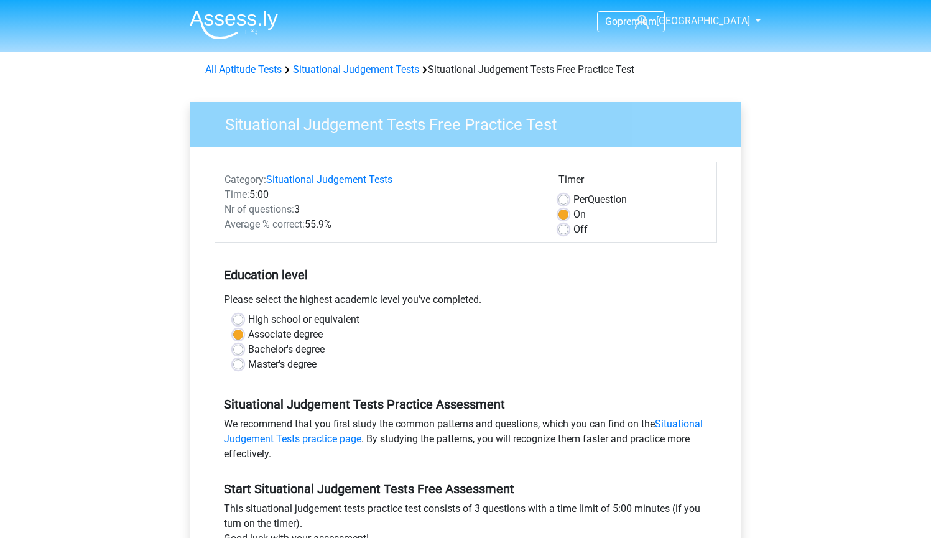
click at [294, 318] on label "High school or equivalent" at bounding box center [303, 319] width 111 height 15
click at [243, 318] on input "High school or equivalent" at bounding box center [238, 318] width 10 height 12
radio input "true"
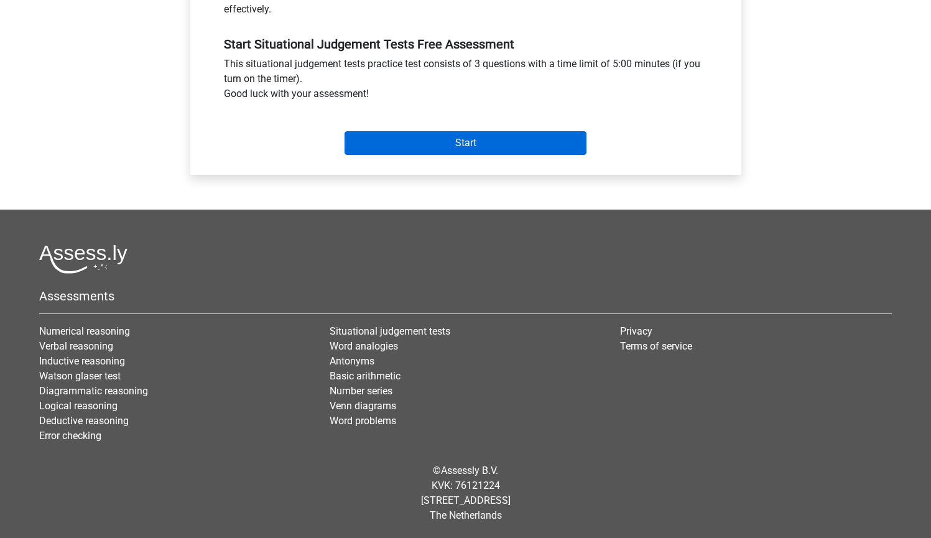
click at [452, 146] on input "Start" at bounding box center [466, 143] width 242 height 24
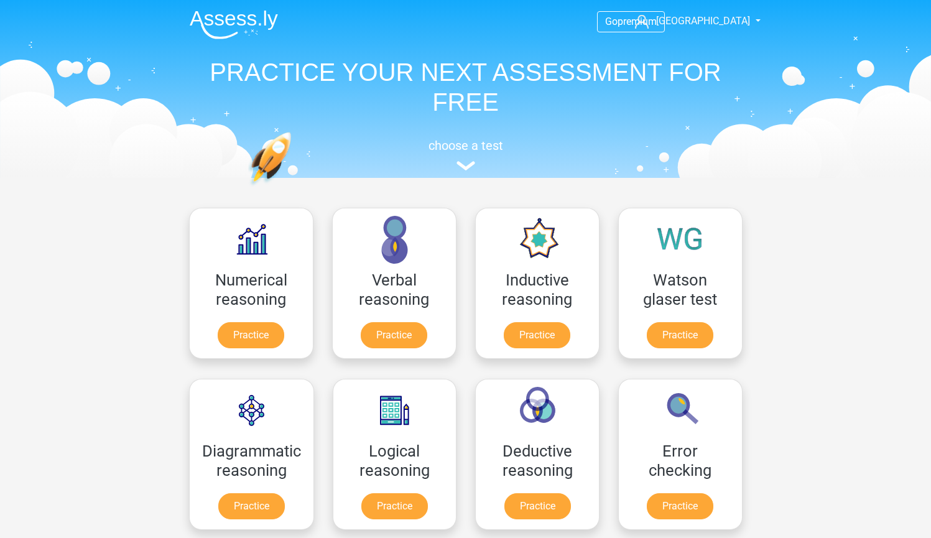
scroll to position [203, 0]
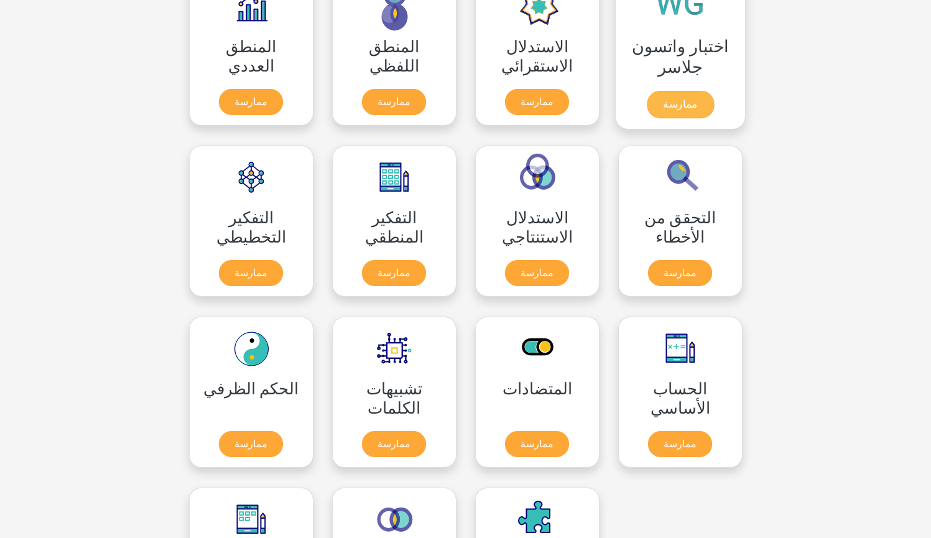
click at [689, 105] on link "ممارسة" at bounding box center [679, 104] width 67 height 27
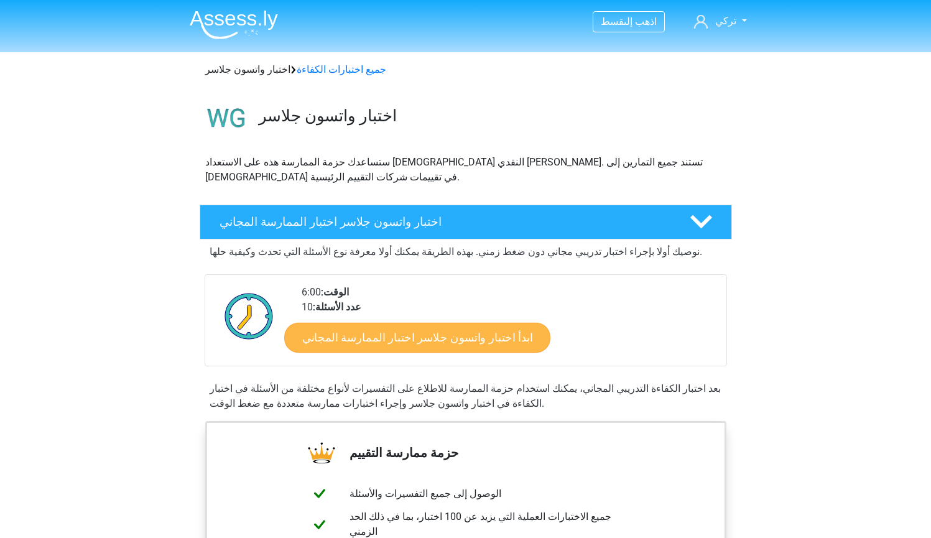
click at [436, 337] on link "ابدأ اختبار واتسون جلاسر اختبار الممارسة المجاني" at bounding box center [417, 338] width 266 height 30
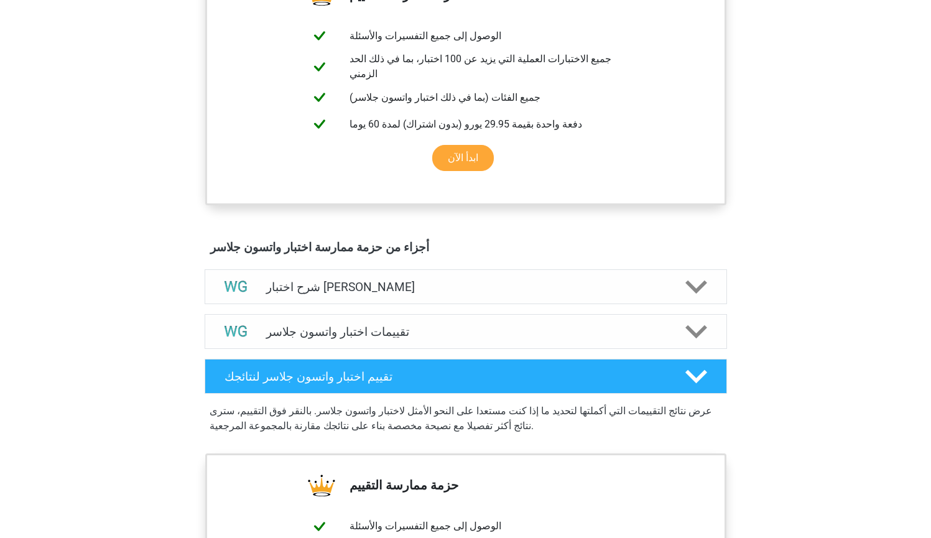
scroll to position [513, 0]
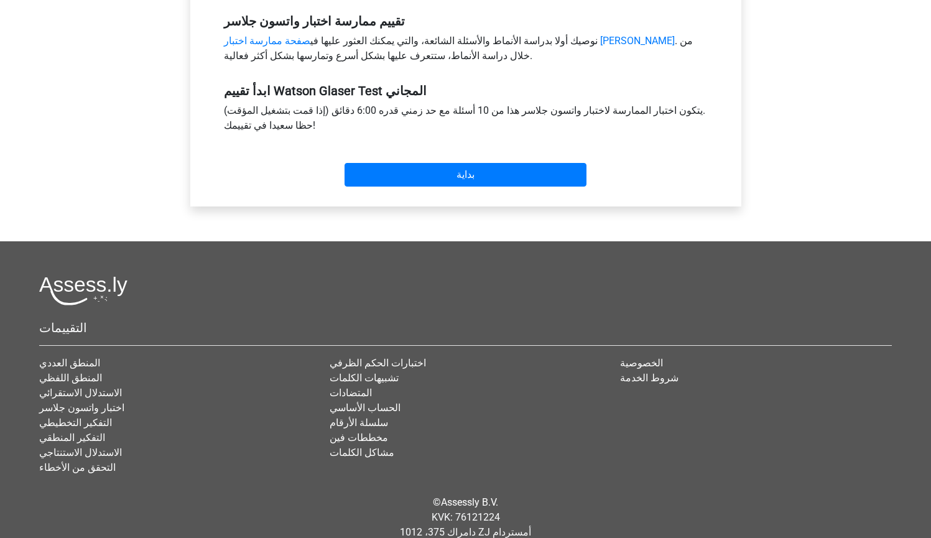
scroll to position [415, 0]
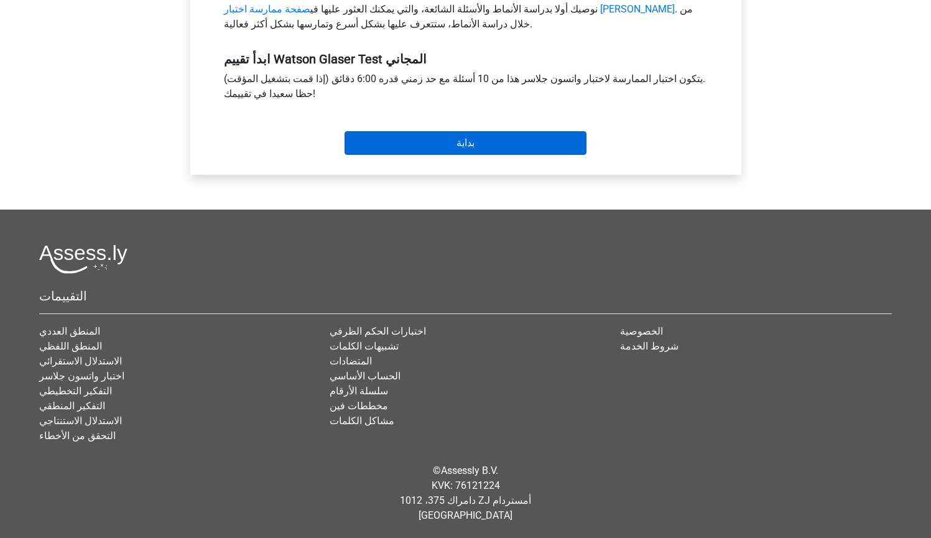
click at [406, 147] on input "Start" at bounding box center [466, 143] width 242 height 24
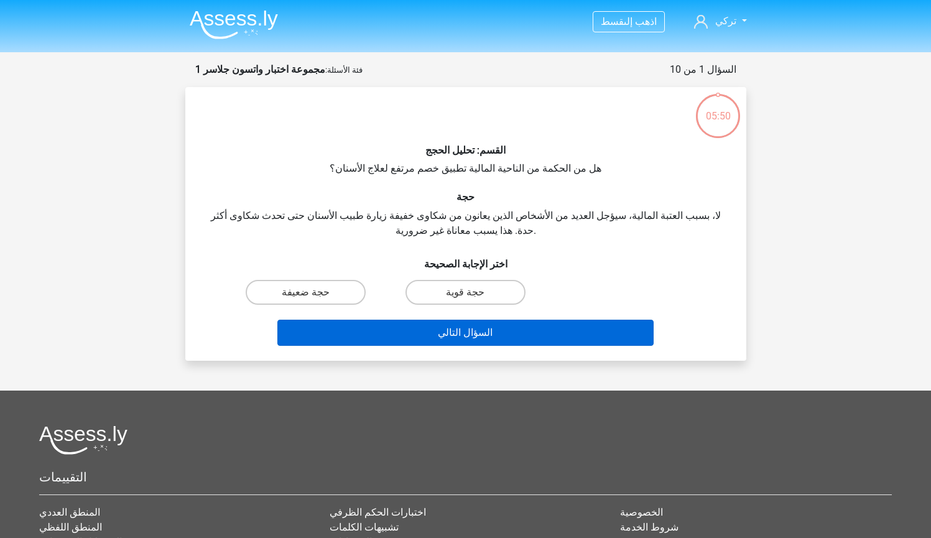
click at [508, 338] on button "السؤال التالي" at bounding box center [465, 333] width 376 height 26
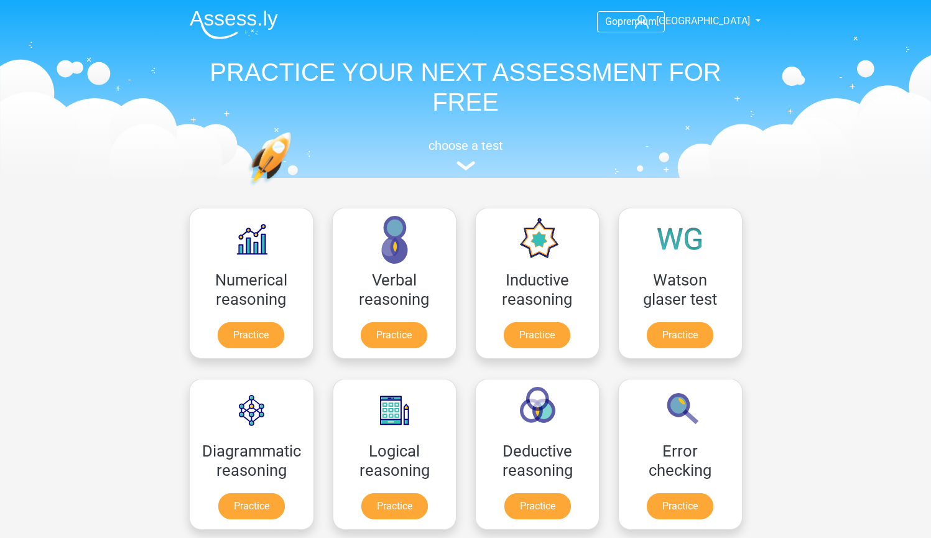
scroll to position [203, 0]
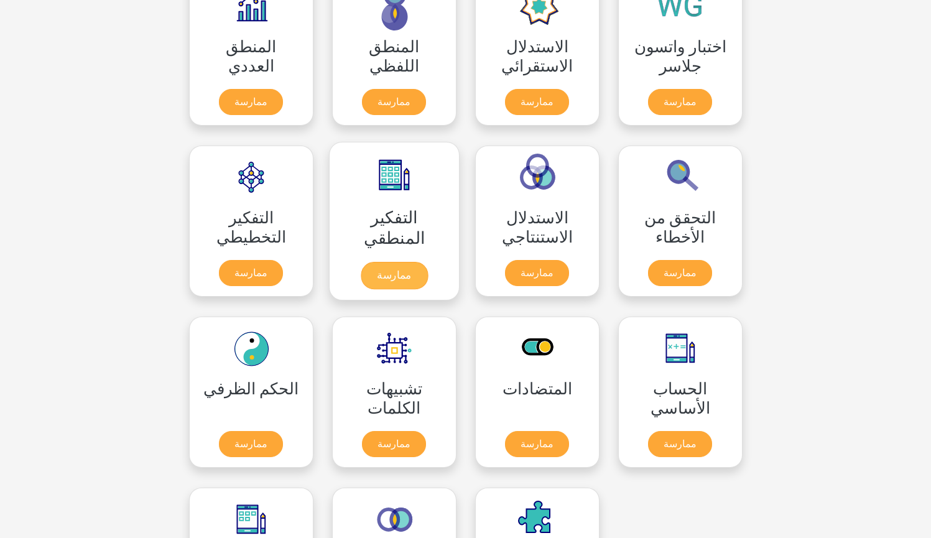
click at [388, 271] on link "ممارسة" at bounding box center [393, 275] width 67 height 27
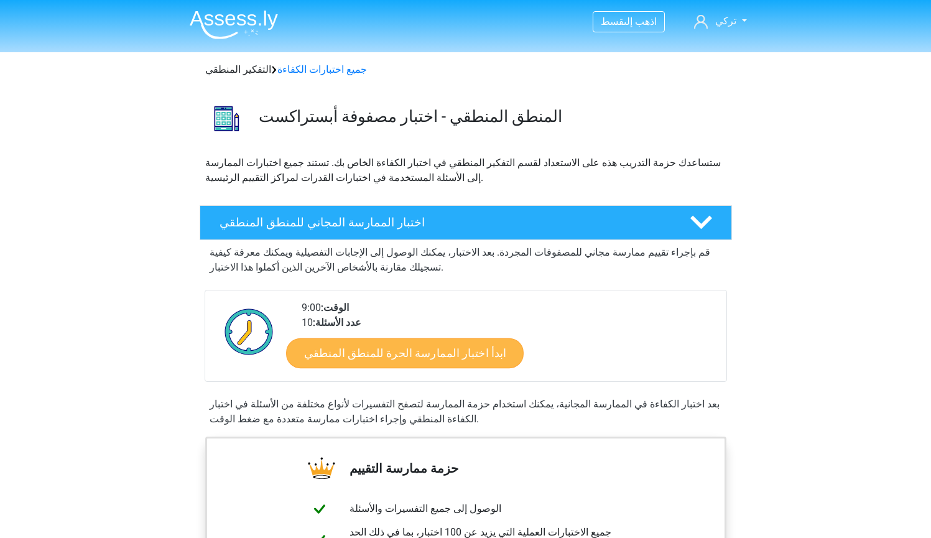
click at [399, 356] on link "ابدأ اختبار الممارسة الحرة للمنطق المنطقي" at bounding box center [405, 353] width 238 height 30
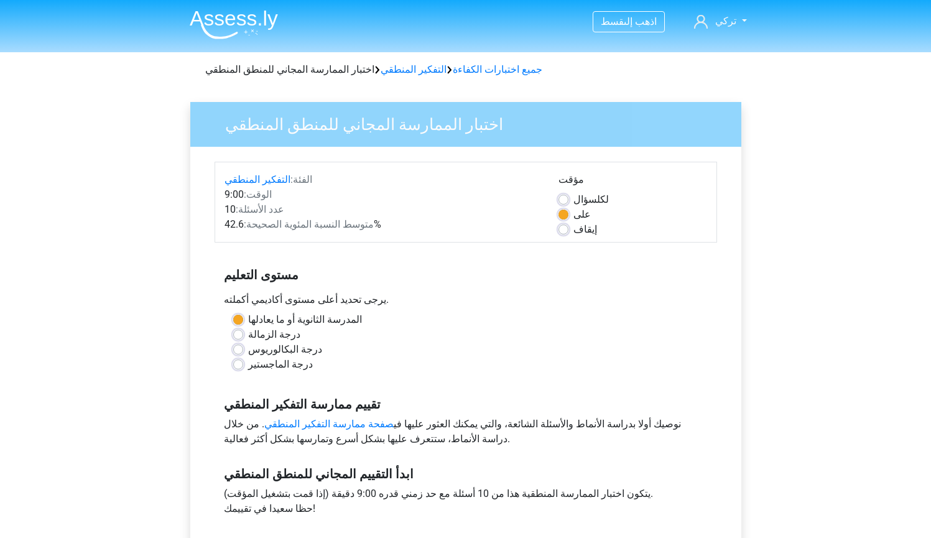
click at [271, 360] on label "درجة الماجستير" at bounding box center [280, 364] width 65 height 15
click at [243, 360] on input "درجة الماجستير" at bounding box center [238, 363] width 10 height 12
radio input "true"
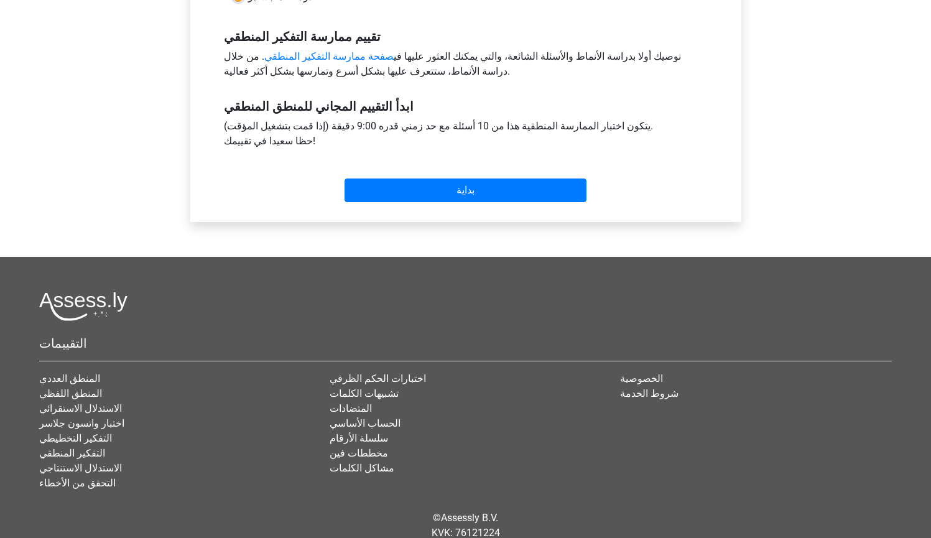
scroll to position [415, 0]
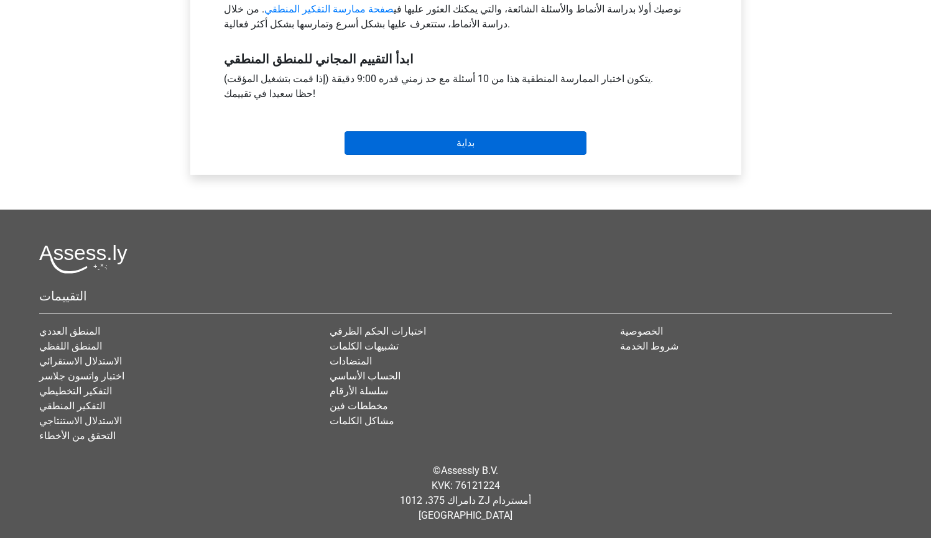
click at [414, 152] on input "Start" at bounding box center [466, 143] width 242 height 24
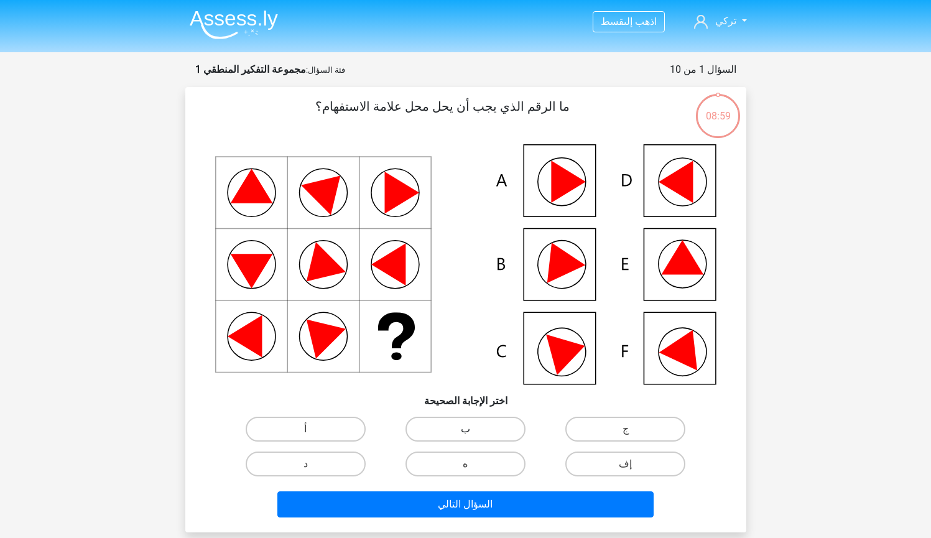
click at [473, 427] on label "ب" at bounding box center [466, 429] width 120 height 25
click at [473, 429] on input "ب" at bounding box center [469, 433] width 8 height 8
radio input "true"
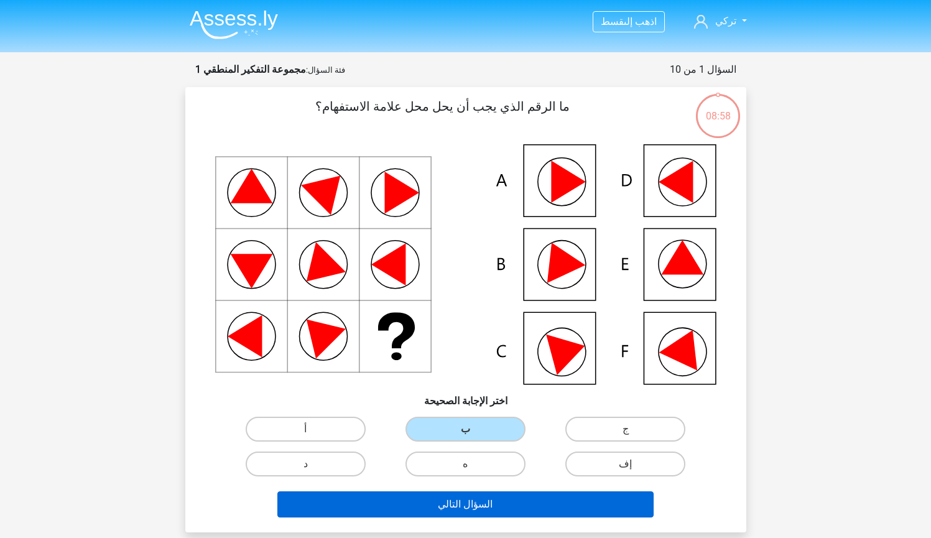
click at [493, 499] on button "السؤال التالي" at bounding box center [465, 504] width 376 height 26
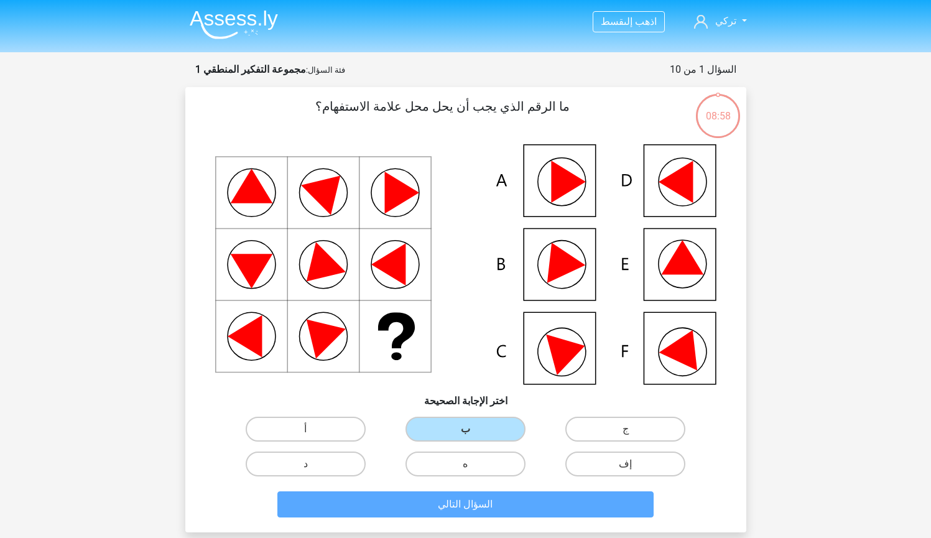
scroll to position [62, 0]
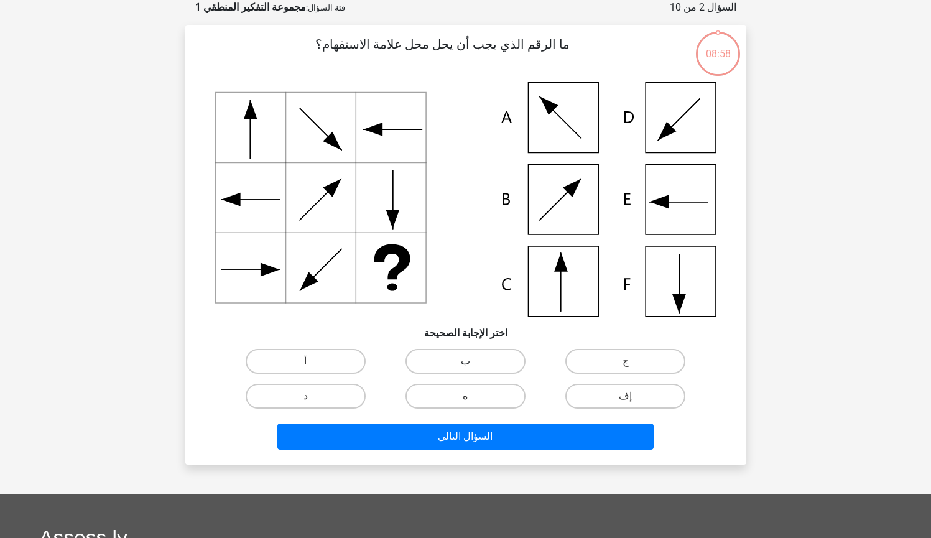
click at [488, 364] on label "ب" at bounding box center [466, 361] width 120 height 25
click at [473, 364] on input "ب" at bounding box center [469, 365] width 8 height 8
radio input "true"
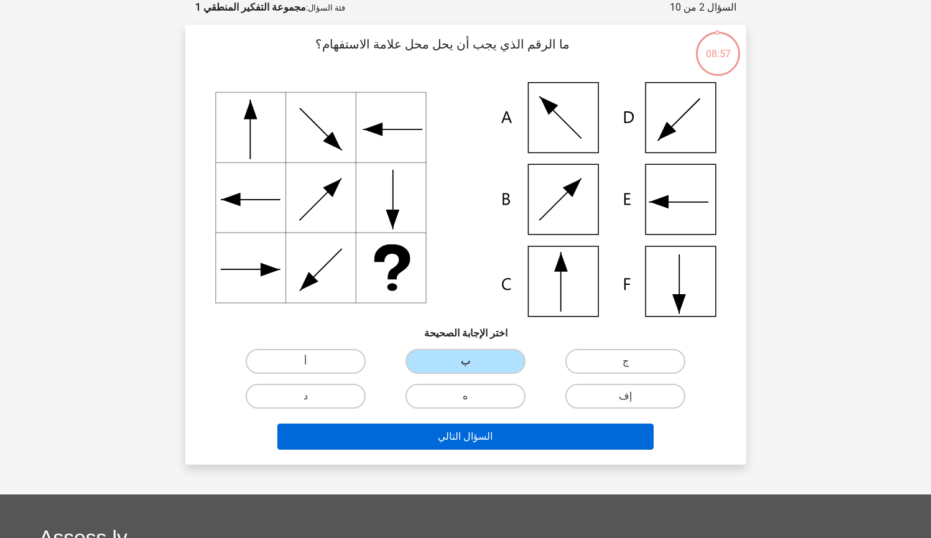
click at [493, 430] on button "السؤال التالي" at bounding box center [465, 437] width 376 height 26
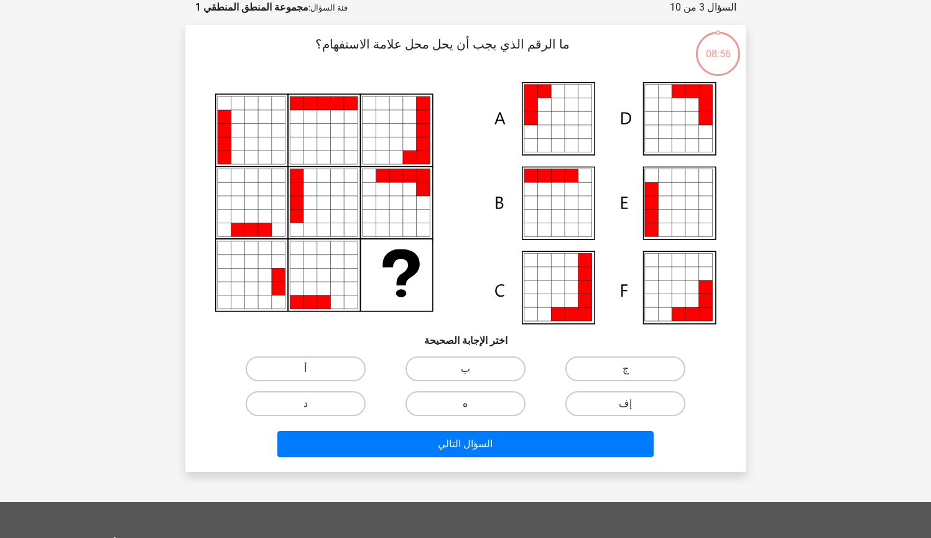
click at [478, 342] on h6 "اختر الإجابة الصحيحة" at bounding box center [465, 336] width 521 height 22
click at [478, 359] on label "ب" at bounding box center [466, 368] width 120 height 25
click at [473, 369] on input "ب" at bounding box center [469, 373] width 8 height 8
radio input "true"
click at [495, 430] on div "السؤال التالي" at bounding box center [465, 441] width 521 height 41
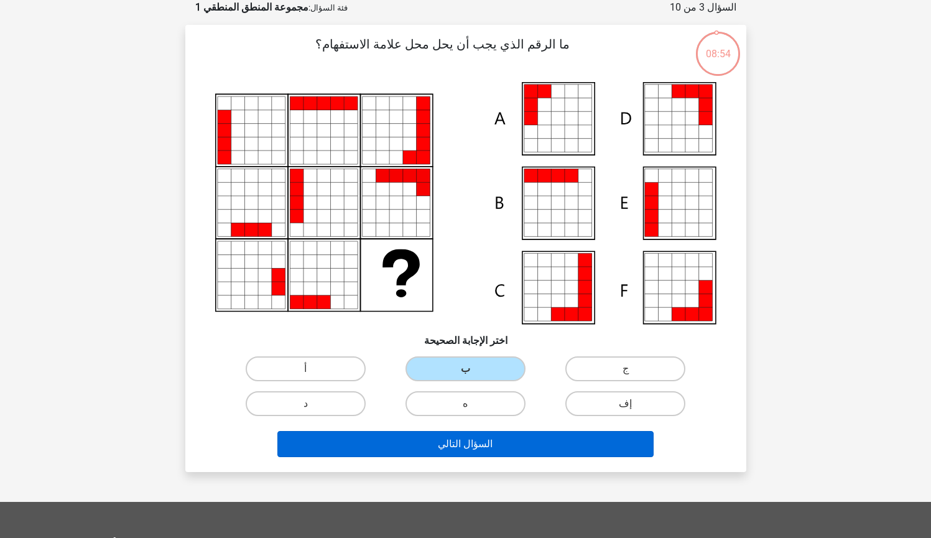
click at [495, 441] on button "السؤال التالي" at bounding box center [465, 444] width 376 height 26
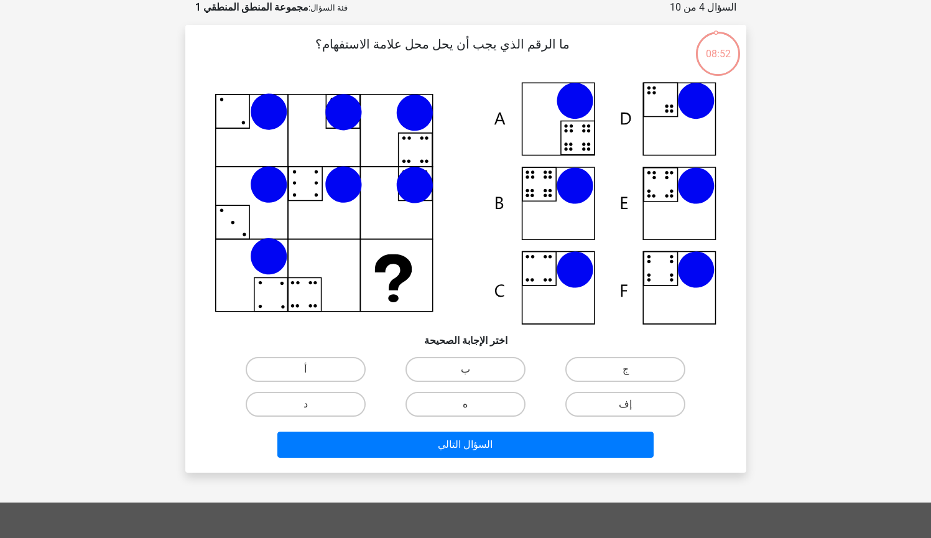
click at [465, 371] on input "ب" at bounding box center [469, 373] width 8 height 8
radio input "true"
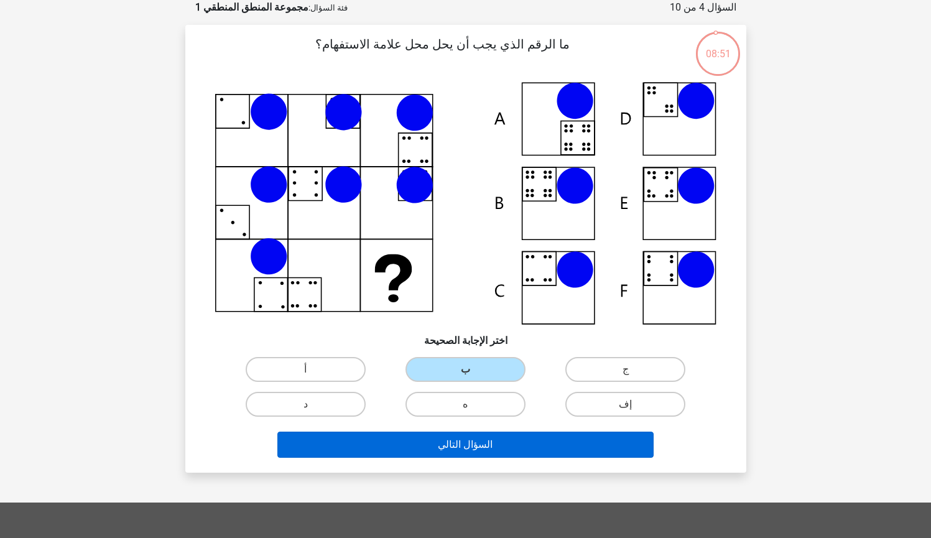
click at [495, 446] on button "السؤال التالي" at bounding box center [465, 445] width 376 height 26
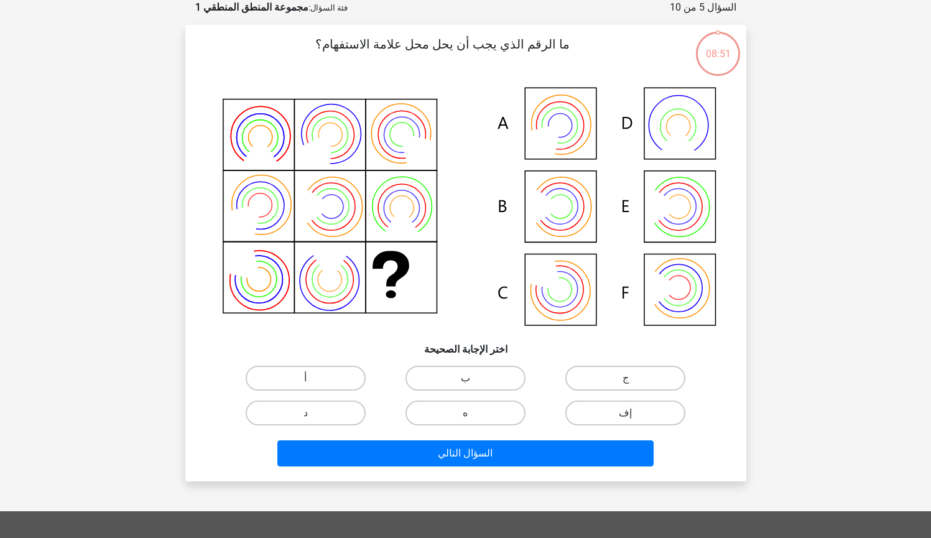
click at [464, 384] on label "ب" at bounding box center [466, 378] width 120 height 25
click at [465, 384] on input "ب" at bounding box center [469, 382] width 8 height 8
radio input "true"
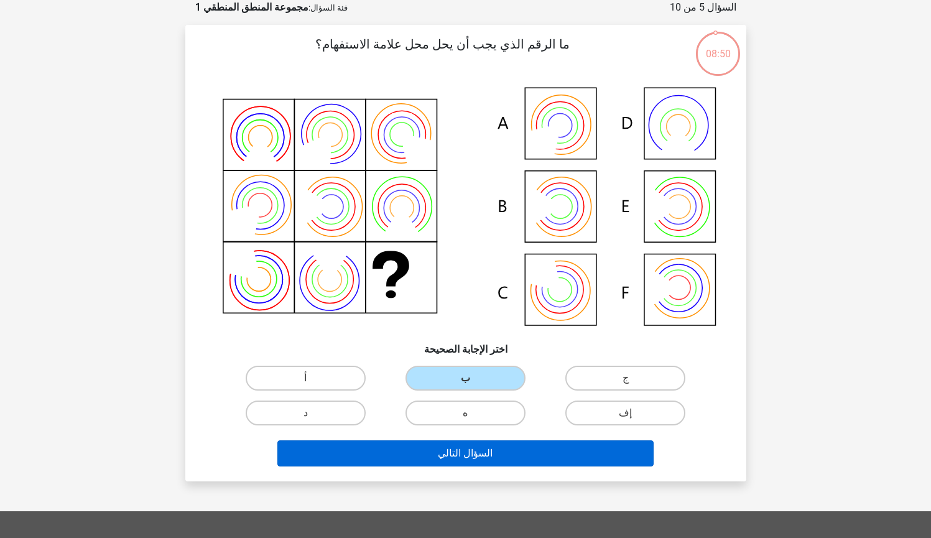
click at [480, 452] on button "السؤال التالي" at bounding box center [465, 453] width 376 height 26
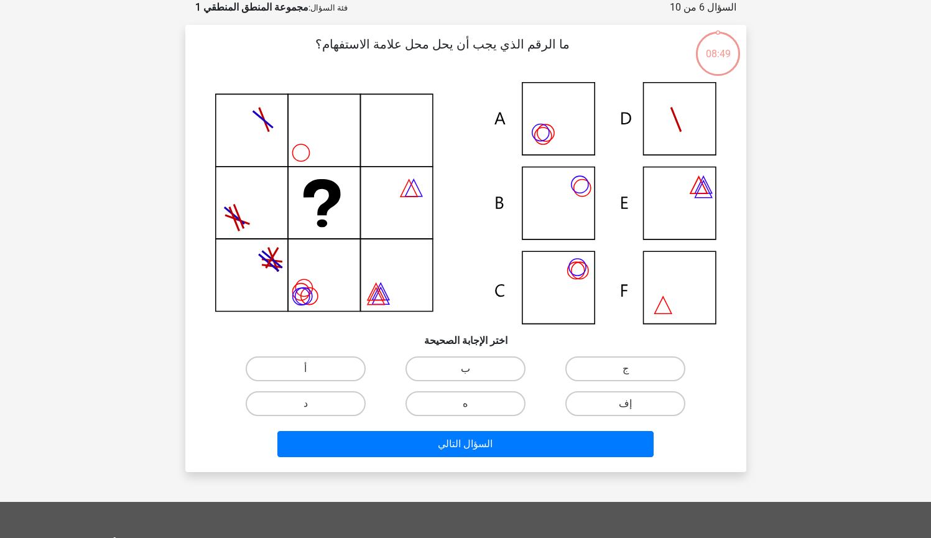
click at [476, 367] on label "ب" at bounding box center [466, 368] width 120 height 25
click at [473, 369] on input "ب" at bounding box center [469, 373] width 8 height 8
radio input "true"
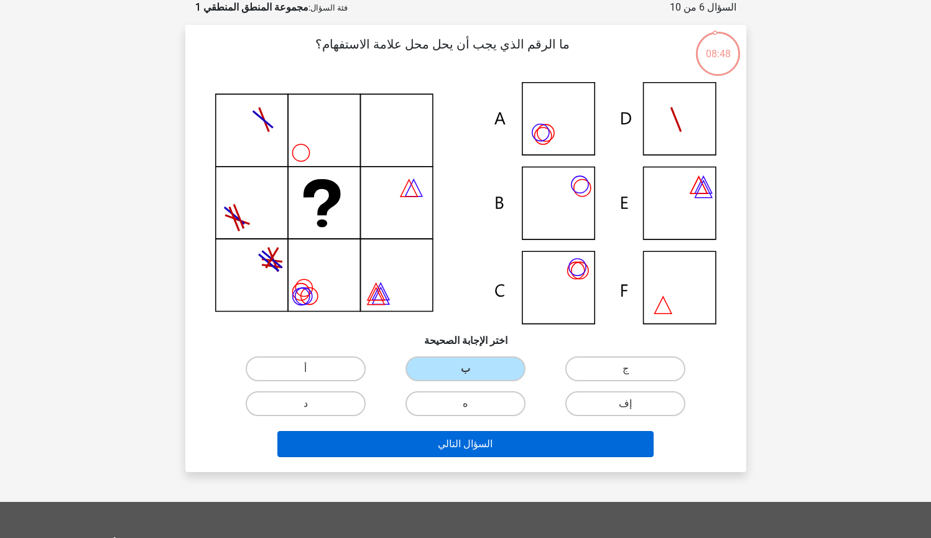
click at [509, 441] on button "السؤال التالي" at bounding box center [465, 444] width 376 height 26
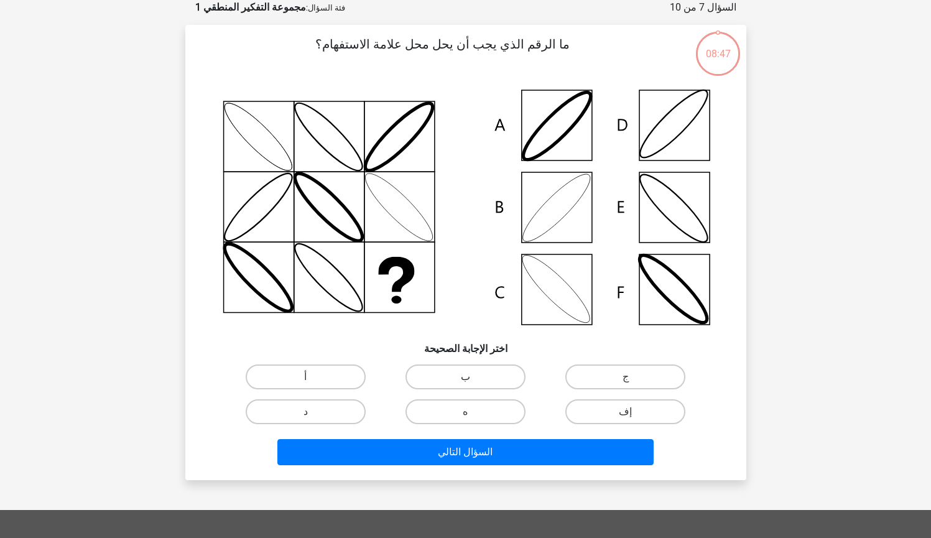
click at [486, 377] on label "ب" at bounding box center [466, 377] width 120 height 25
click at [473, 377] on input "ب" at bounding box center [469, 381] width 8 height 8
radio input "true"
click at [485, 433] on div "السؤال التالي" at bounding box center [465, 449] width 521 height 41
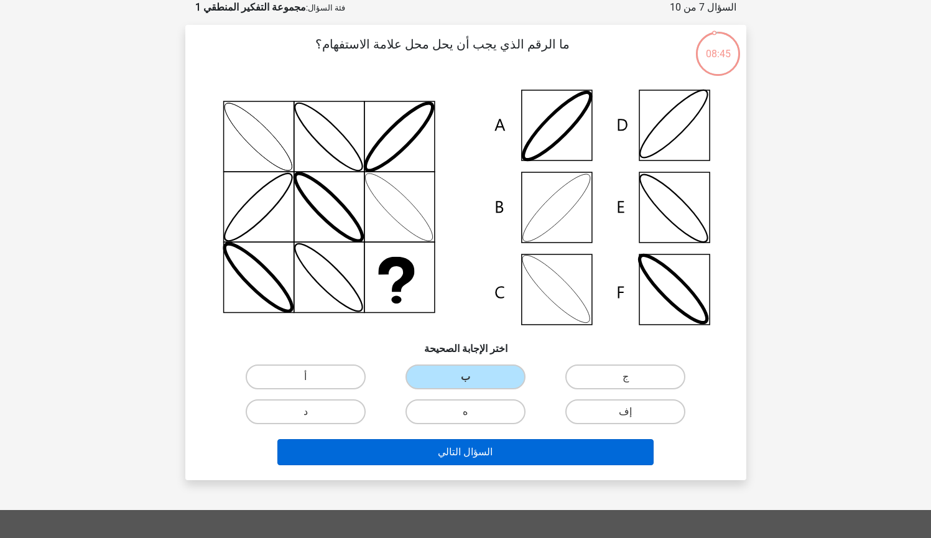
click at [483, 452] on button "السؤال التالي" at bounding box center [465, 452] width 376 height 26
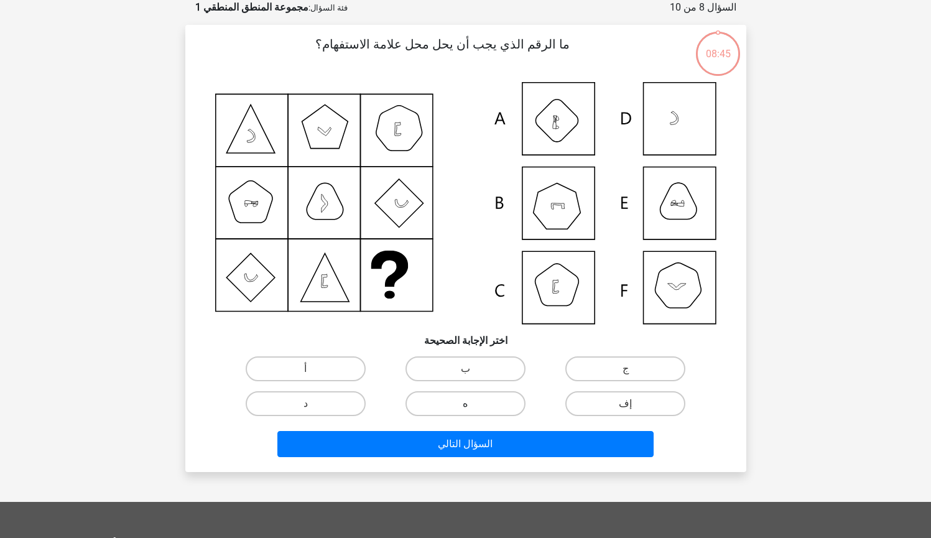
click at [469, 396] on label "ه" at bounding box center [466, 403] width 120 height 25
click at [469, 404] on input "ه" at bounding box center [469, 408] width 8 height 8
radio input "true"
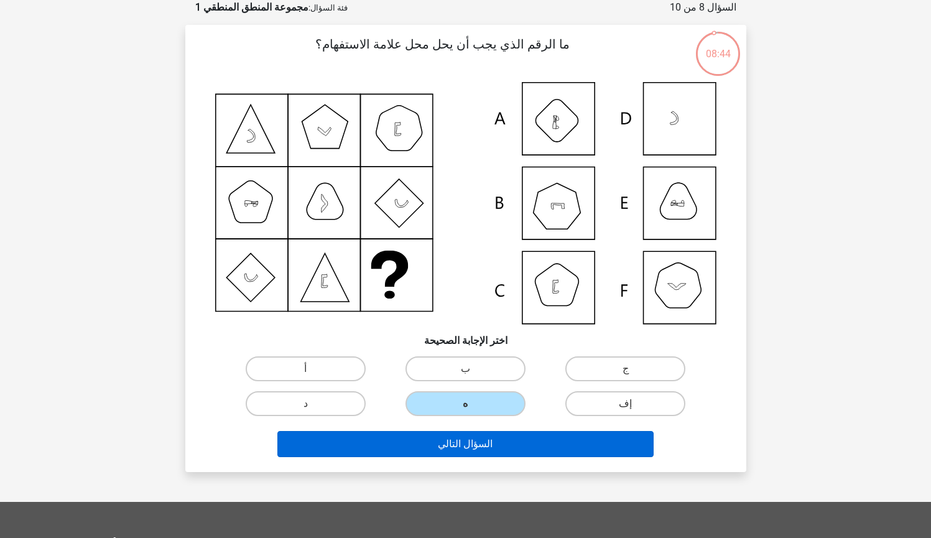
click at [481, 449] on button "السؤال التالي" at bounding box center [465, 444] width 376 height 26
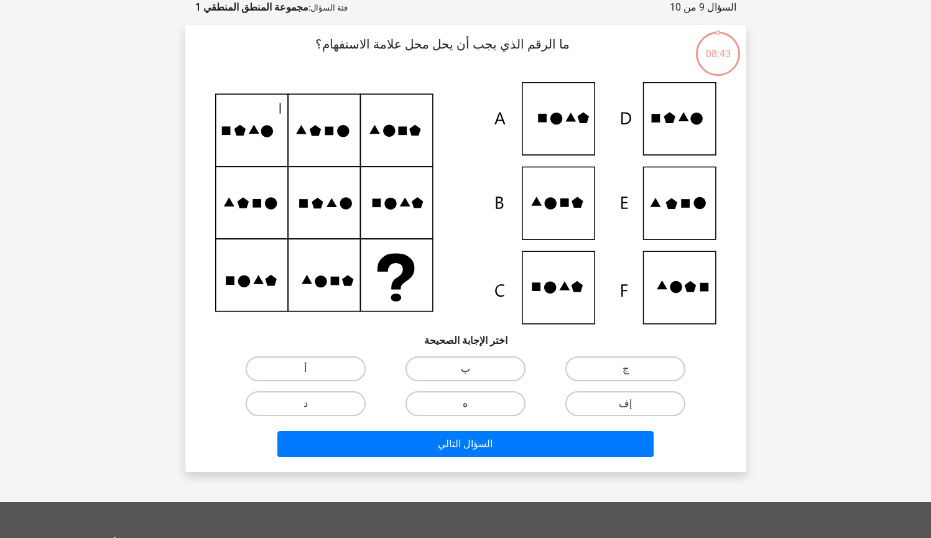
click at [460, 360] on label "ب" at bounding box center [466, 368] width 120 height 25
click at [465, 369] on input "ب" at bounding box center [469, 373] width 8 height 8
radio input "true"
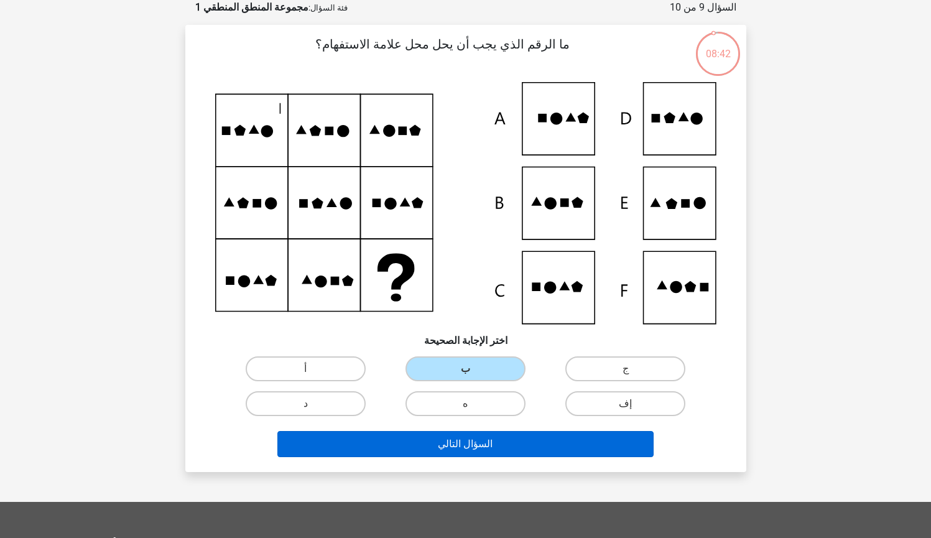
click at [488, 440] on button "السؤال التالي" at bounding box center [465, 444] width 376 height 26
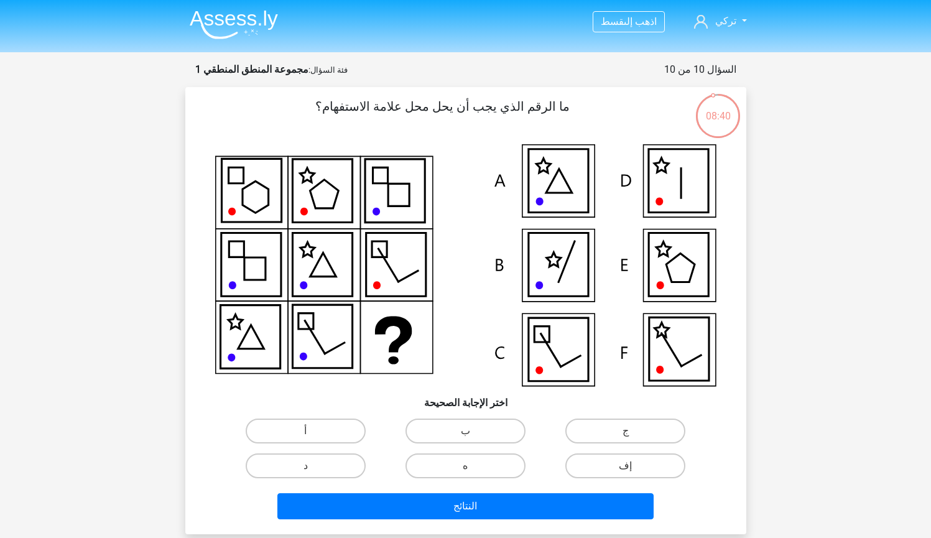
scroll to position [0, 0]
